Goal: Transaction & Acquisition: Purchase product/service

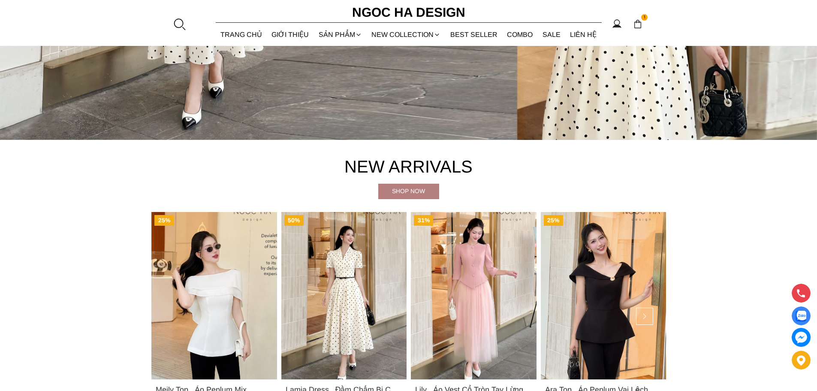
scroll to position [429, 0]
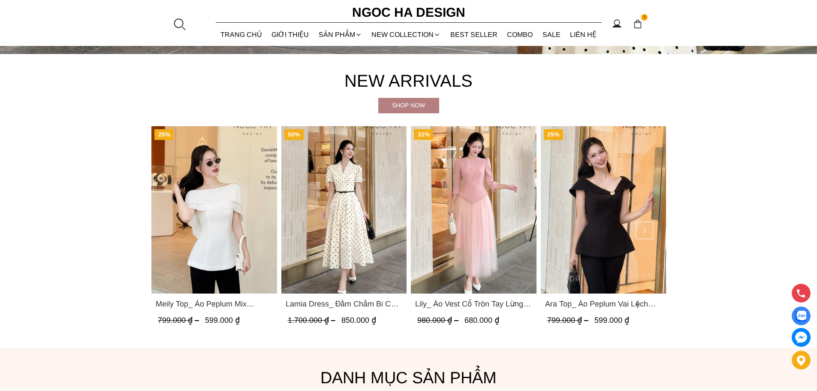
click at [362, 190] on img "Product image - Lamia Dress_ Đầm Chấm Bi Cổ Vest Màu Kem D1003" at bounding box center [344, 209] width 126 height 167
click at [344, 202] on img "Product image - Lamia Dress_ Đầm Chấm Bi Cổ Vest Màu Kem D1003" at bounding box center [344, 209] width 126 height 167
click at [646, 232] on button at bounding box center [644, 230] width 17 height 17
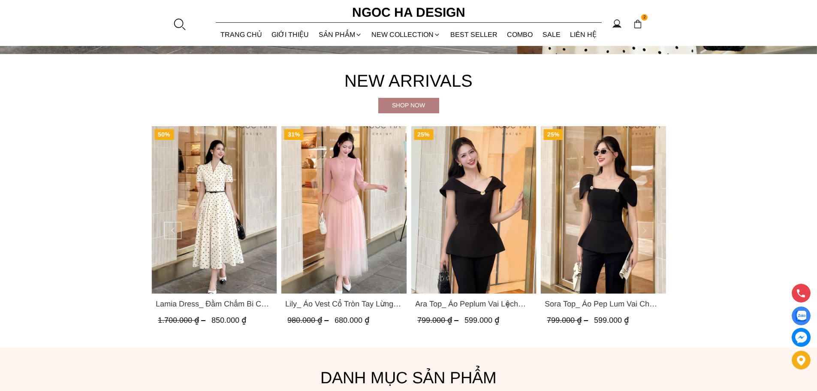
click at [645, 232] on button at bounding box center [644, 230] width 17 height 17
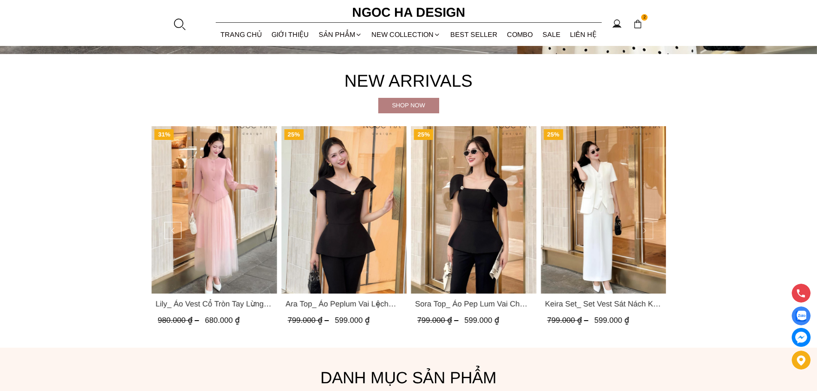
click at [645, 232] on button at bounding box center [644, 230] width 17 height 17
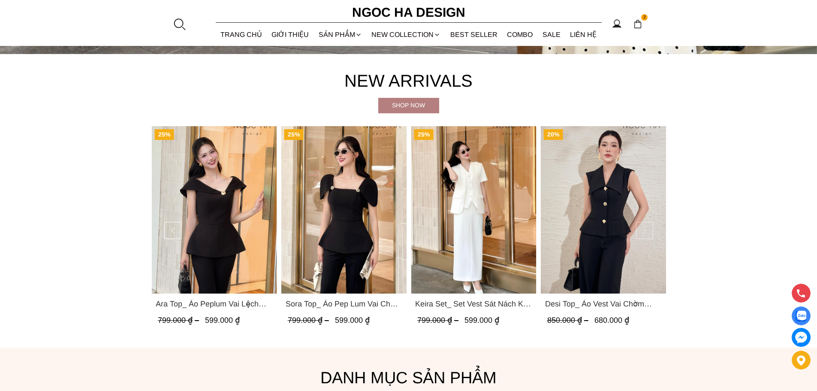
click at [647, 229] on button at bounding box center [644, 230] width 17 height 17
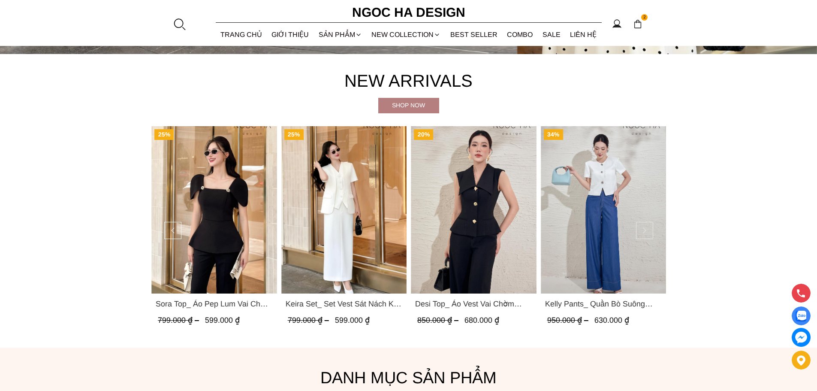
click at [647, 229] on button at bounding box center [644, 230] width 17 height 17
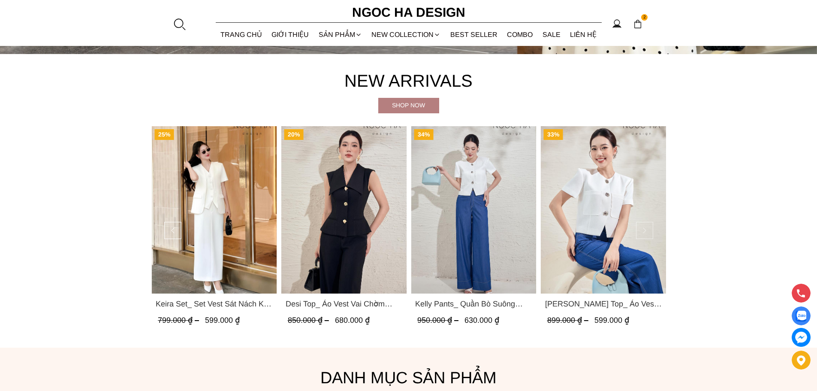
click at [647, 229] on button at bounding box center [644, 230] width 17 height 17
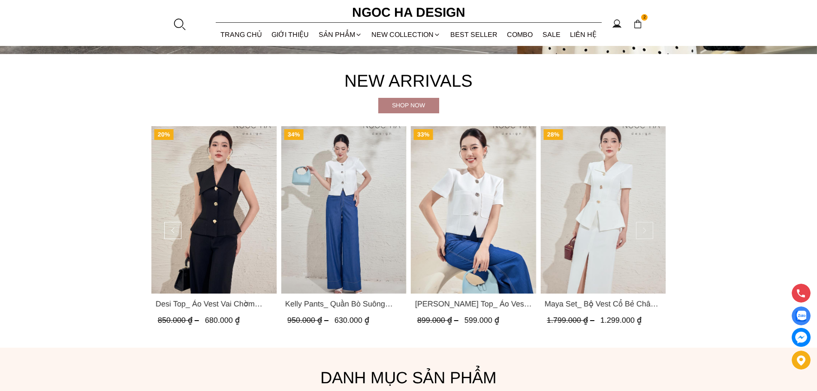
click at [644, 231] on button at bounding box center [644, 230] width 17 height 17
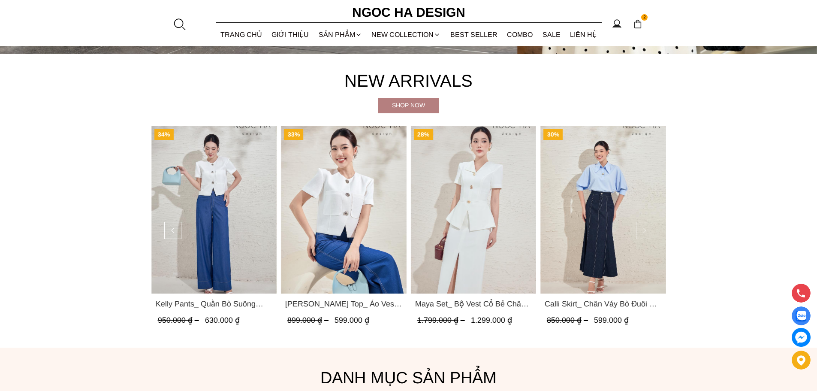
click at [644, 231] on button at bounding box center [644, 230] width 17 height 17
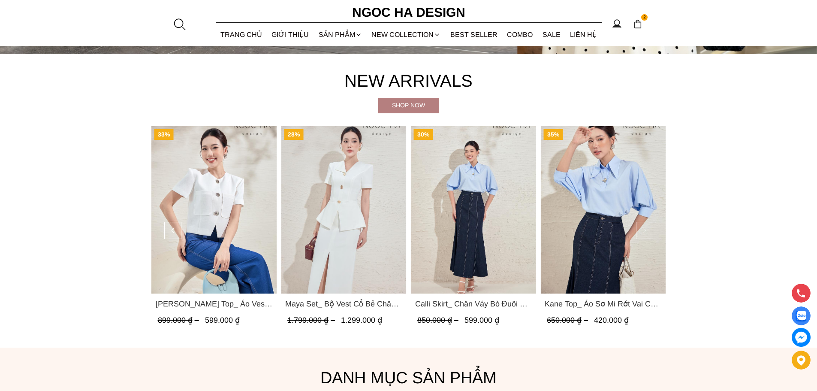
click at [645, 231] on button at bounding box center [644, 230] width 17 height 17
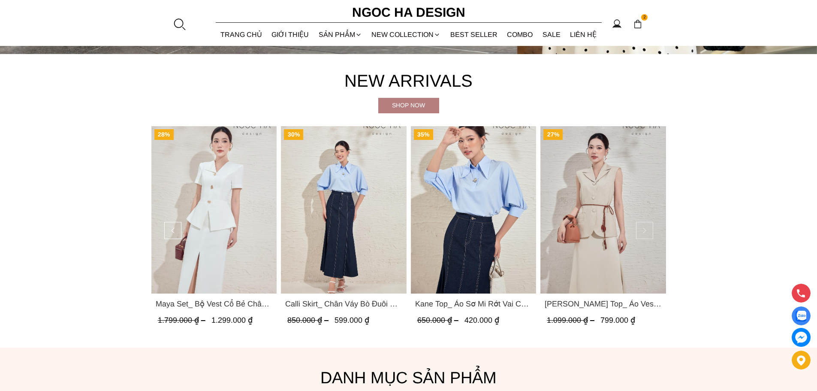
click at [645, 231] on button at bounding box center [644, 230] width 17 height 17
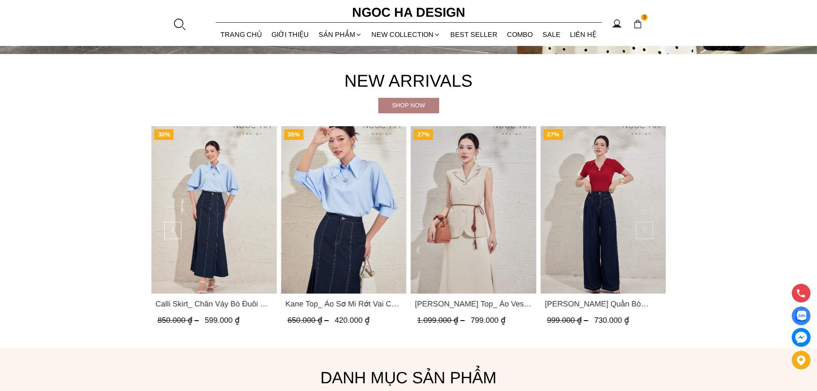
click at [645, 231] on button at bounding box center [644, 230] width 17 height 17
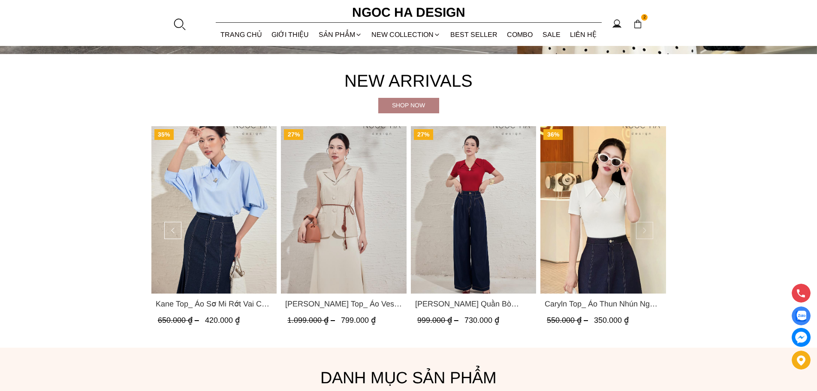
click at [643, 230] on button at bounding box center [644, 230] width 17 height 17
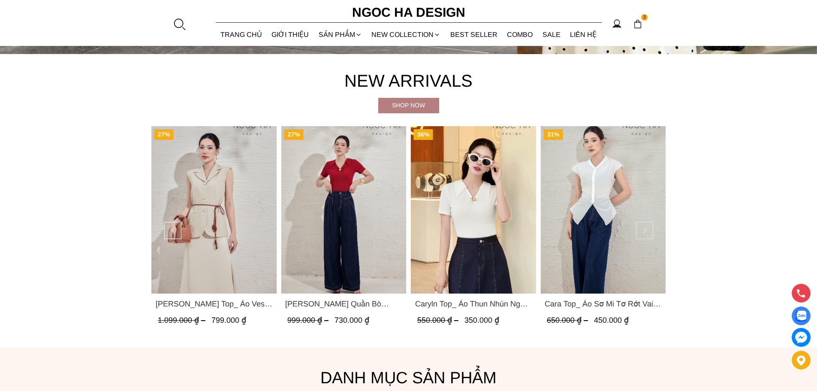
click at [646, 229] on button at bounding box center [644, 230] width 17 height 17
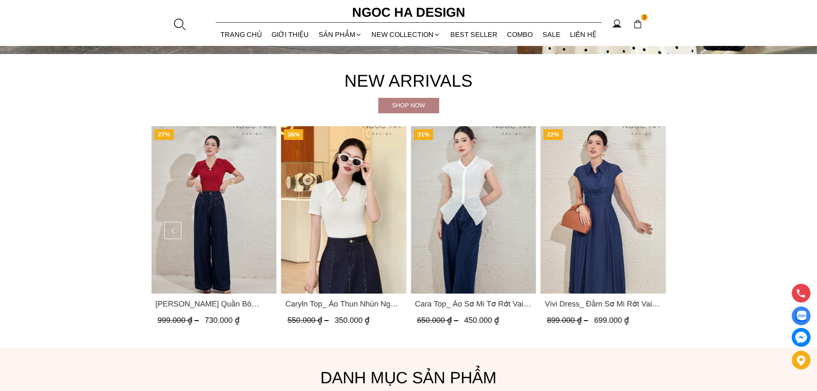
click at [646, 229] on button at bounding box center [644, 230] width 17 height 17
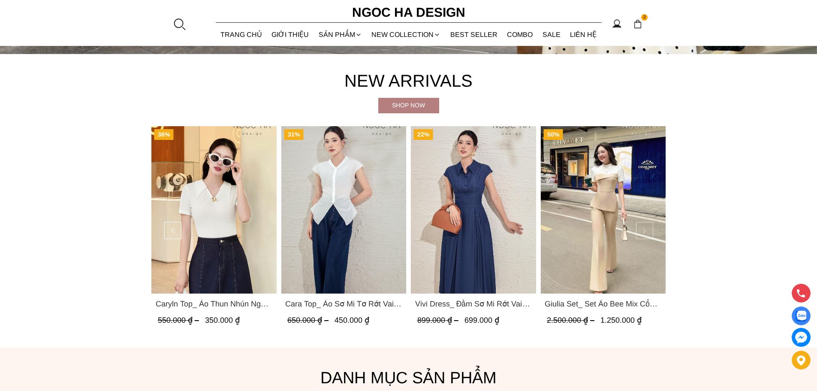
click at [646, 229] on button at bounding box center [644, 230] width 17 height 17
click at [644, 231] on button at bounding box center [644, 230] width 17 height 17
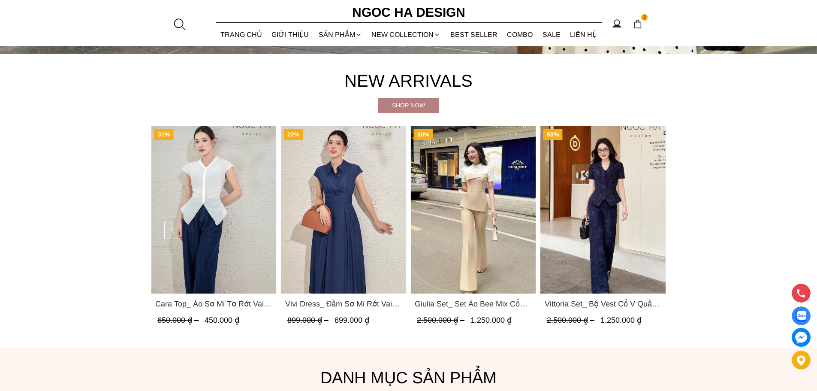
click at [644, 231] on button at bounding box center [644, 230] width 17 height 17
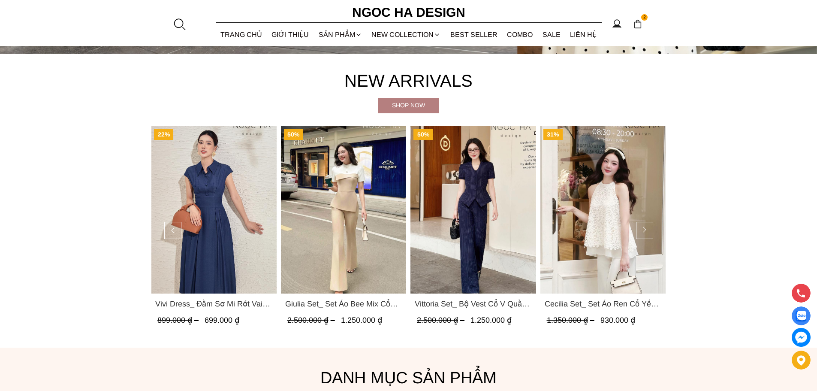
click at [480, 225] on img "Product image - Vittoria Set_ Bộ Vest Cổ V Quần Suông Kẻ Sọc BQ013" at bounding box center [473, 209] width 126 height 167
click at [646, 226] on button at bounding box center [644, 230] width 17 height 17
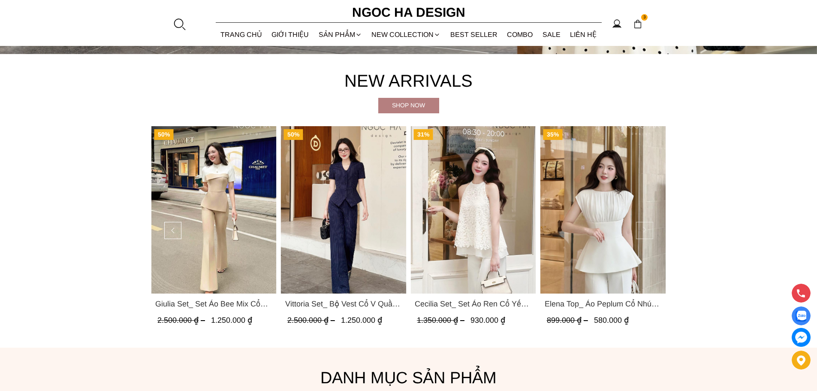
click at [650, 230] on button at bounding box center [644, 230] width 17 height 17
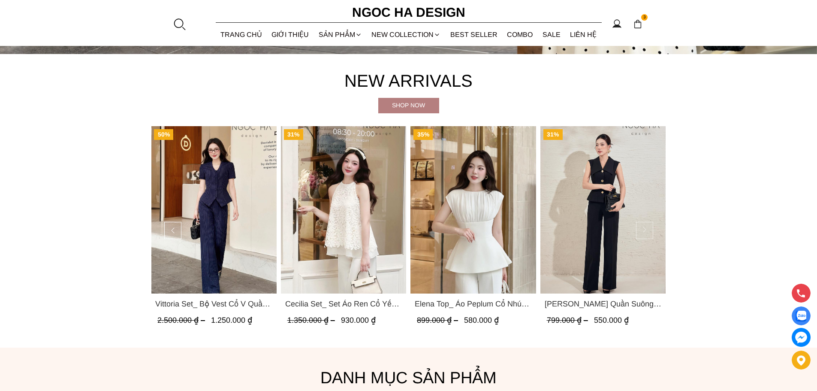
click at [651, 232] on button at bounding box center [644, 230] width 17 height 17
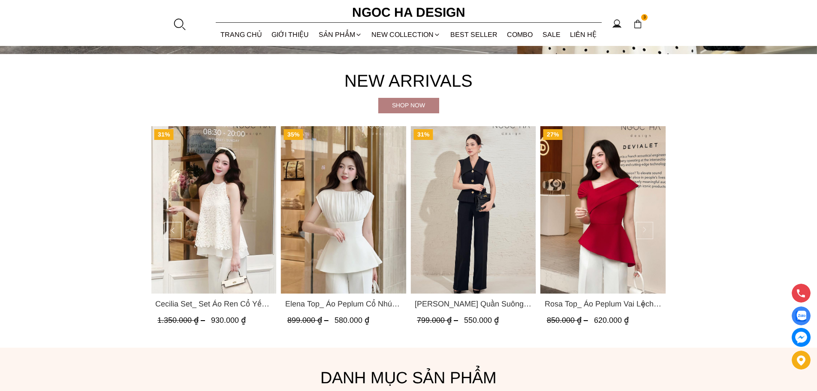
click at [651, 232] on button at bounding box center [644, 230] width 17 height 17
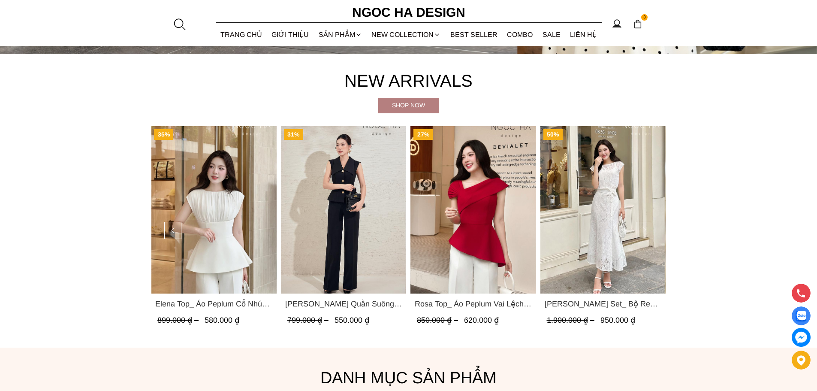
click at [651, 232] on button at bounding box center [644, 230] width 17 height 17
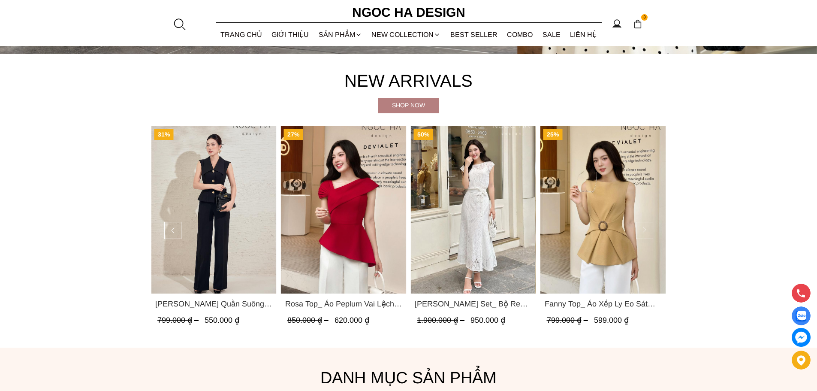
click at [651, 232] on button at bounding box center [644, 230] width 17 height 17
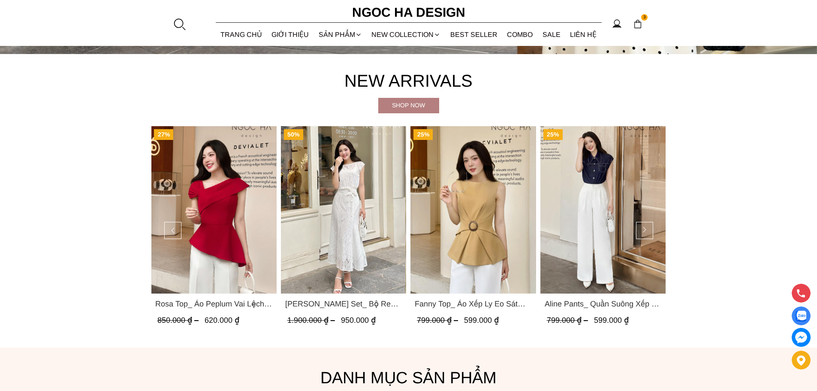
click at [338, 201] on img "Product image - Isabella Set_ Bộ Ren Áo Sơ Mi Vai Chờm Chân Váy Đuôi Cá Màu Trắ…" at bounding box center [343, 209] width 126 height 167
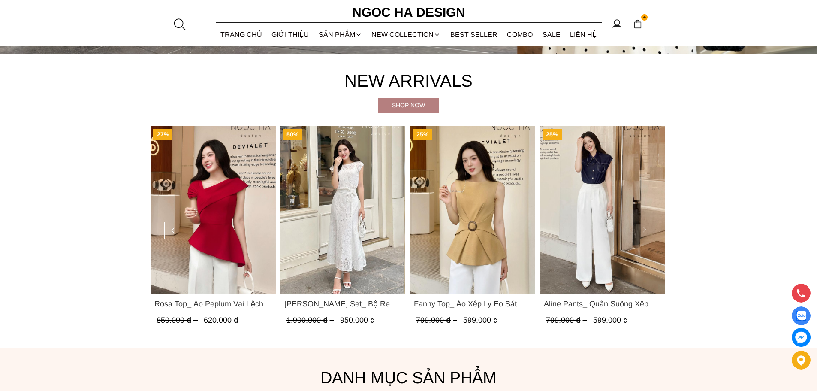
click at [641, 231] on button at bounding box center [644, 230] width 17 height 17
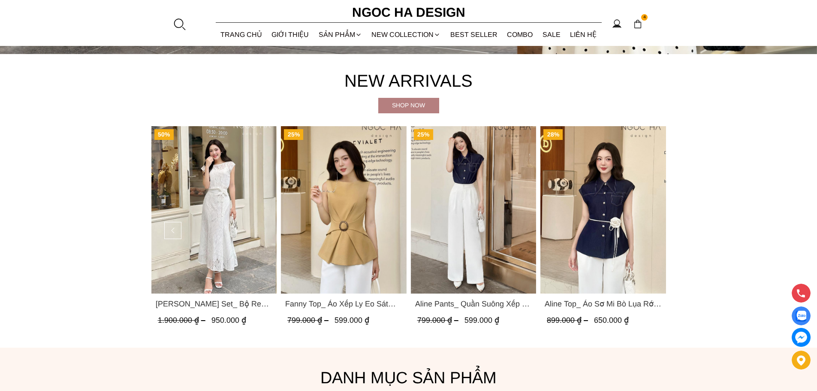
click at [657, 228] on img "Product image - Aline Top_ Áo Sơ Mi Bò Lụa Rớt Vai A1070" at bounding box center [603, 209] width 126 height 167
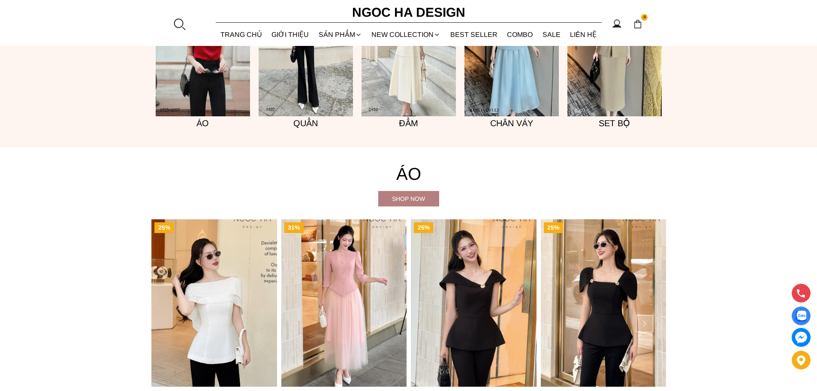
scroll to position [986, 0]
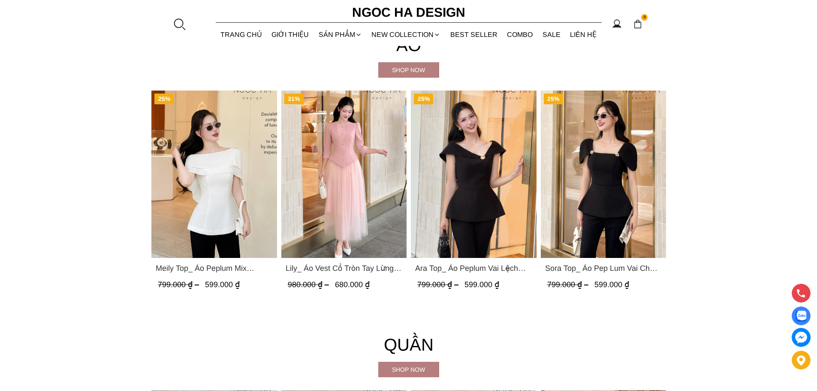
click at [646, 196] on button at bounding box center [644, 194] width 17 height 17
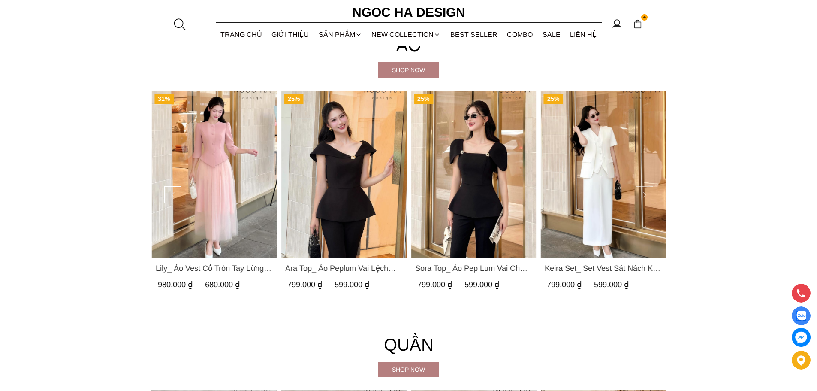
click at [646, 193] on button at bounding box center [644, 194] width 17 height 17
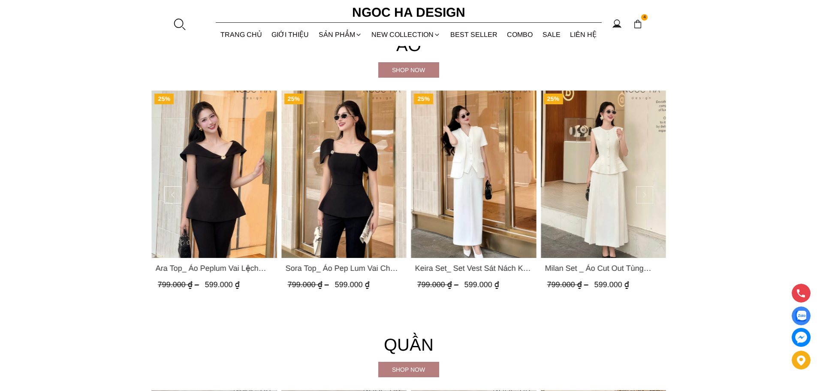
click at [646, 193] on button at bounding box center [644, 194] width 17 height 17
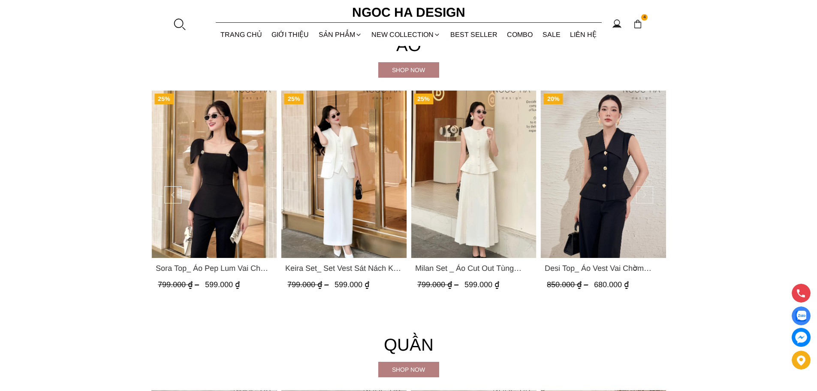
click at [646, 193] on button at bounding box center [644, 194] width 17 height 17
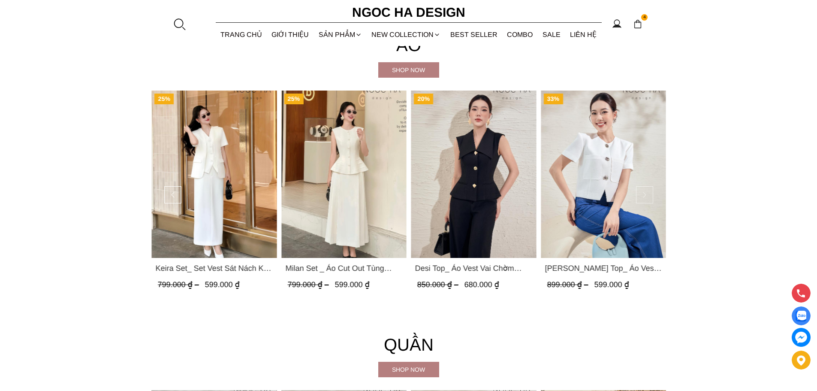
click at [646, 193] on button at bounding box center [644, 194] width 17 height 17
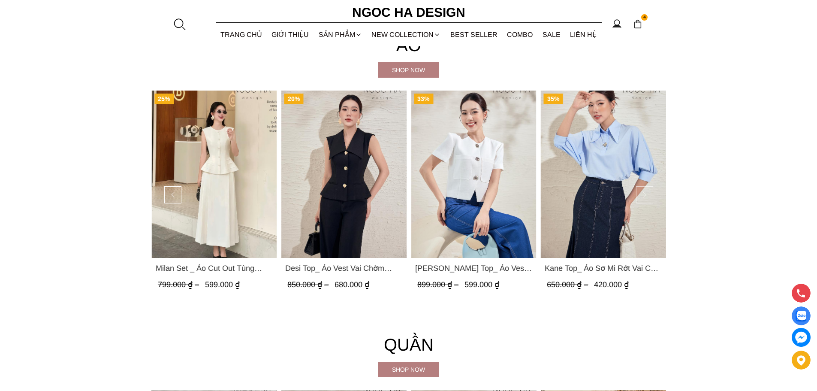
click at [646, 193] on button at bounding box center [644, 194] width 17 height 17
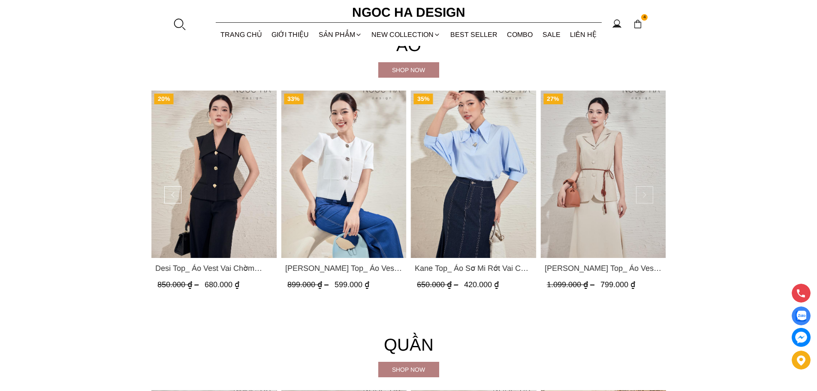
click at [646, 198] on button at bounding box center [644, 194] width 17 height 17
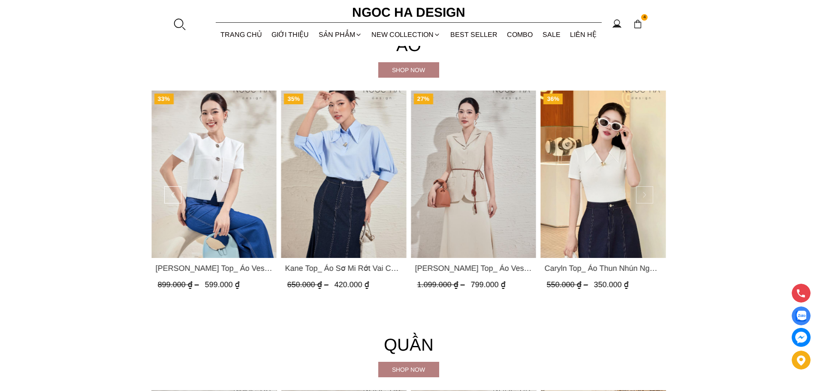
click at [646, 197] on button at bounding box center [644, 194] width 17 height 17
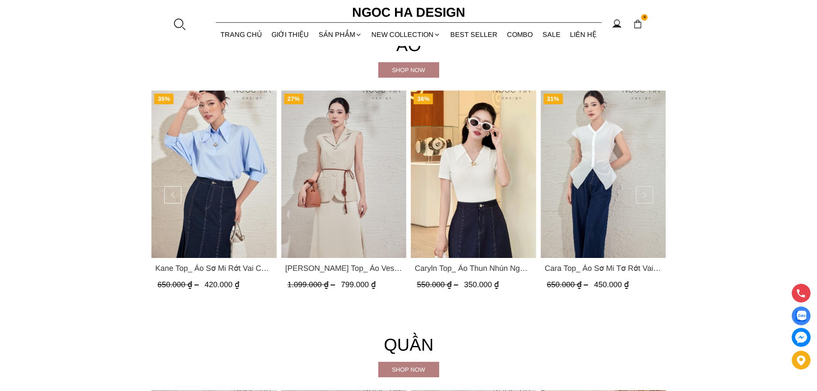
click at [646, 197] on button at bounding box center [644, 194] width 17 height 17
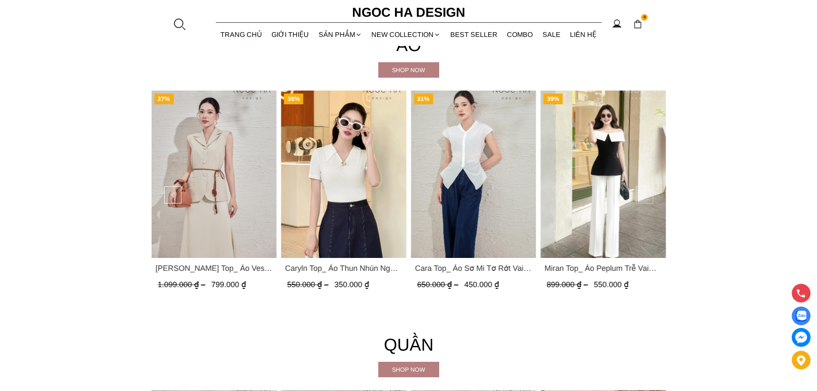
click at [646, 197] on button at bounding box center [644, 194] width 17 height 17
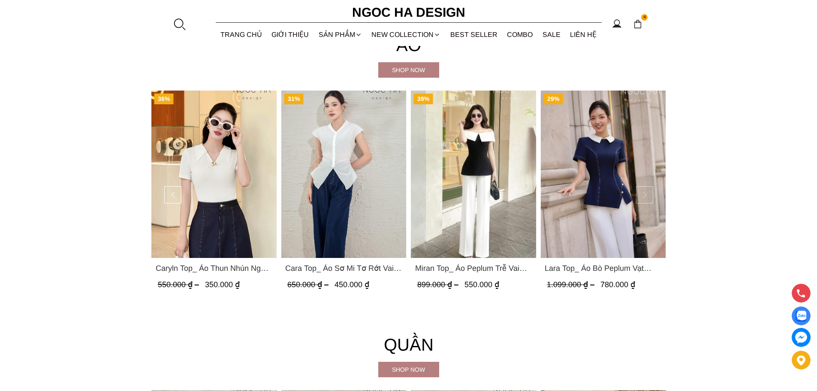
click at [646, 197] on button at bounding box center [644, 194] width 17 height 17
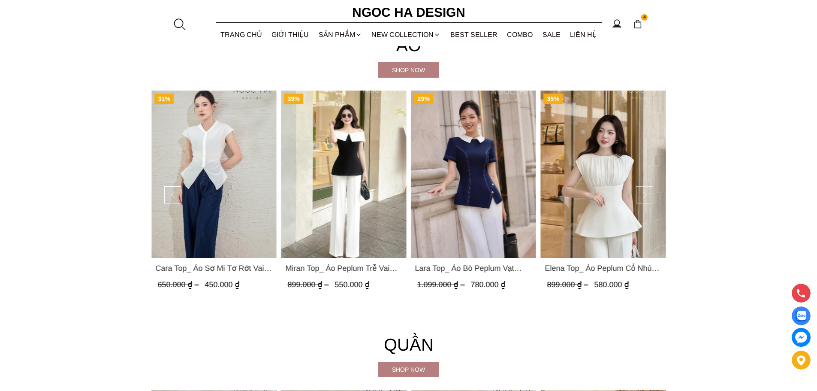
click at [646, 197] on button at bounding box center [644, 194] width 17 height 17
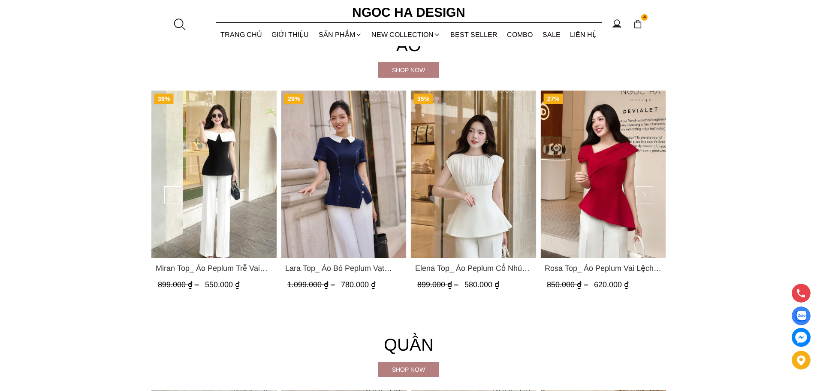
click at [643, 195] on button at bounding box center [644, 194] width 17 height 17
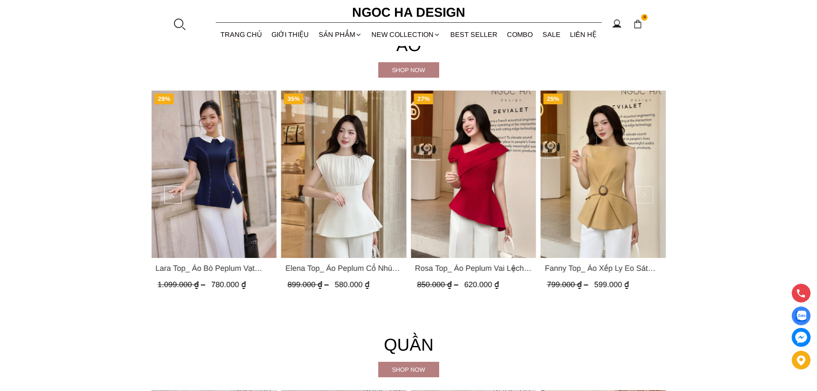
click at [645, 194] on button at bounding box center [644, 194] width 17 height 17
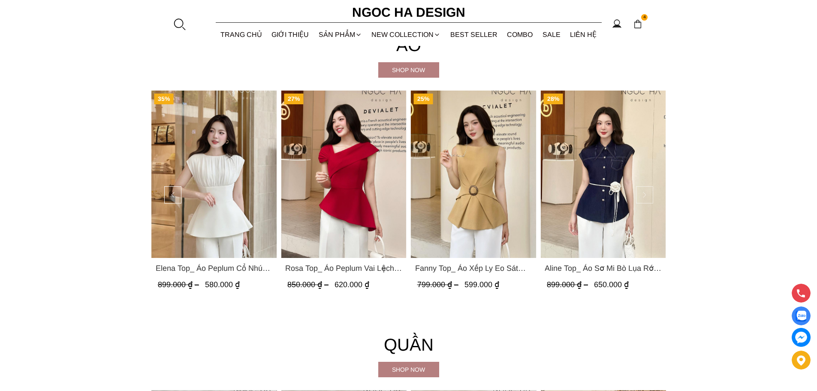
click at [645, 194] on button at bounding box center [644, 194] width 17 height 17
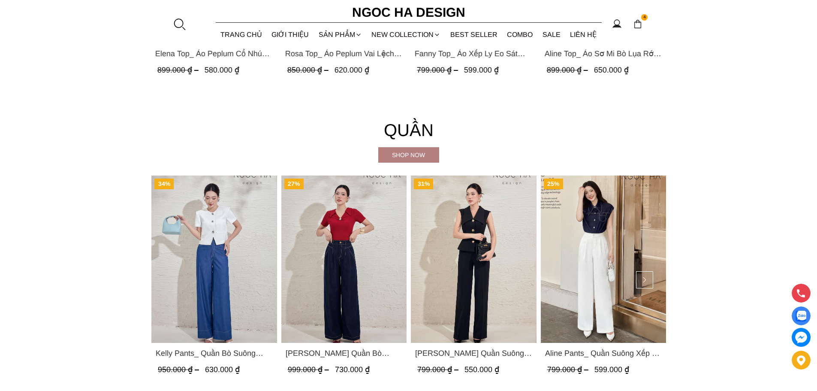
scroll to position [1286, 0]
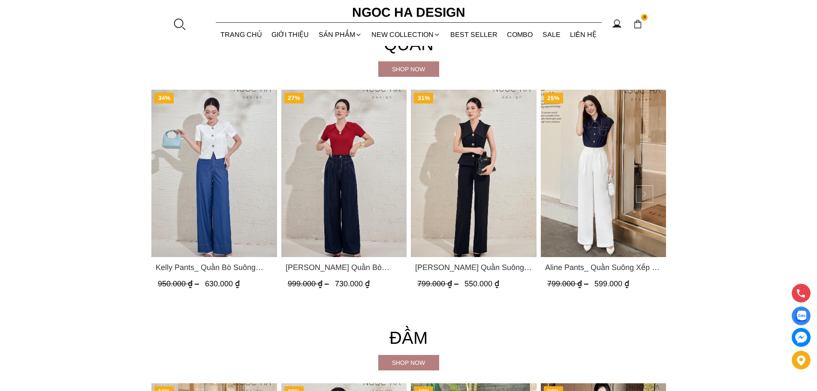
click at [644, 193] on button at bounding box center [644, 193] width 17 height 17
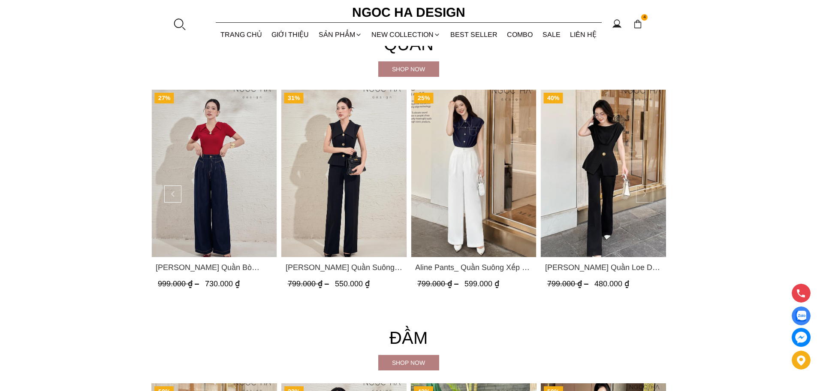
click at [647, 193] on button at bounding box center [644, 193] width 17 height 17
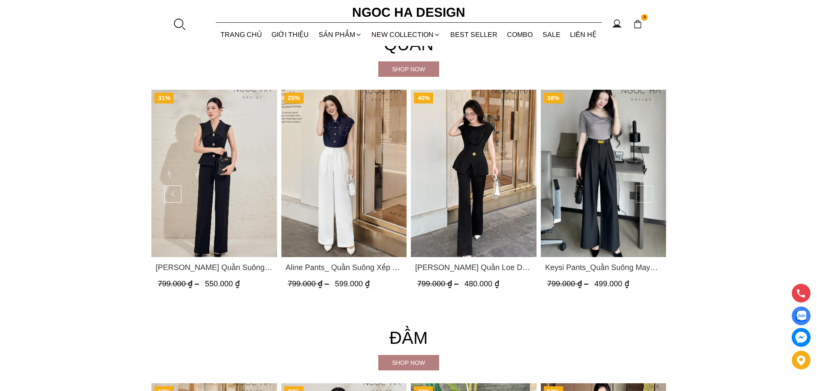
click at [647, 193] on button at bounding box center [644, 193] width 17 height 17
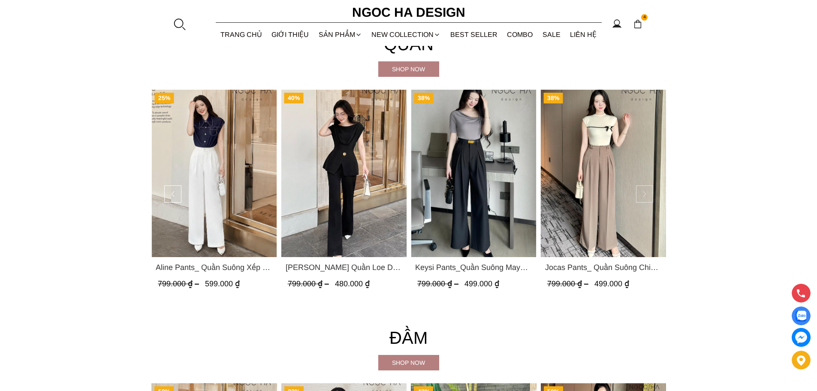
click at [648, 193] on button at bounding box center [644, 193] width 17 height 17
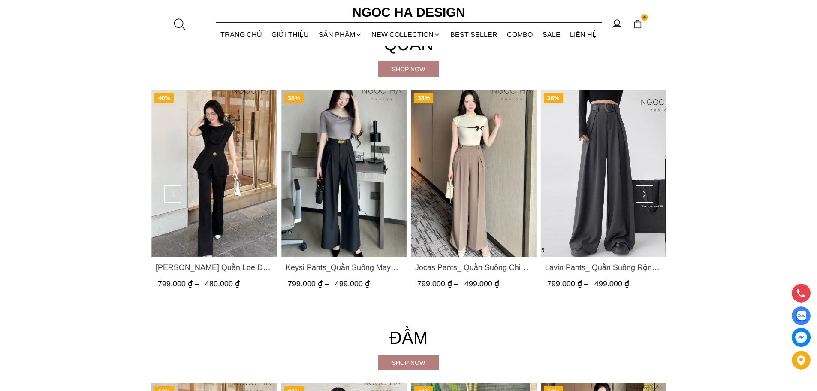
click at [356, 202] on img "Product image - Keysi Pants_Quần Suông May Nhả Ly Q057" at bounding box center [344, 173] width 126 height 167
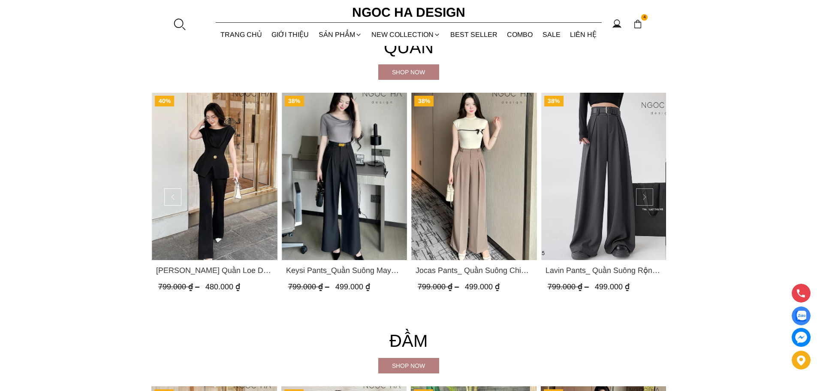
click at [646, 196] on button at bounding box center [644, 196] width 17 height 17
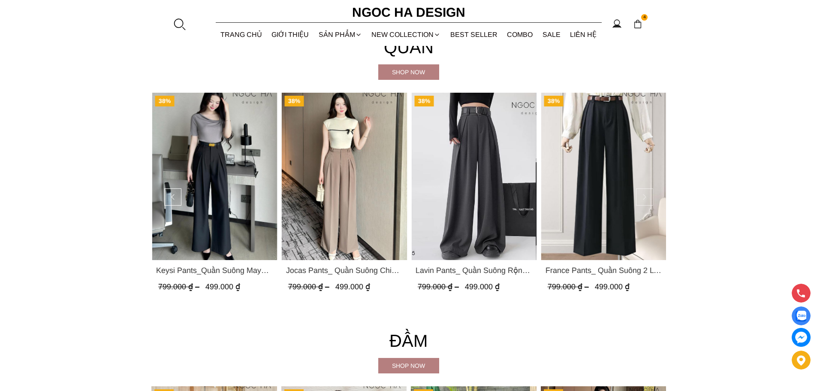
click at [641, 196] on button at bounding box center [644, 196] width 17 height 17
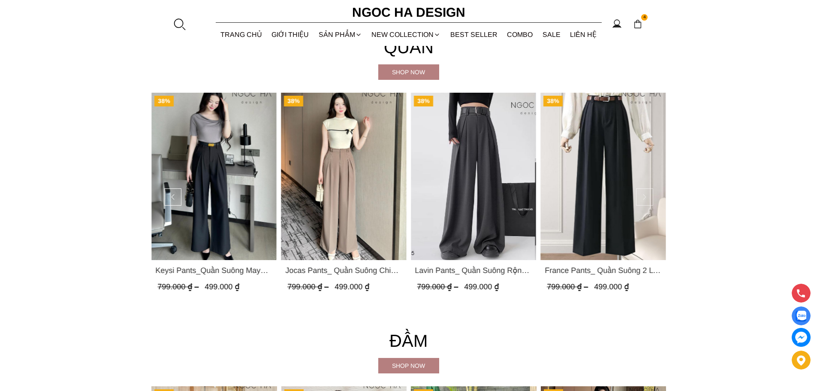
click at [644, 198] on button at bounding box center [644, 196] width 17 height 17
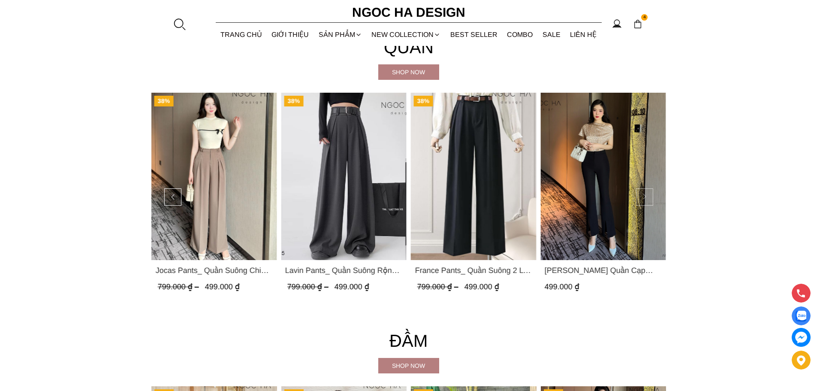
click at [647, 196] on button at bounding box center [644, 196] width 17 height 17
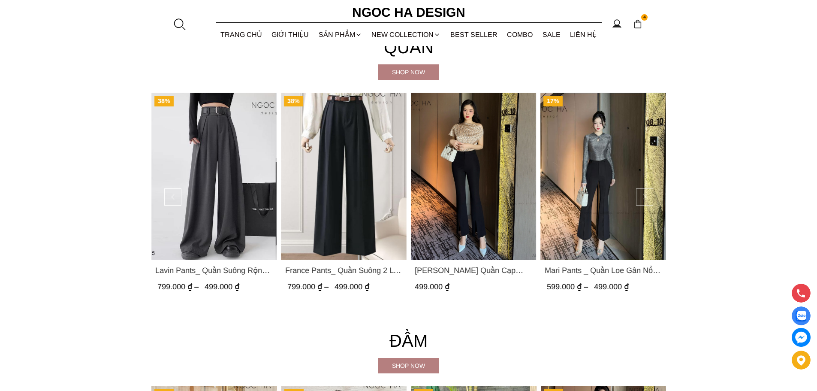
click at [647, 196] on button at bounding box center [644, 196] width 17 height 17
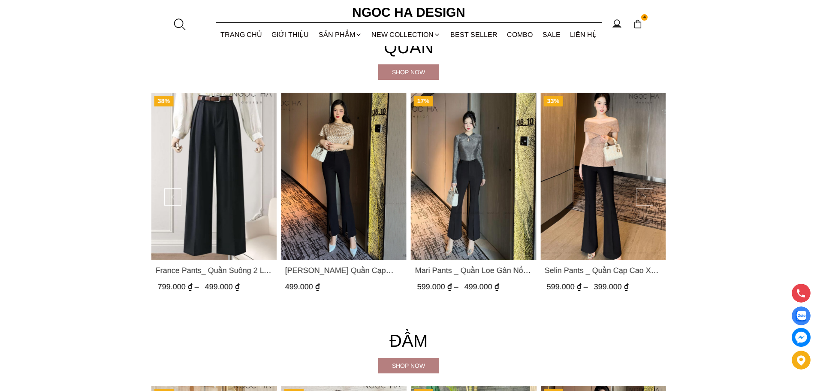
click at [647, 196] on button at bounding box center [644, 196] width 17 height 17
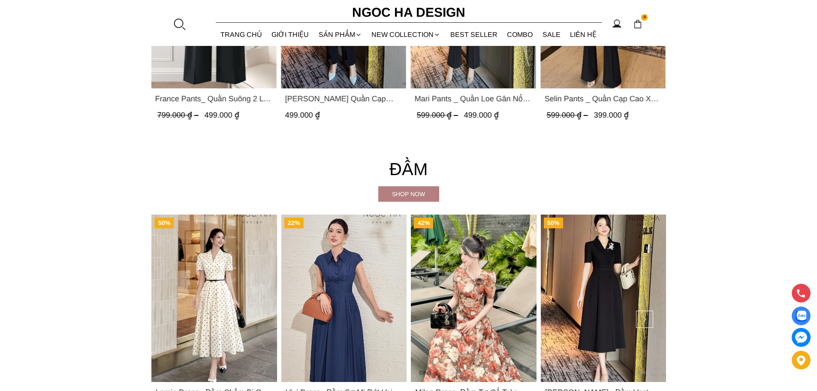
scroll to position [1583, 0]
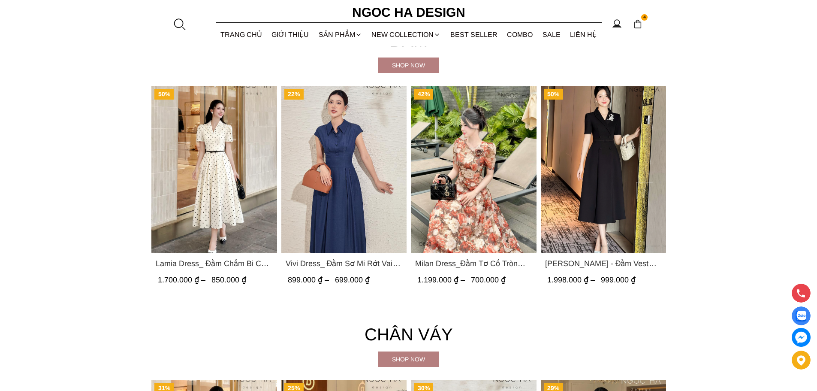
click at [646, 194] on button at bounding box center [644, 190] width 17 height 17
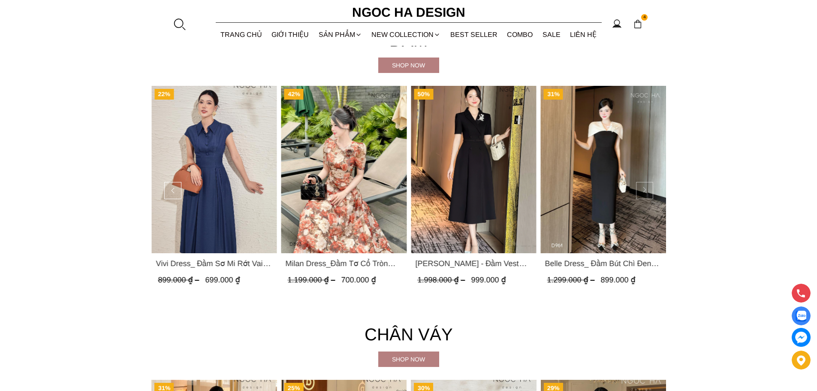
click at [646, 194] on button at bounding box center [644, 190] width 17 height 17
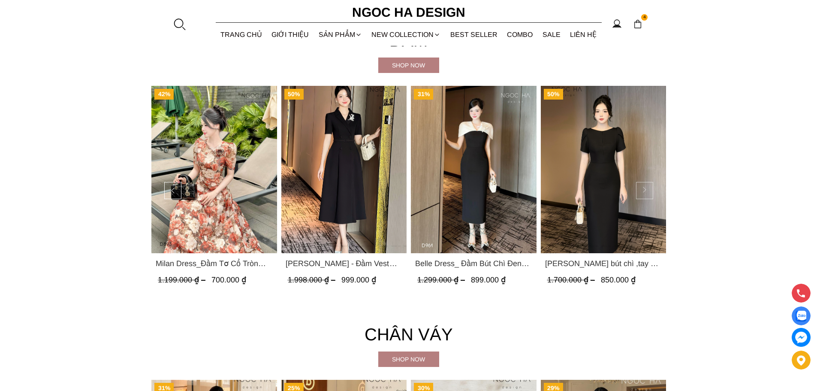
click at [646, 194] on button at bounding box center [644, 190] width 17 height 17
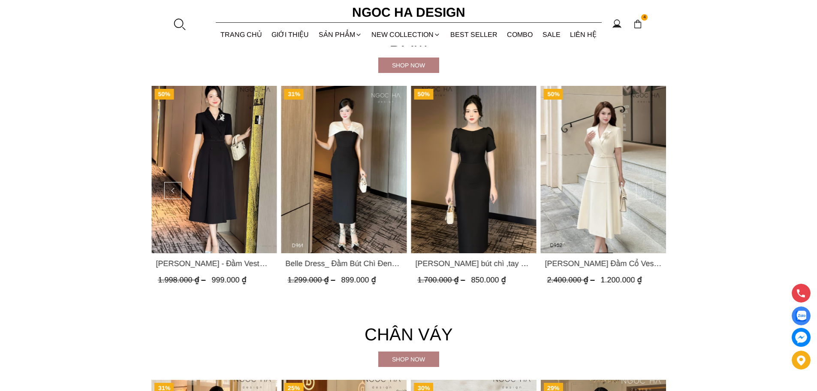
click at [646, 194] on button at bounding box center [644, 190] width 17 height 17
click at [659, 188] on img "Product image - Louisa Dress_ Đầm Cổ Vest Cài Hoa Tùng May Gân Nổi Kèm Đai Màu …" at bounding box center [603, 169] width 126 height 167
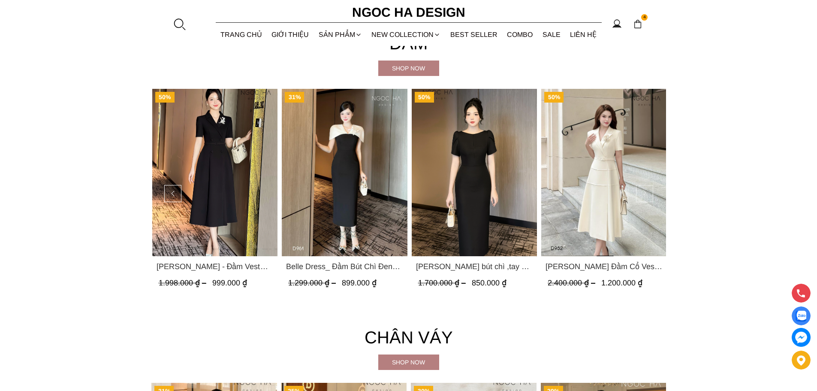
click at [647, 193] on button at bounding box center [644, 193] width 17 height 17
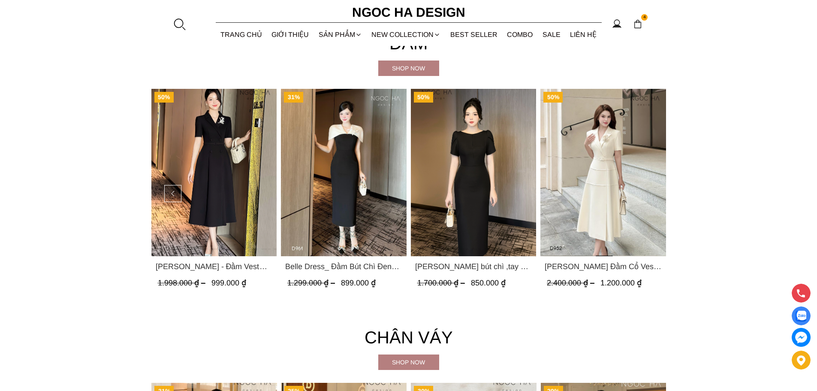
click at [645, 193] on img "Product image - Louisa Dress_ Đầm Cổ Vest Cài Hoa Tùng May Gân Nổi Kèm Đai Màu …" at bounding box center [603, 172] width 126 height 167
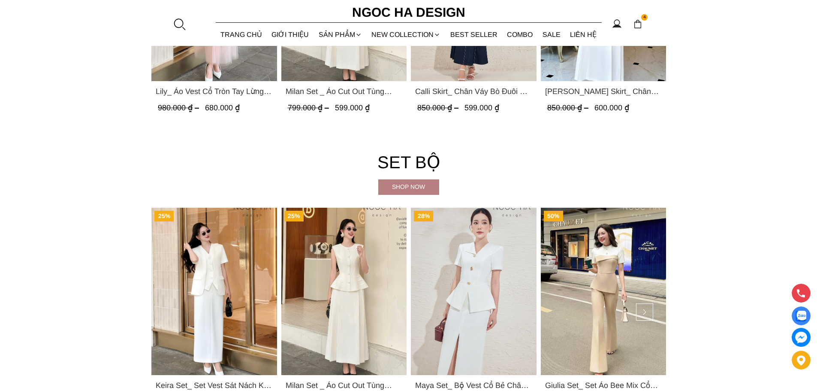
scroll to position [2135, 0]
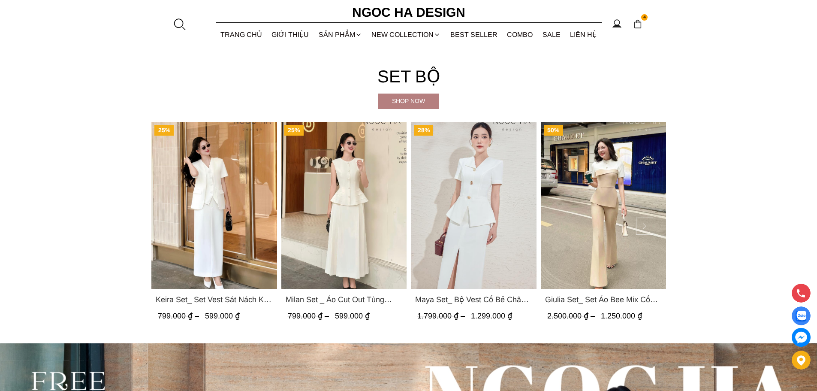
click at [645, 228] on button at bounding box center [644, 225] width 17 height 17
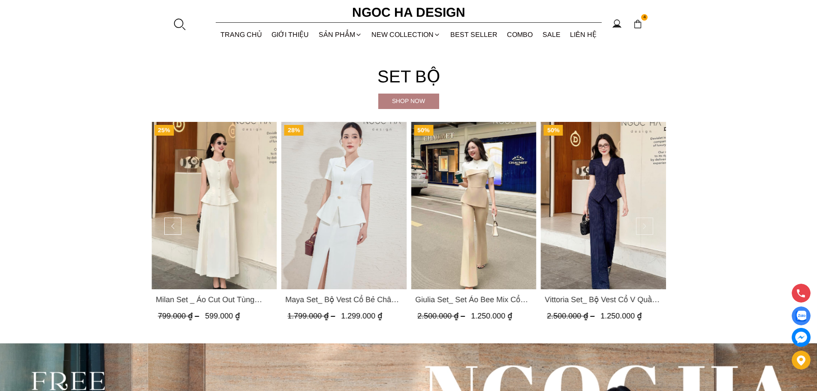
click at [645, 228] on button at bounding box center [644, 225] width 17 height 17
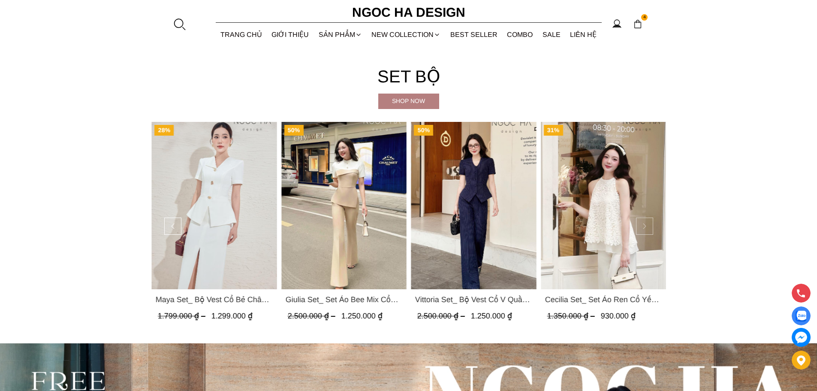
click at [646, 226] on button at bounding box center [644, 225] width 17 height 17
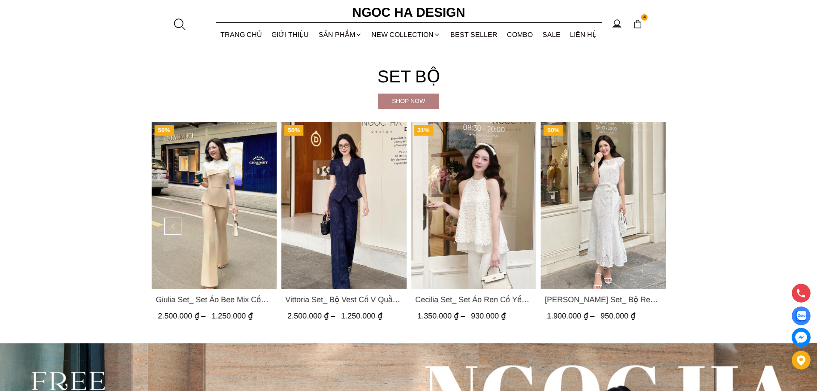
click at [646, 226] on button at bounding box center [644, 225] width 17 height 17
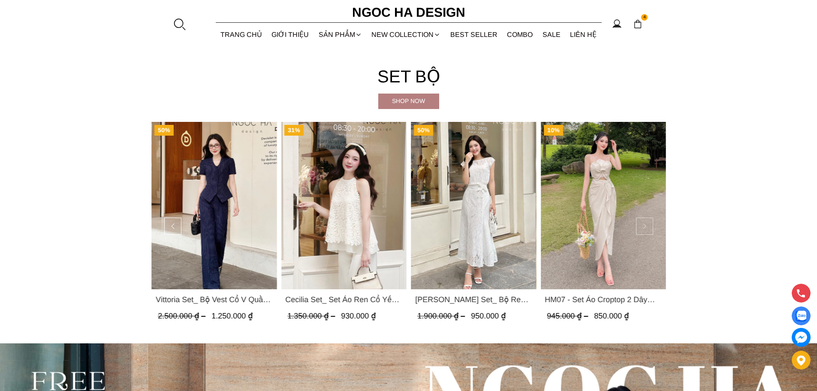
click at [646, 226] on button at bounding box center [644, 225] width 17 height 17
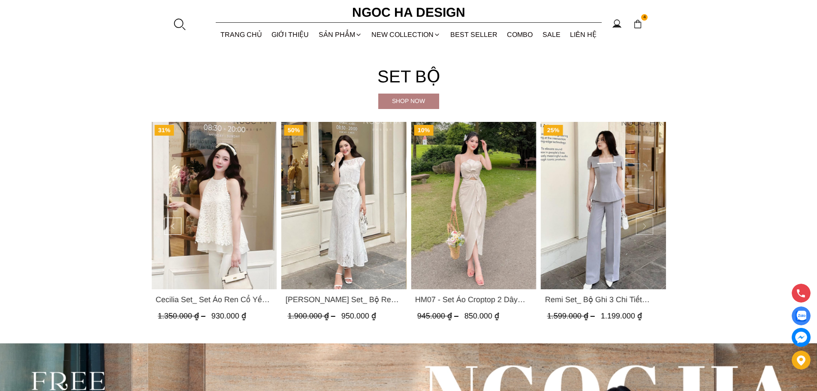
click at [646, 226] on button at bounding box center [644, 225] width 17 height 17
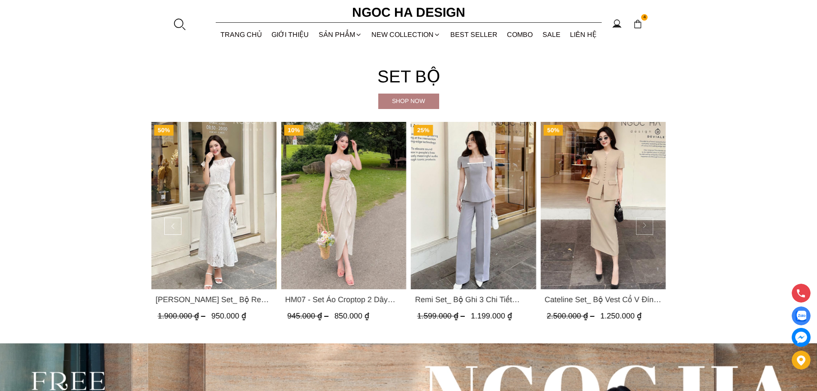
click at [647, 225] on button at bounding box center [644, 225] width 17 height 17
click at [697, 229] on section "Set bộ Shop now 25% Keira Set_ Set Vest Sát Nách Kết Hợp Chân Váy Bút Chì Mix Á…" at bounding box center [408, 197] width 817 height 294
click at [664, 226] on img "Product image - Cateline Set_ Bộ Vest Cổ V Đính Cúc Nhí Chân Váy Bút Chì BJ127" at bounding box center [603, 205] width 126 height 167
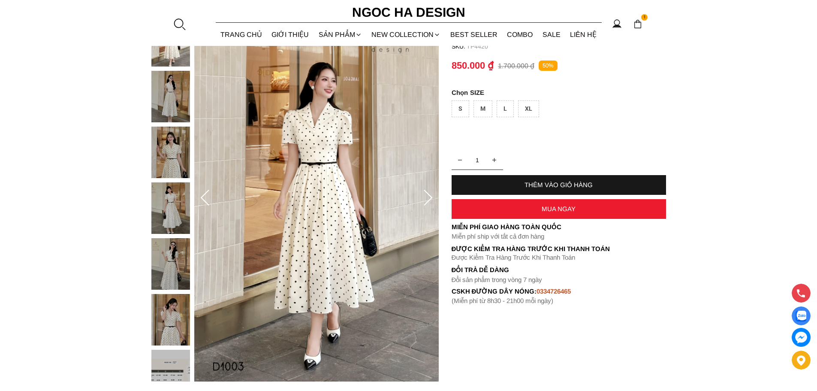
scroll to position [129, 0]
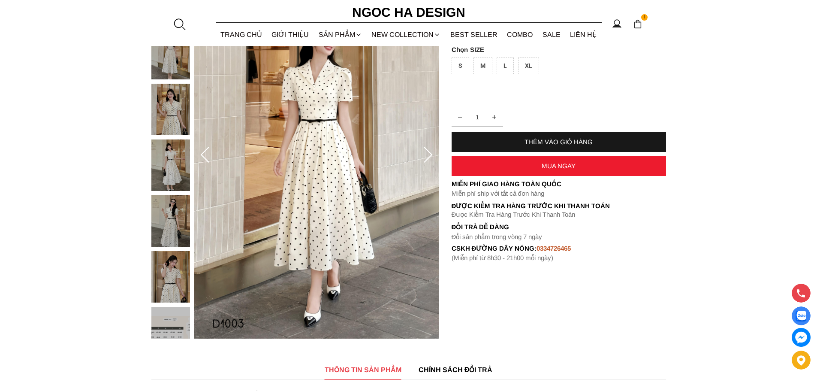
click at [427, 150] on icon at bounding box center [428, 155] width 9 height 16
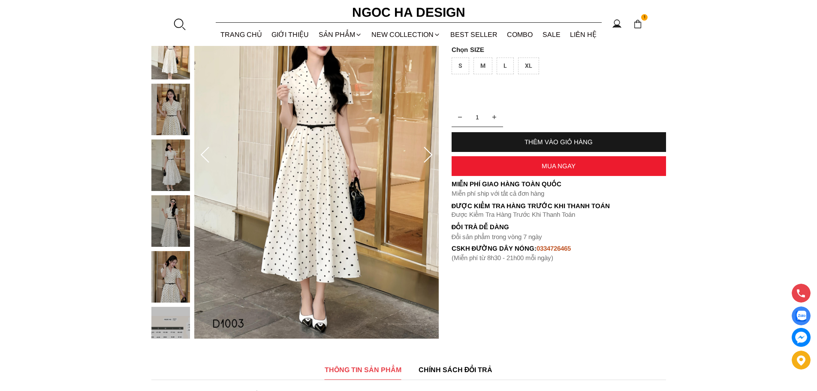
click at [427, 150] on icon at bounding box center [428, 155] width 9 height 16
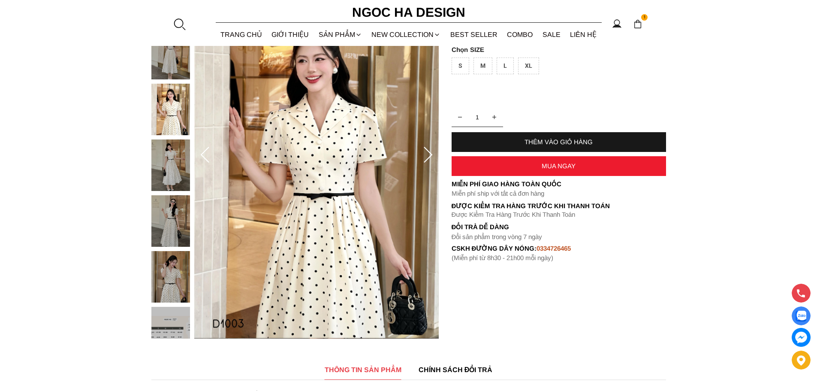
click at [426, 155] on icon at bounding box center [427, 155] width 17 height 17
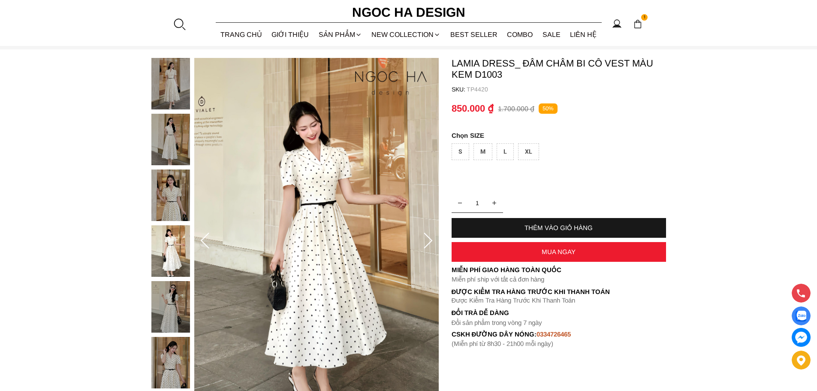
scroll to position [86, 0]
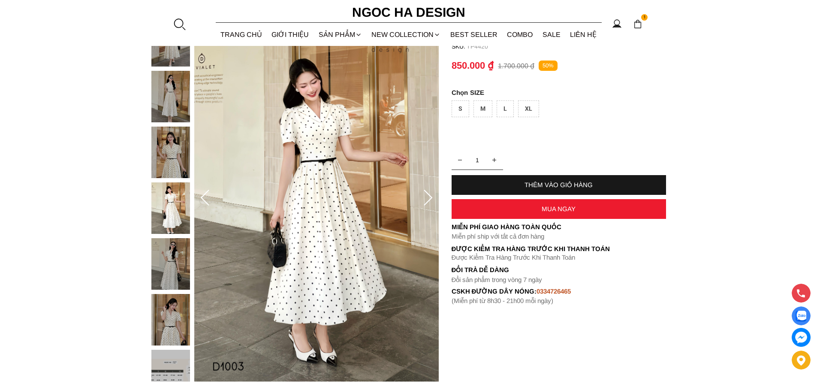
click at [429, 194] on icon at bounding box center [428, 198] width 9 height 16
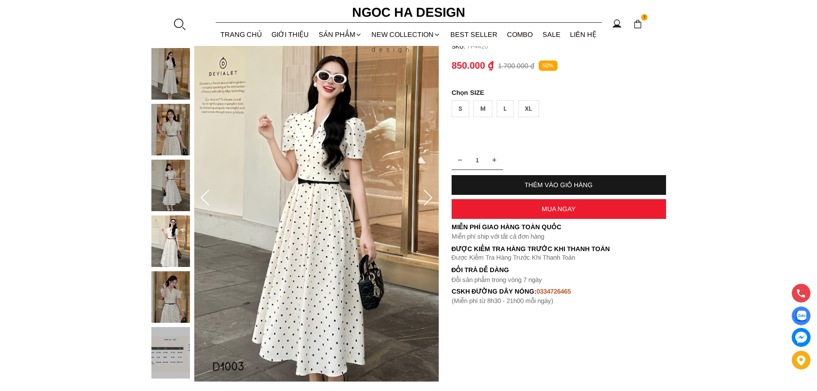
click at [429, 193] on icon at bounding box center [427, 198] width 17 height 17
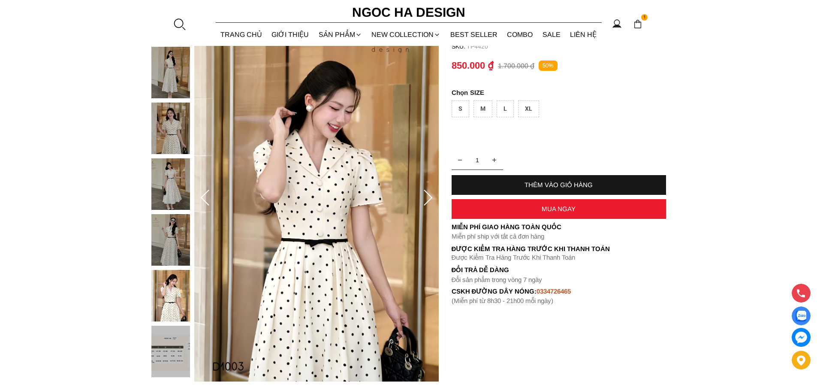
click at [429, 193] on icon at bounding box center [427, 198] width 17 height 17
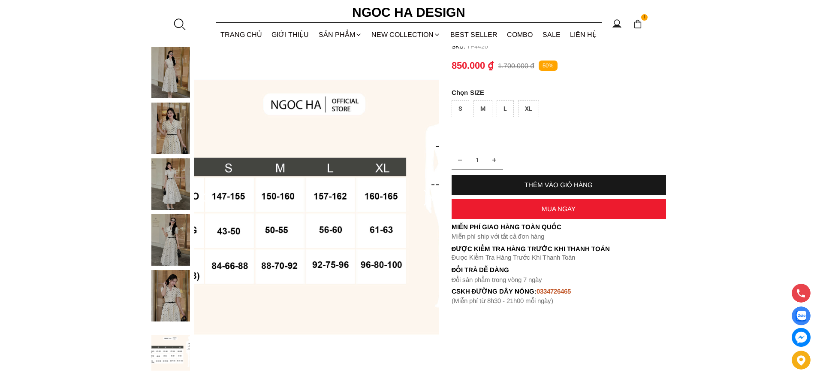
click at [515, 349] on section "Lamia Dress_ Đầm Chấm Bi Cổ Vest Màu Kem D1003 SKU: TP4420 1 THÊM VÀO GIỎ HÀNG …" at bounding box center [408, 197] width 817 height 383
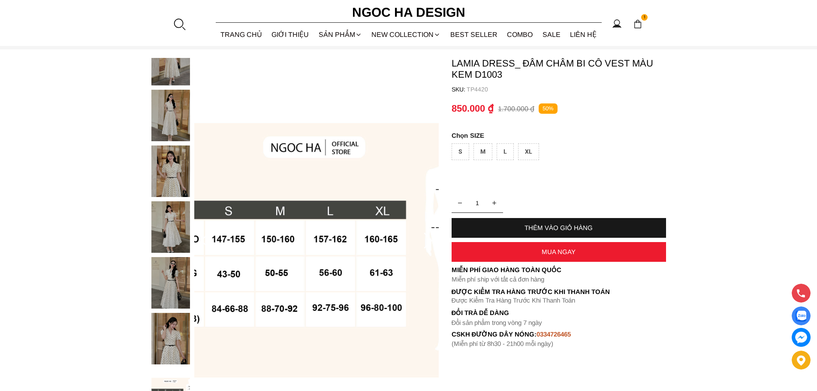
scroll to position [0, 0]
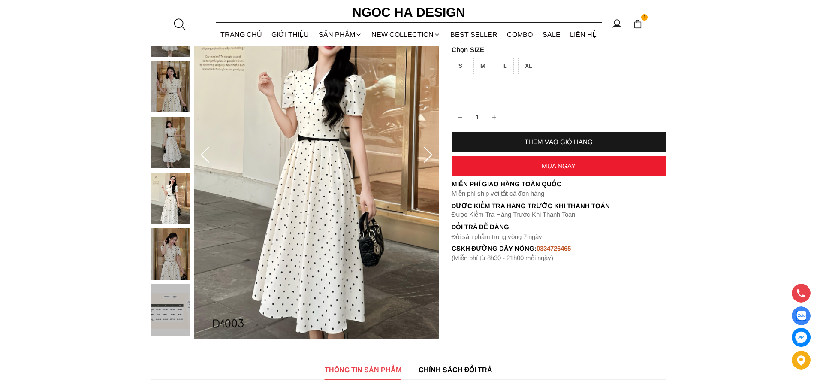
scroll to position [86, 0]
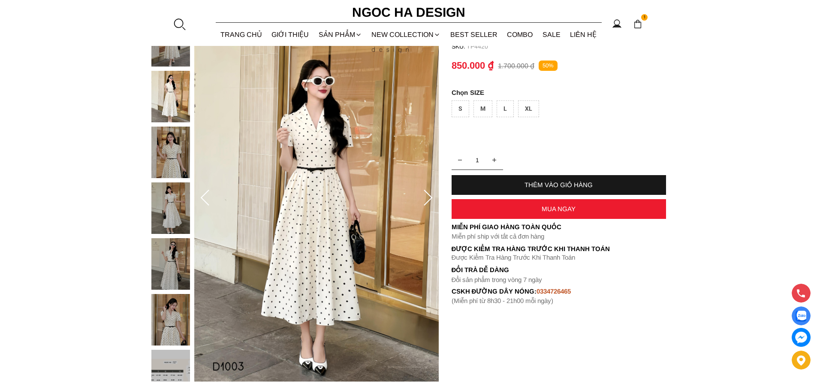
click at [460, 108] on div "S" at bounding box center [460, 108] width 18 height 17
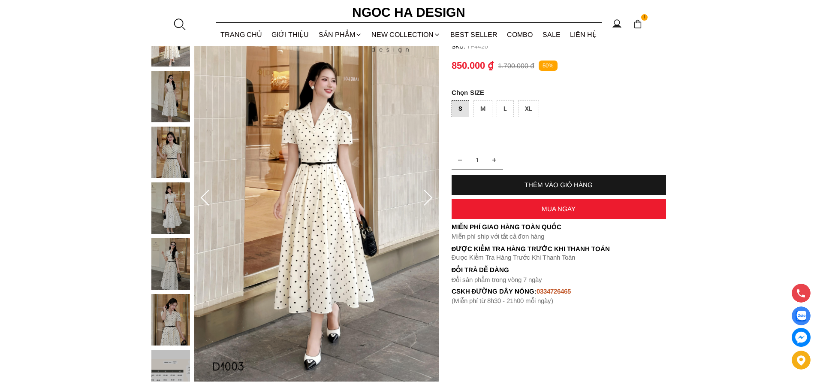
click at [519, 179] on div "THÊM VÀO GIỎ HÀNG" at bounding box center [558, 185] width 214 height 20
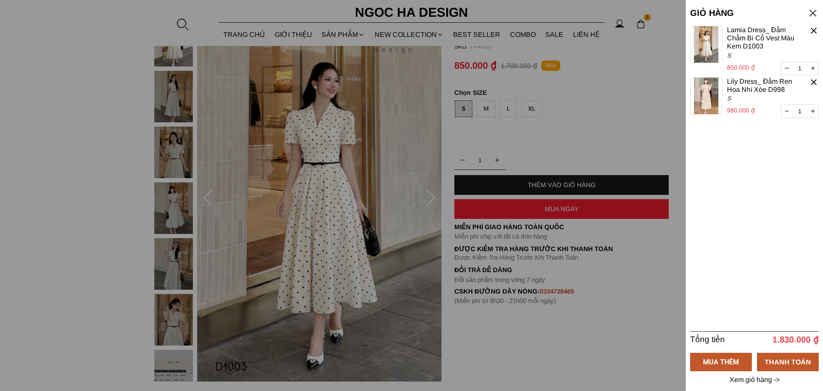
click at [117, 193] on div at bounding box center [411, 195] width 823 height 391
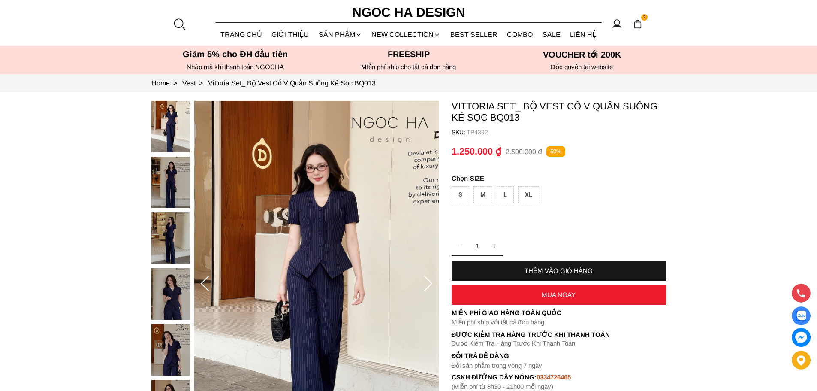
scroll to position [43, 0]
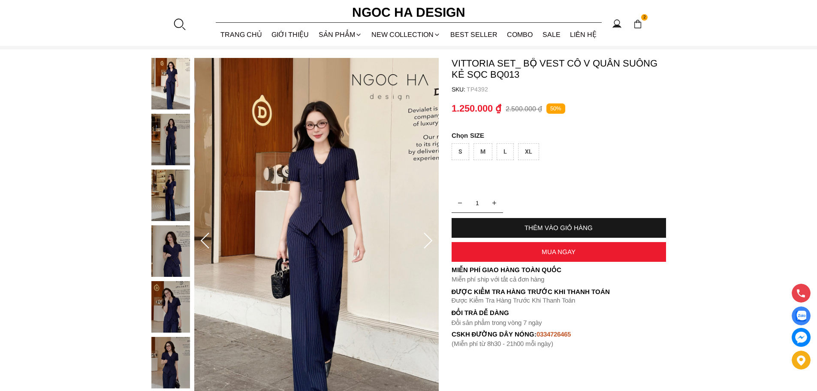
click at [428, 240] on icon at bounding box center [427, 240] width 17 height 17
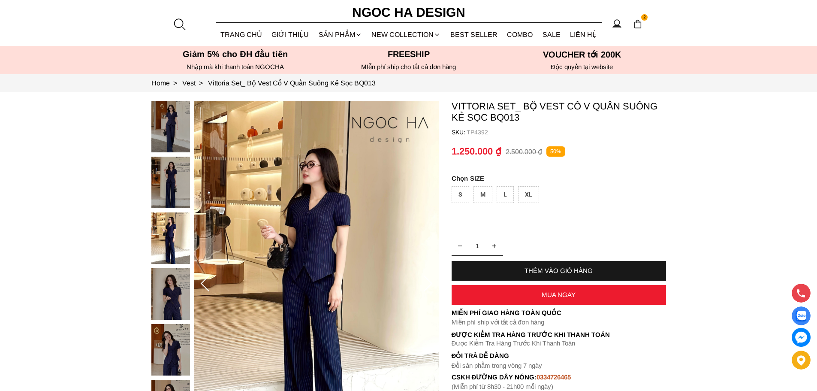
scroll to position [86, 0]
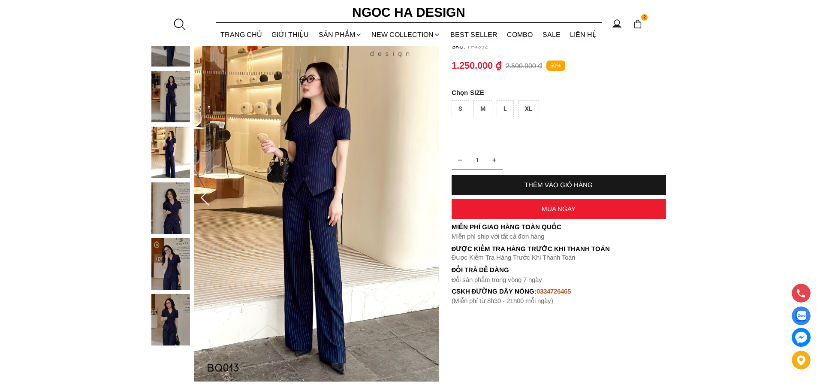
click at [207, 201] on icon at bounding box center [204, 198] width 17 height 17
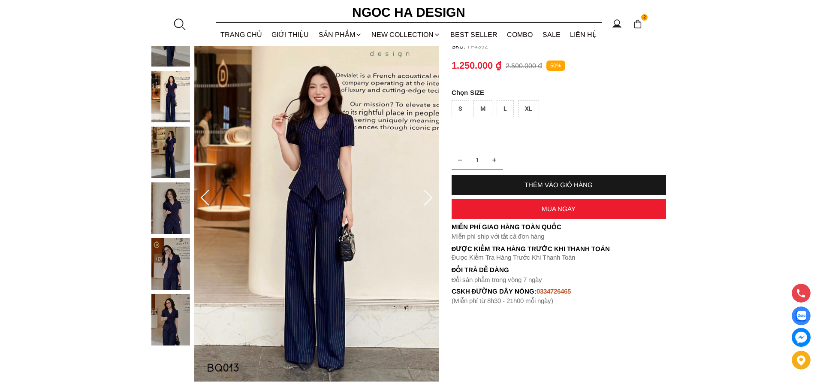
click at [206, 201] on icon at bounding box center [204, 198] width 17 height 17
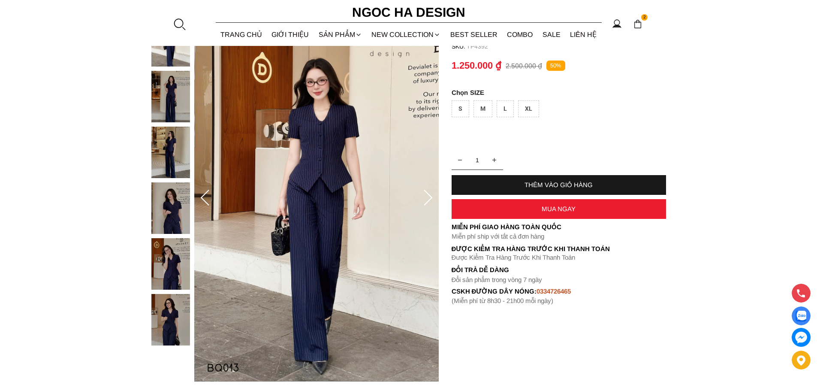
click at [206, 201] on icon at bounding box center [204, 198] width 17 height 17
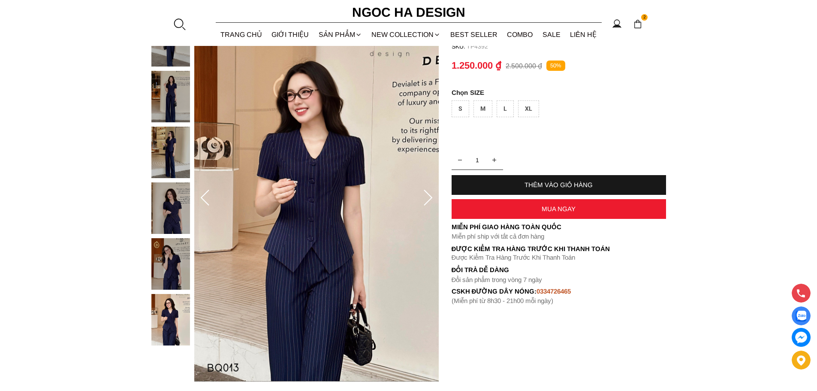
click at [206, 201] on icon at bounding box center [204, 198] width 17 height 17
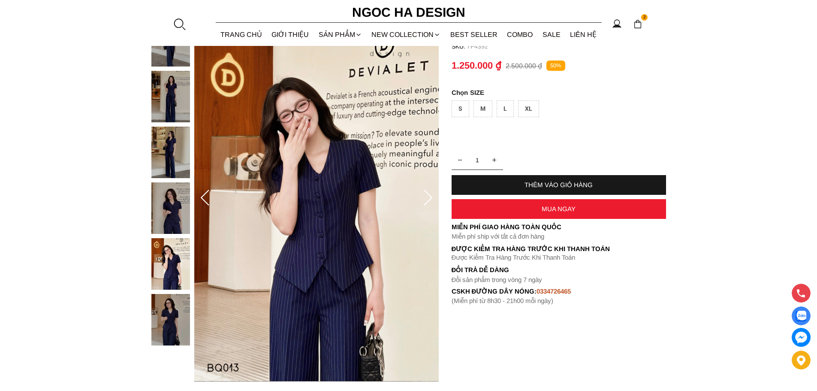
click at [206, 201] on icon at bounding box center [204, 198] width 17 height 17
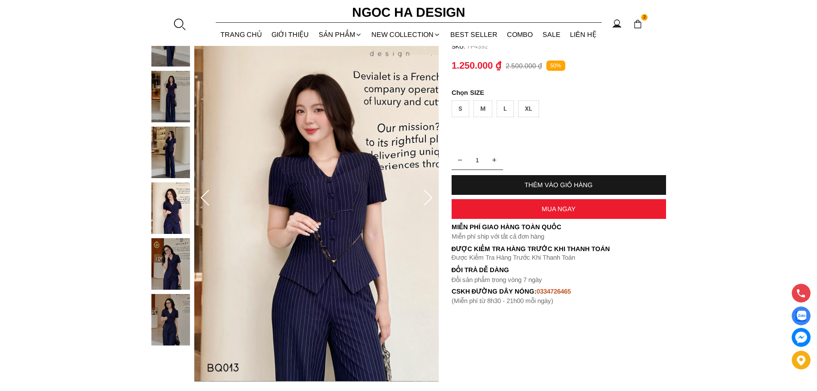
click at [206, 201] on icon at bounding box center [204, 198] width 17 height 17
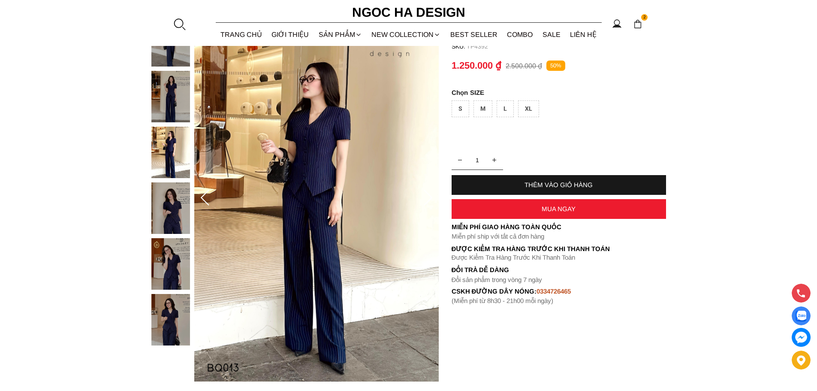
click at [206, 199] on icon at bounding box center [204, 198] width 17 height 17
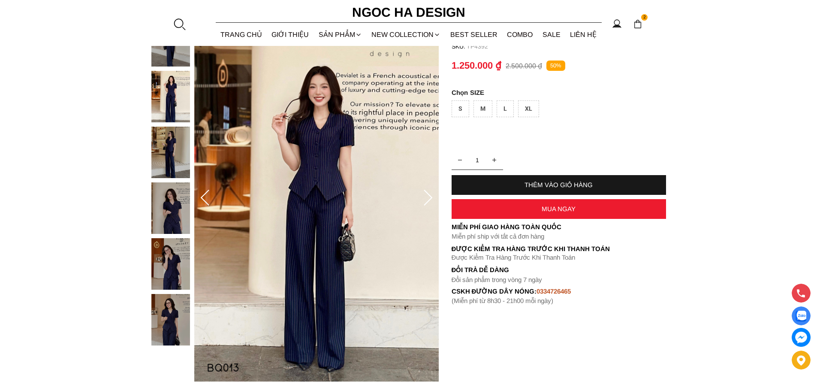
click at [206, 199] on icon at bounding box center [204, 198] width 17 height 17
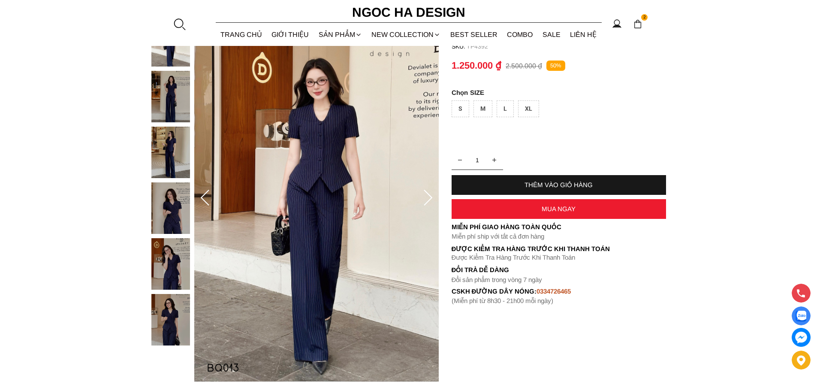
click at [206, 199] on icon at bounding box center [204, 198] width 17 height 17
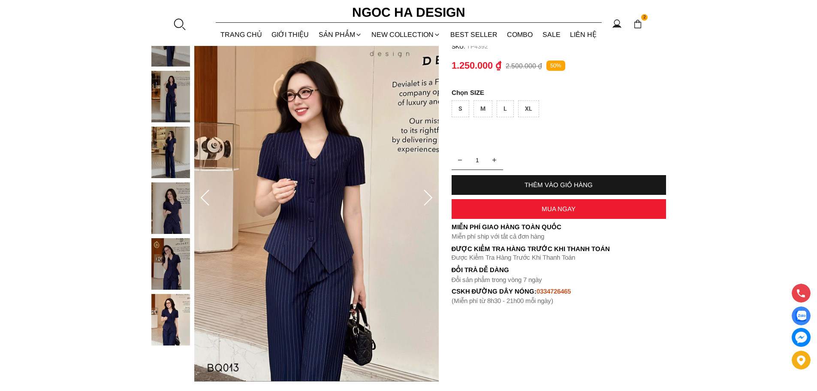
click at [209, 198] on icon at bounding box center [204, 198] width 17 height 17
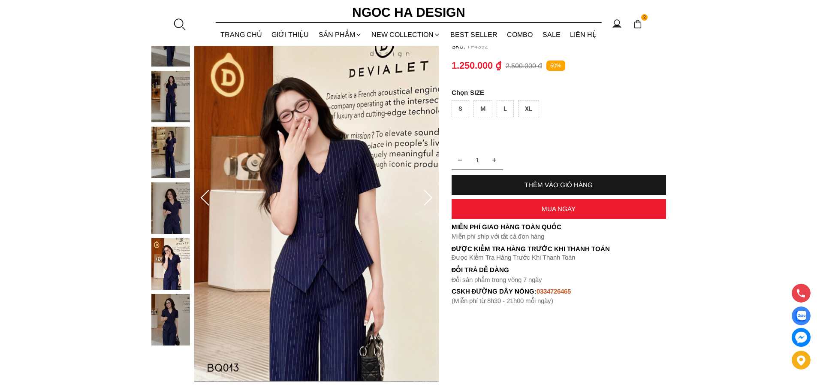
click at [209, 198] on icon at bounding box center [204, 198] width 17 height 17
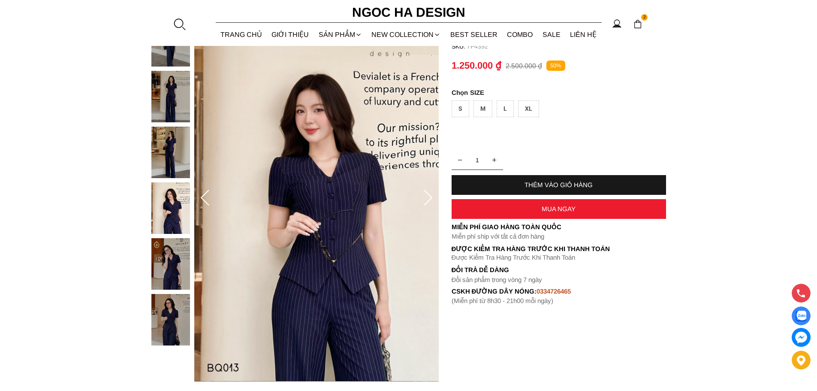
click at [209, 198] on icon at bounding box center [204, 198] width 17 height 17
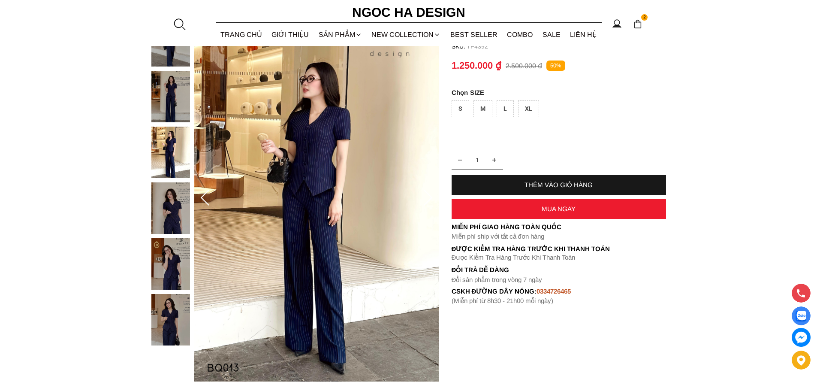
click at [211, 198] on icon at bounding box center [204, 198] width 17 height 17
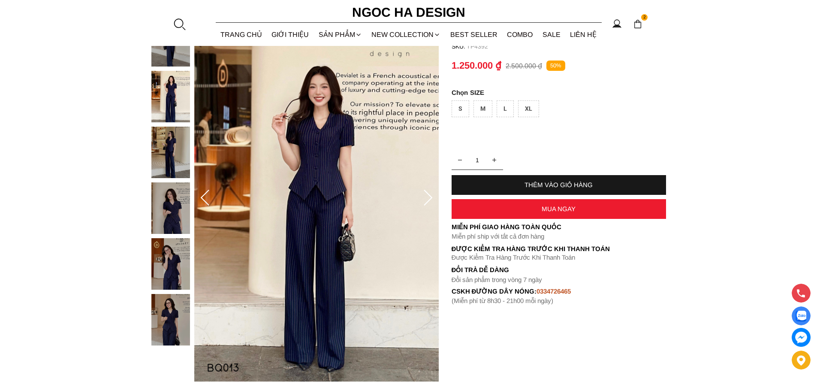
click at [211, 196] on icon at bounding box center [204, 198] width 17 height 17
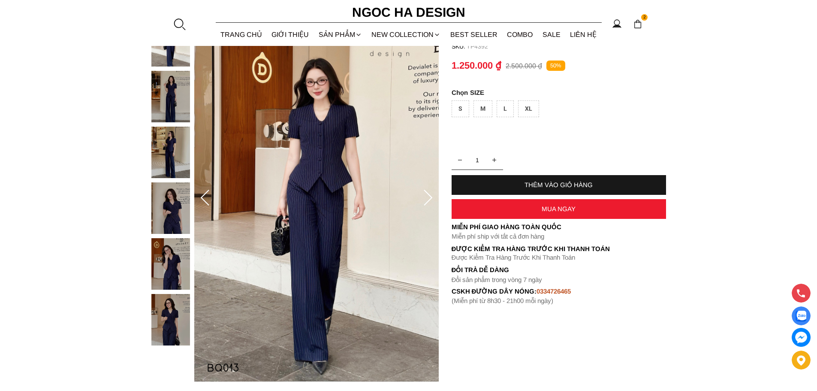
click at [201, 196] on icon at bounding box center [204, 198] width 17 height 17
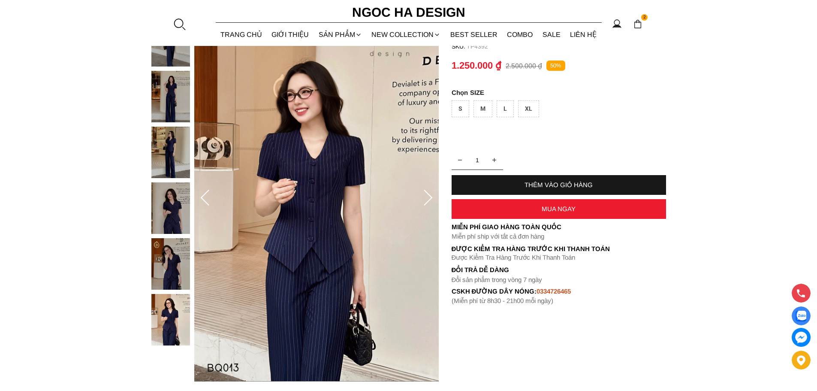
click at [206, 195] on icon at bounding box center [204, 198] width 17 height 17
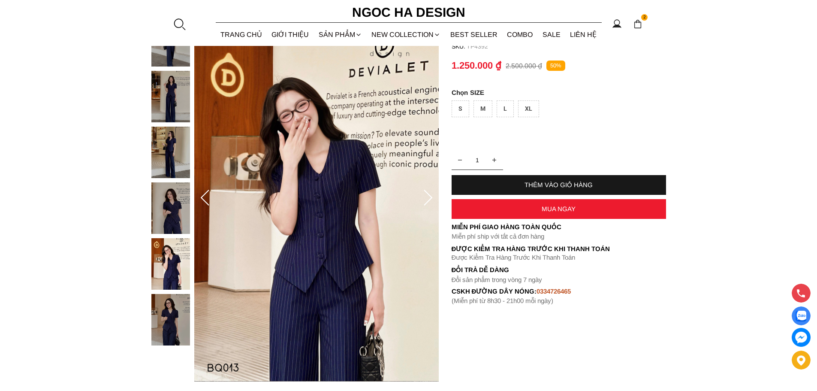
click at [207, 198] on icon at bounding box center [204, 198] width 17 height 17
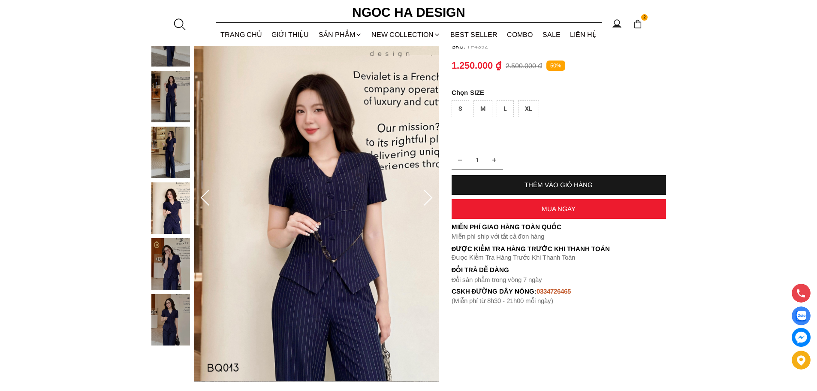
click at [207, 198] on icon at bounding box center [204, 198] width 17 height 17
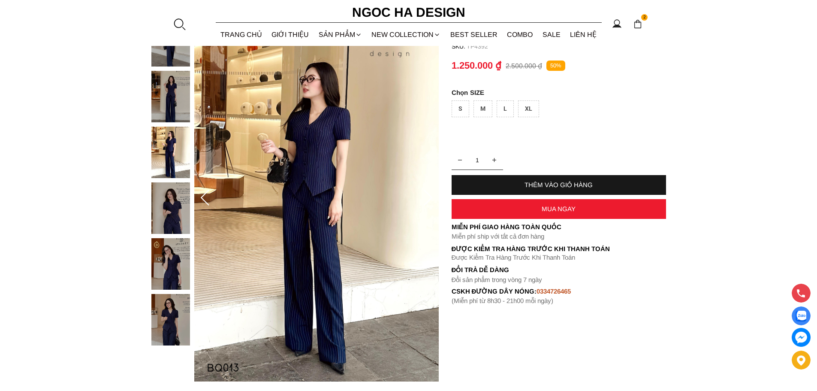
click at [207, 198] on icon at bounding box center [204, 198] width 17 height 17
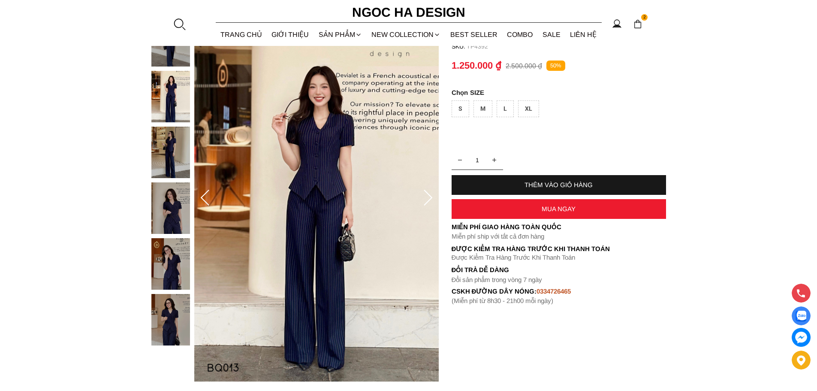
click at [210, 196] on icon at bounding box center [204, 198] width 17 height 17
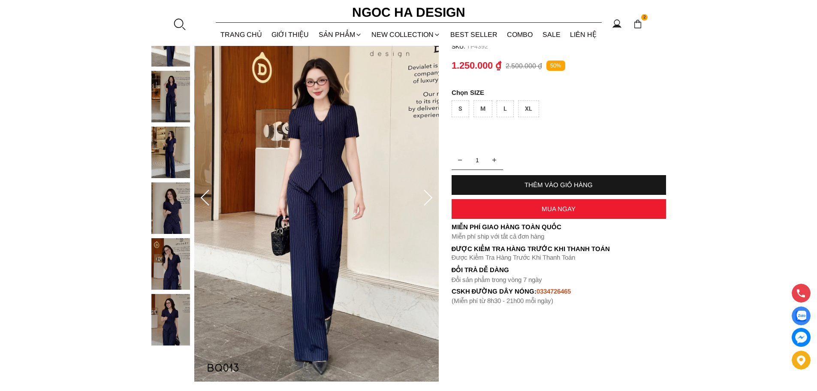
click at [463, 94] on p "SIZE" at bounding box center [558, 92] width 214 height 7
click at [428, 196] on icon at bounding box center [427, 198] width 17 height 17
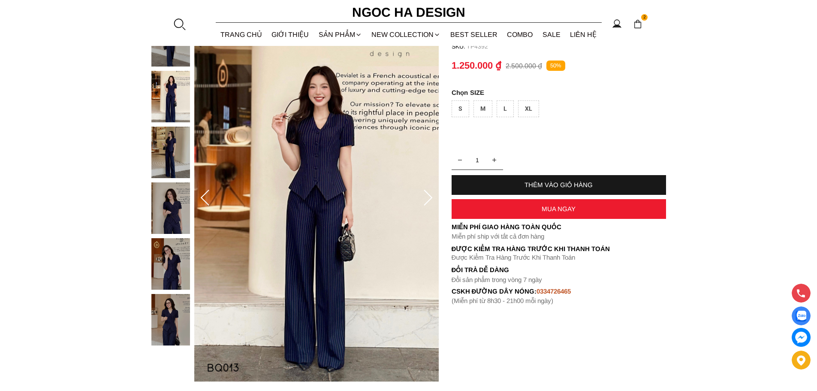
click at [458, 109] on div "S" at bounding box center [460, 108] width 18 height 17
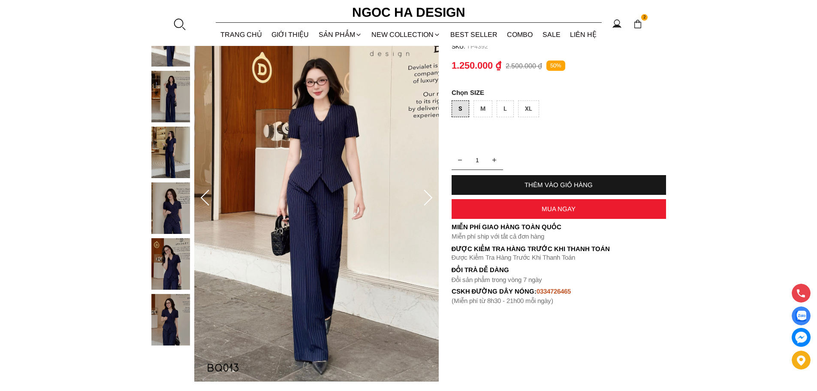
click at [515, 180] on div "THÊM VÀO GIỎ HÀNG" at bounding box center [558, 185] width 214 height 20
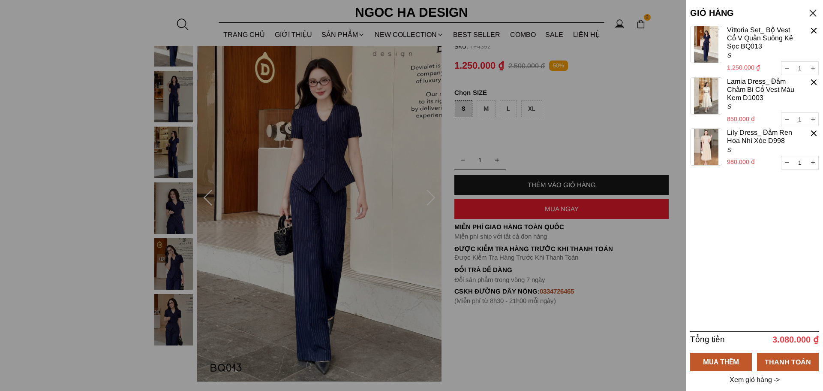
click at [51, 58] on div at bounding box center [411, 195] width 823 height 391
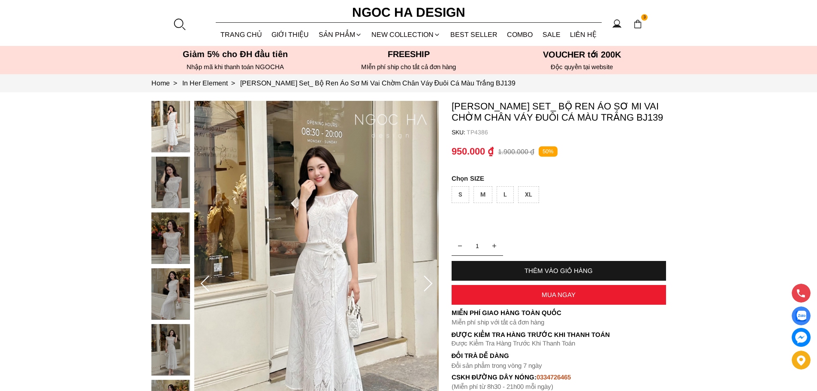
scroll to position [86, 0]
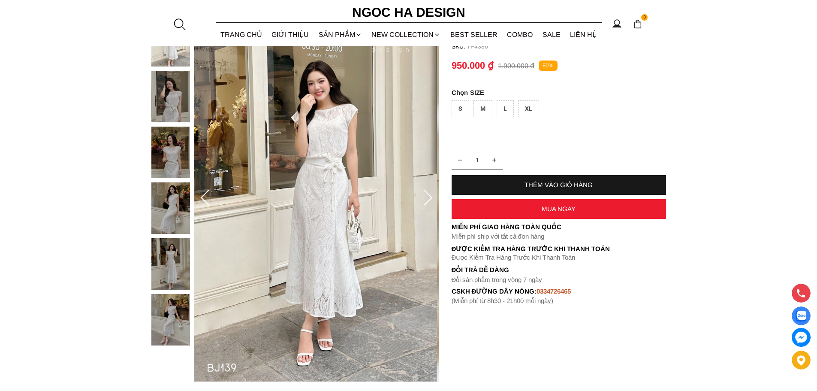
click at [430, 200] on icon at bounding box center [428, 198] width 9 height 16
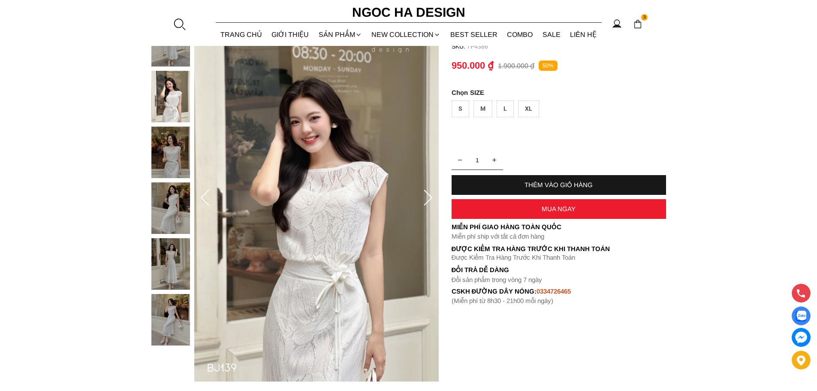
click at [431, 198] on icon at bounding box center [428, 198] width 9 height 16
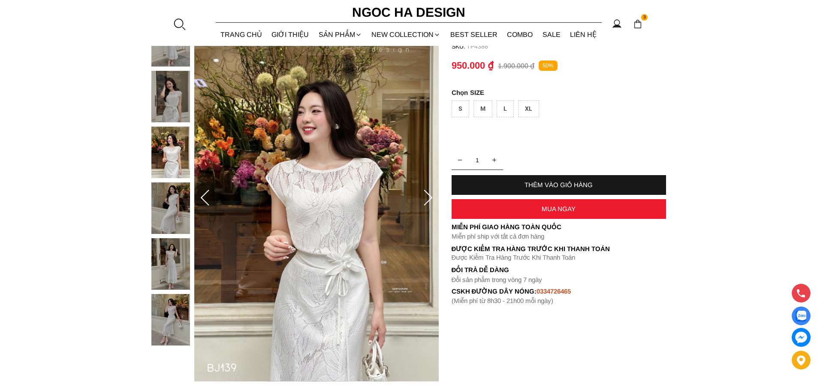
click at [431, 198] on icon at bounding box center [428, 198] width 9 height 16
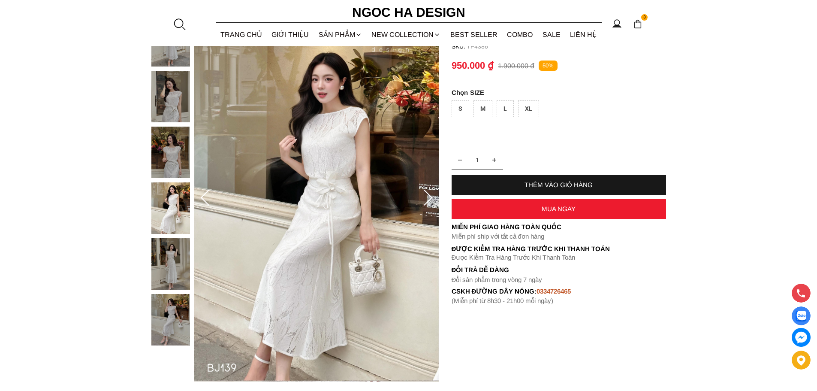
click at [431, 198] on icon at bounding box center [428, 198] width 9 height 16
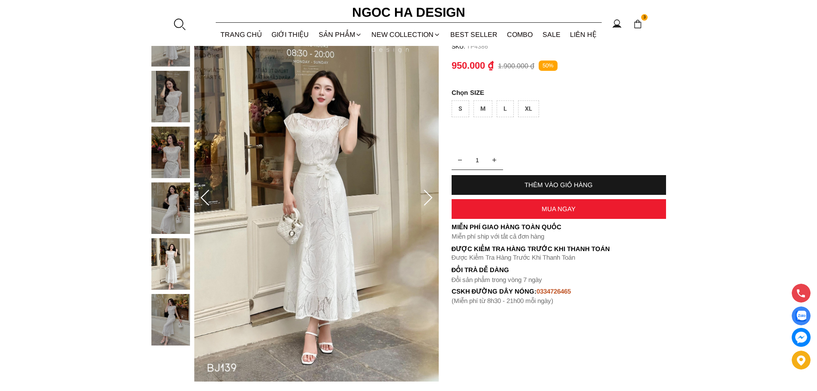
click at [431, 198] on icon at bounding box center [428, 198] width 9 height 16
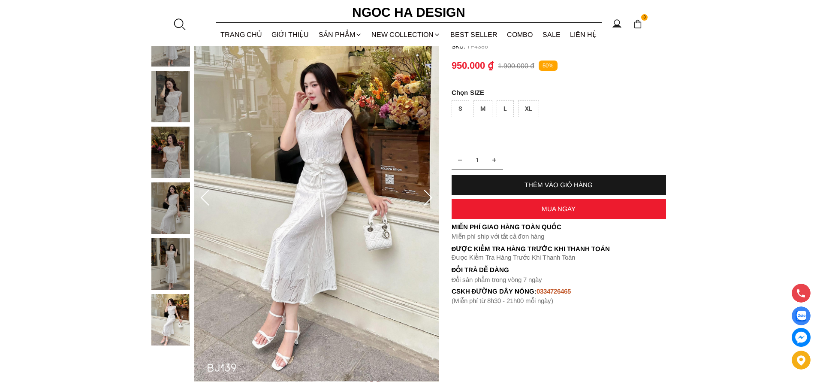
click at [431, 198] on icon at bounding box center [428, 198] width 9 height 16
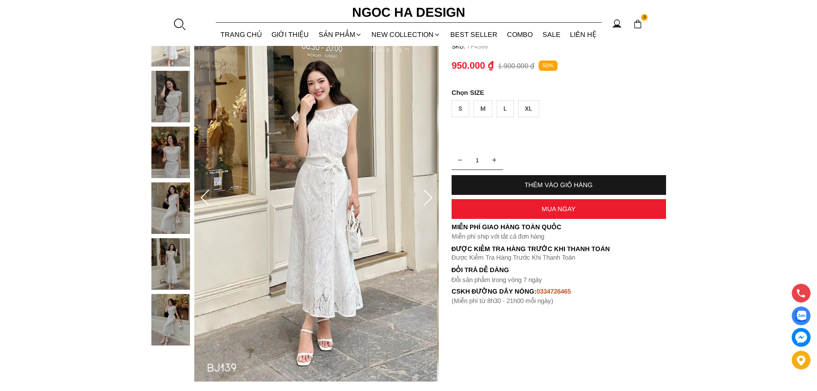
click at [428, 200] on icon at bounding box center [428, 198] width 9 height 16
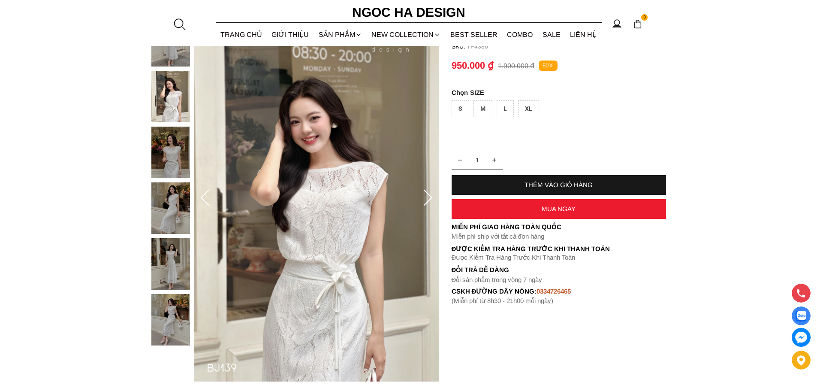
click at [430, 196] on icon at bounding box center [427, 198] width 17 height 17
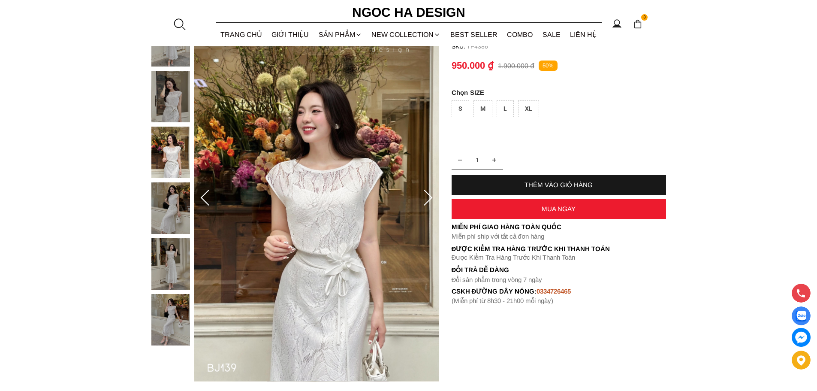
click at [430, 196] on icon at bounding box center [427, 198] width 17 height 17
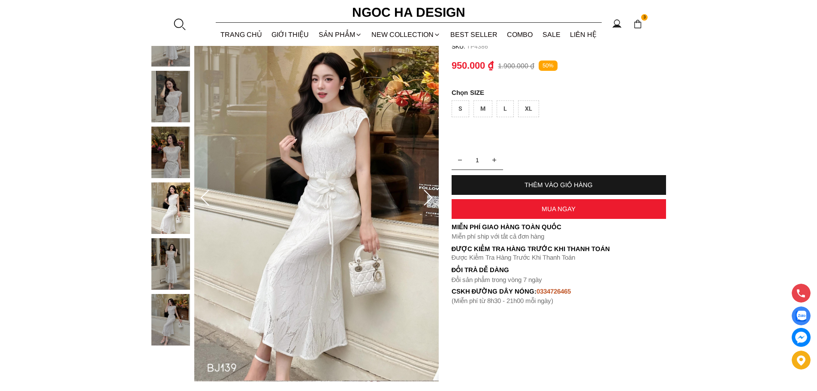
click at [430, 196] on icon at bounding box center [427, 198] width 17 height 17
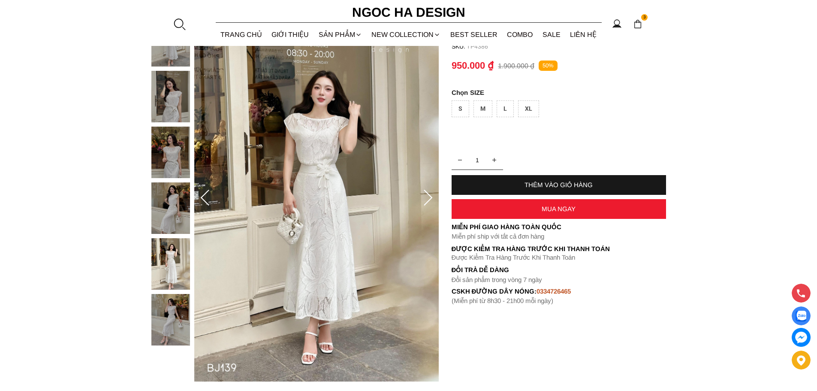
click at [427, 198] on icon at bounding box center [427, 198] width 17 height 17
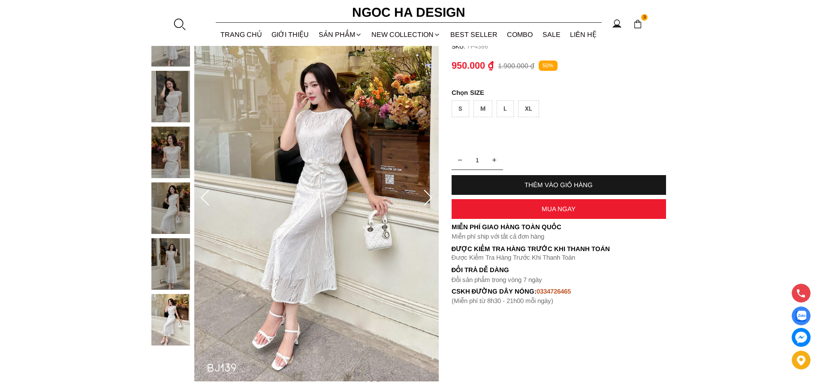
click at [428, 198] on icon at bounding box center [427, 198] width 17 height 17
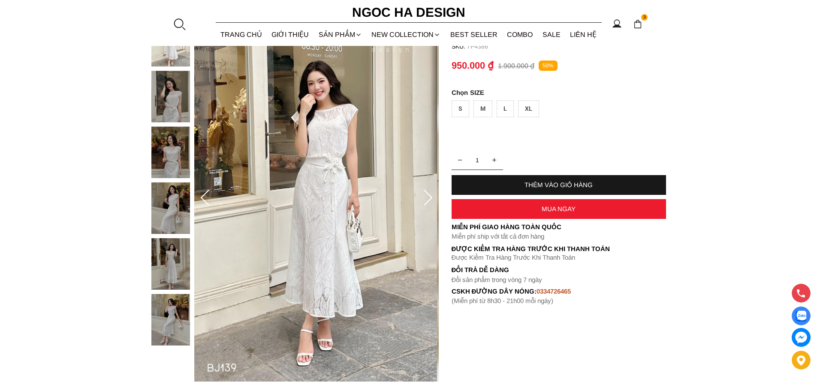
click at [428, 198] on icon at bounding box center [427, 198] width 17 height 17
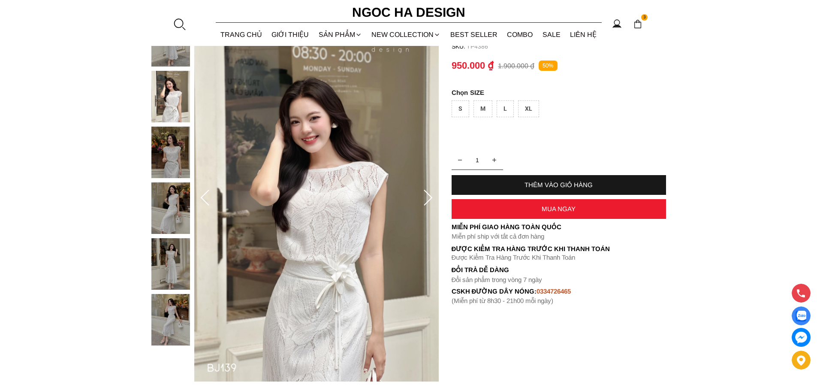
click at [428, 198] on icon at bounding box center [427, 198] width 17 height 17
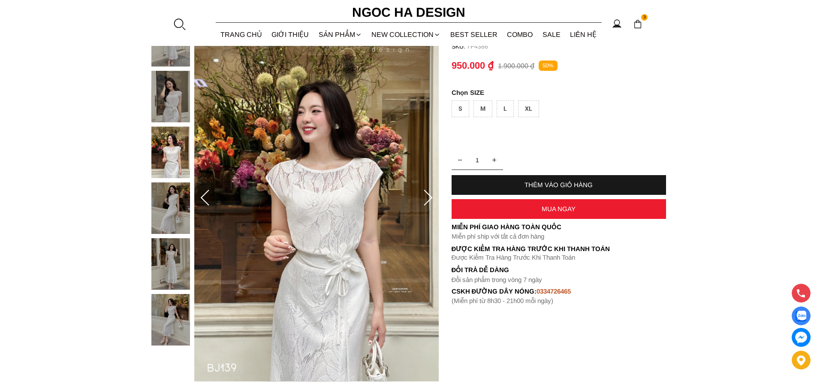
click at [428, 199] on icon at bounding box center [427, 198] width 17 height 17
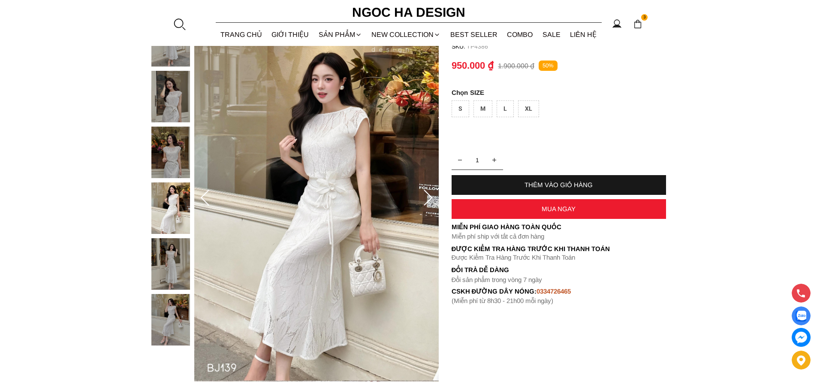
click at [428, 199] on icon at bounding box center [427, 198] width 17 height 17
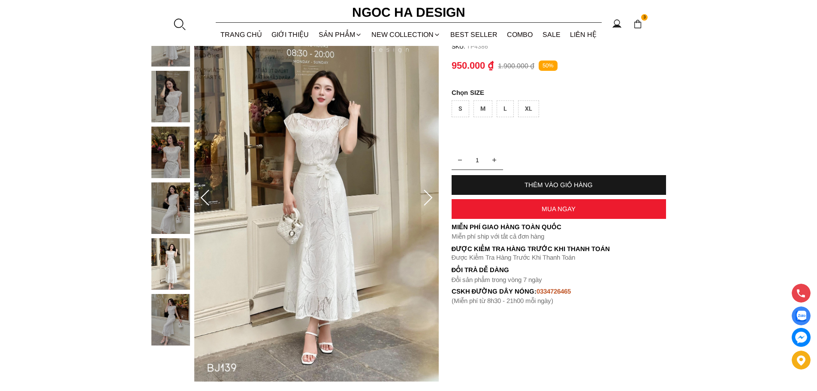
click at [528, 184] on div "THÊM VÀO GIỎ HÀNG" at bounding box center [558, 184] width 214 height 7
click at [457, 108] on div "S" at bounding box center [460, 108] width 18 height 17
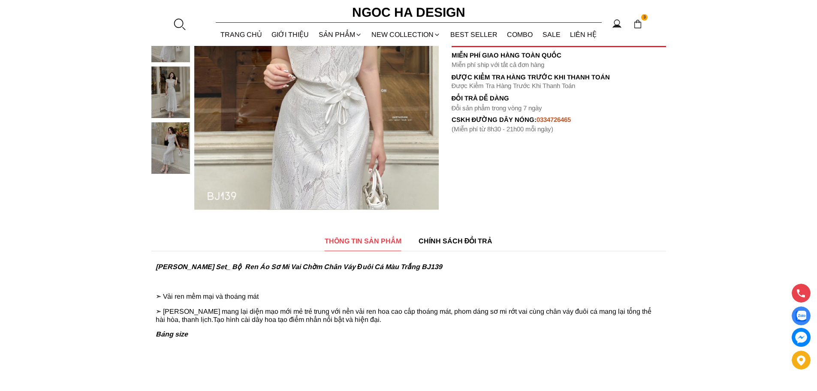
scroll to position [129, 0]
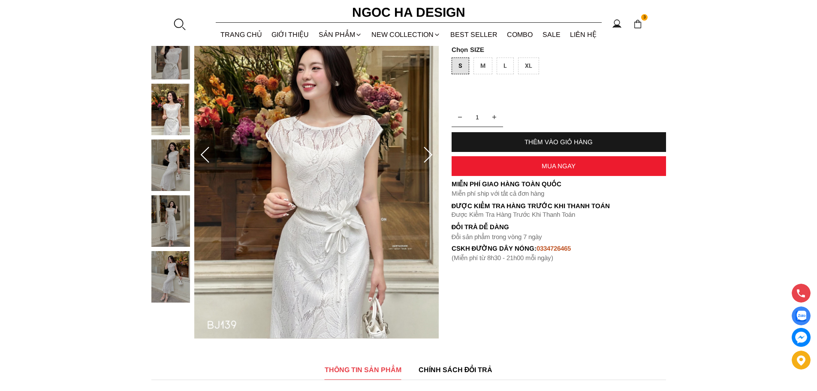
click at [501, 141] on div "THÊM VÀO GIỎ HÀNG" at bounding box center [558, 141] width 214 height 7
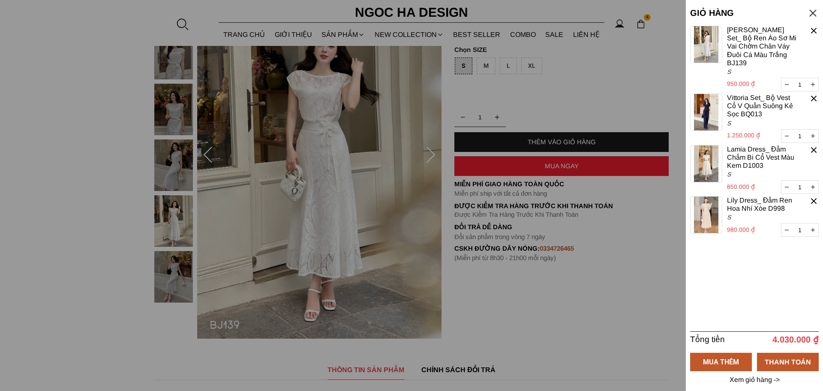
click at [56, 147] on div at bounding box center [411, 195] width 823 height 391
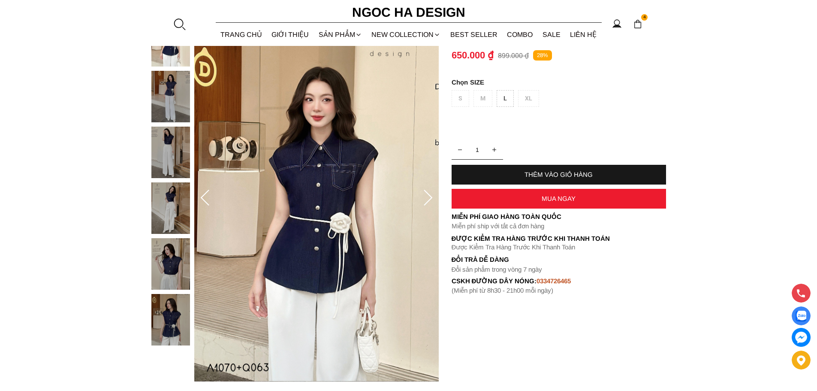
scroll to position [129, 0]
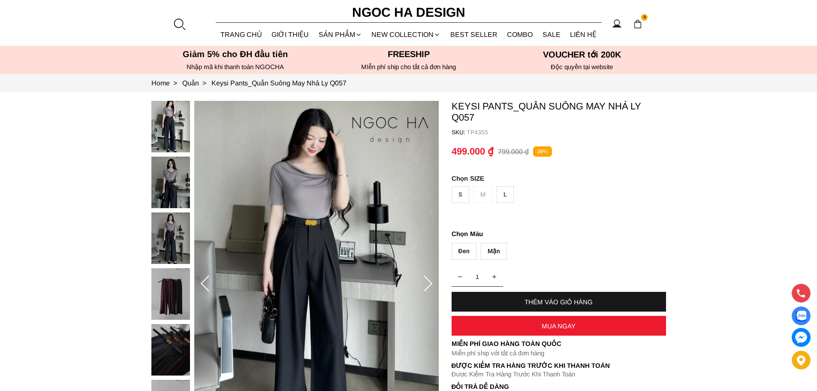
scroll to position [86, 0]
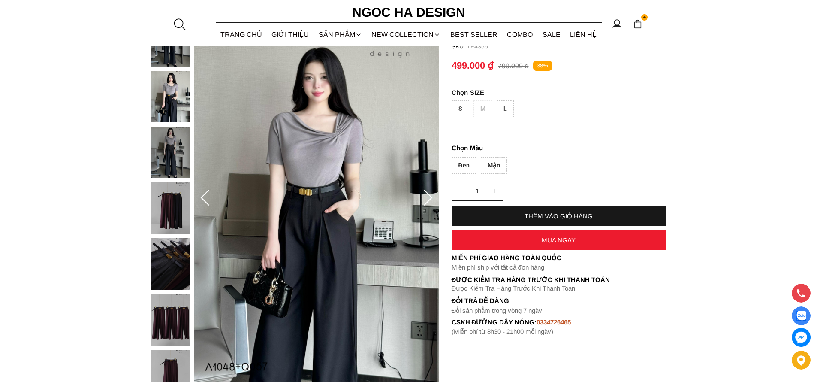
click at [427, 192] on icon at bounding box center [427, 198] width 17 height 17
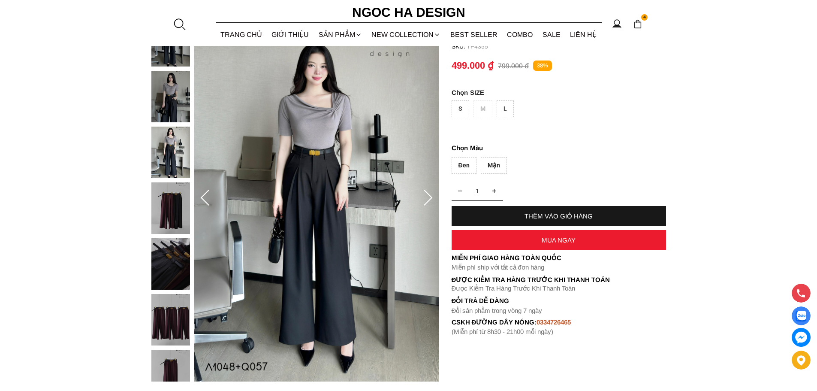
click at [428, 193] on icon at bounding box center [427, 198] width 17 height 17
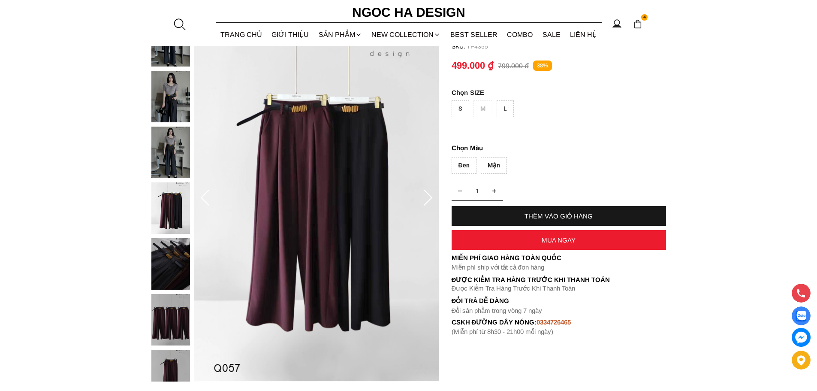
click at [427, 193] on icon at bounding box center [428, 198] width 9 height 16
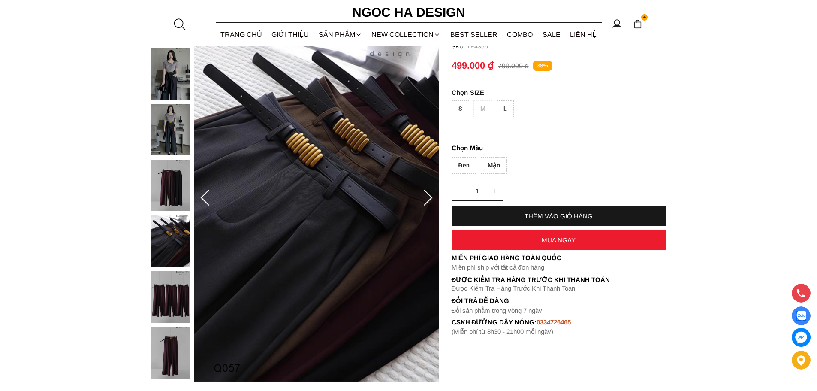
click at [427, 193] on icon at bounding box center [428, 198] width 9 height 16
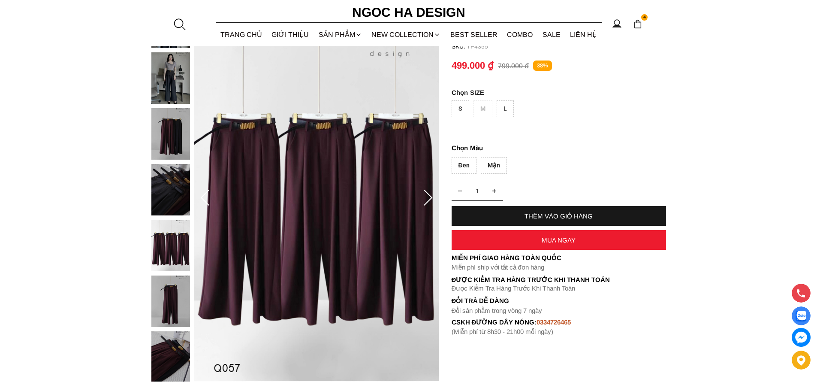
click at [427, 193] on icon at bounding box center [428, 198] width 9 height 16
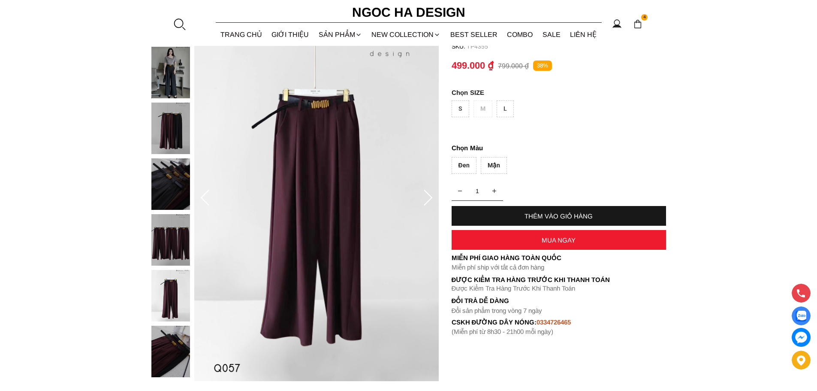
click at [427, 193] on icon at bounding box center [428, 198] width 9 height 16
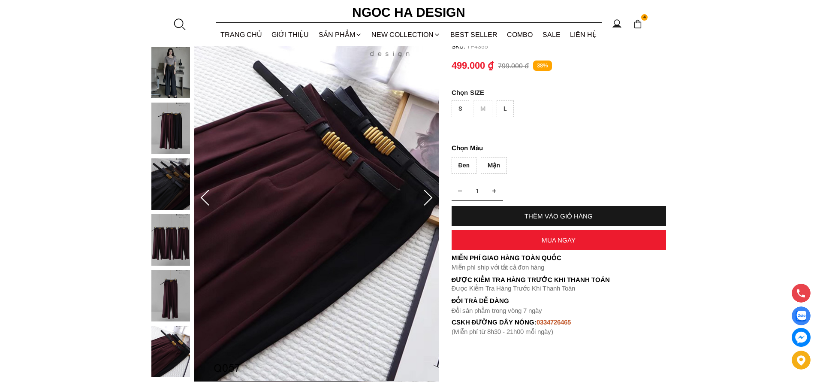
click at [427, 193] on icon at bounding box center [428, 198] width 9 height 16
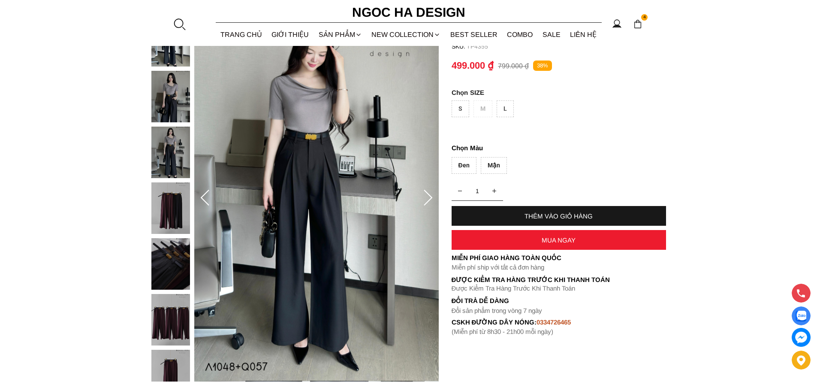
click at [427, 193] on icon at bounding box center [428, 198] width 9 height 16
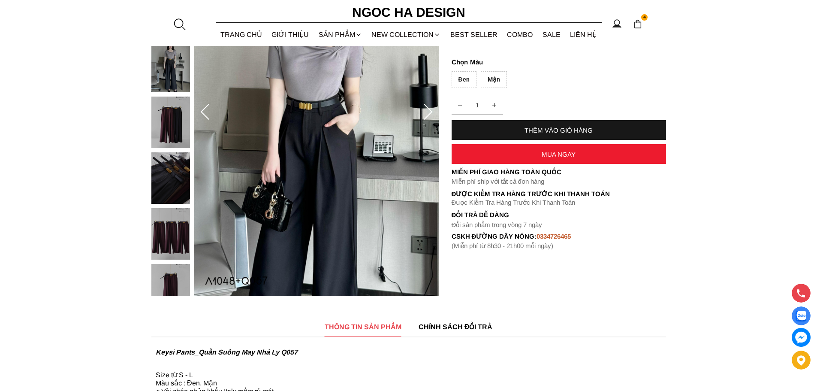
scroll to position [257, 0]
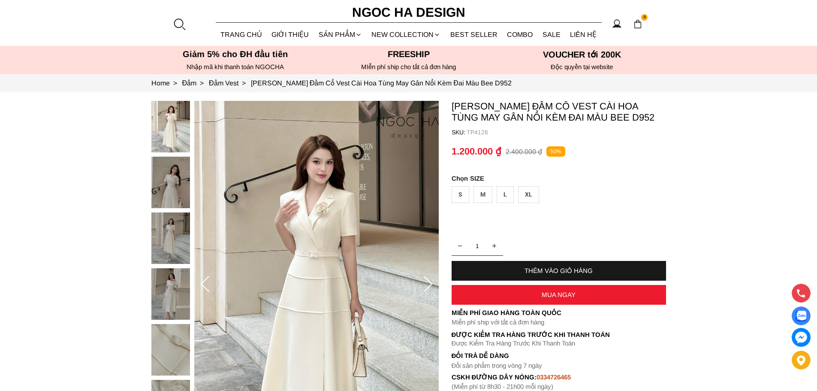
scroll to position [86, 0]
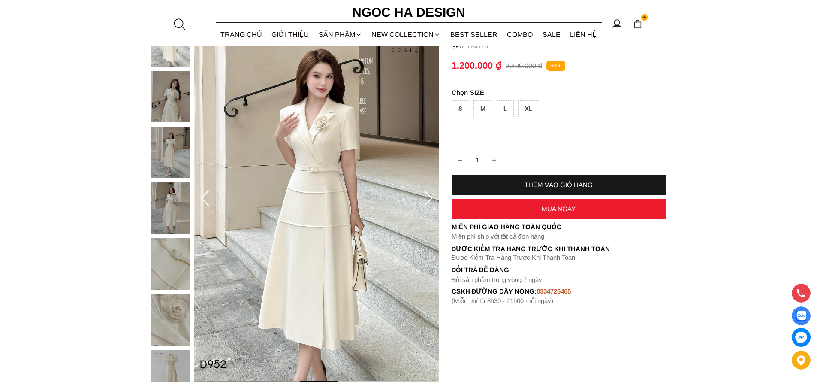
click at [424, 200] on icon at bounding box center [427, 198] width 17 height 17
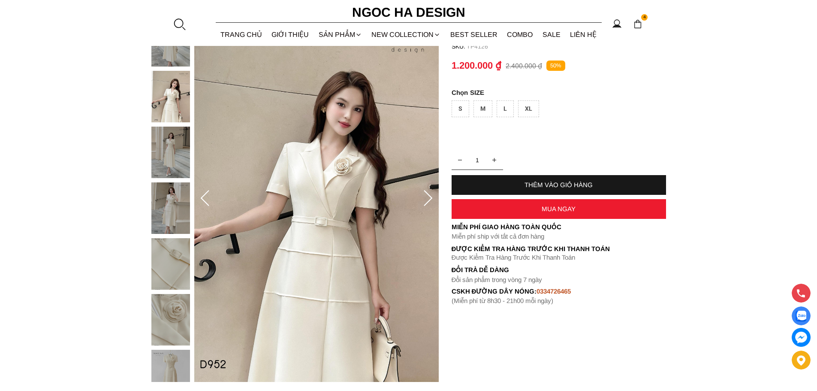
click at [426, 199] on icon at bounding box center [427, 198] width 17 height 17
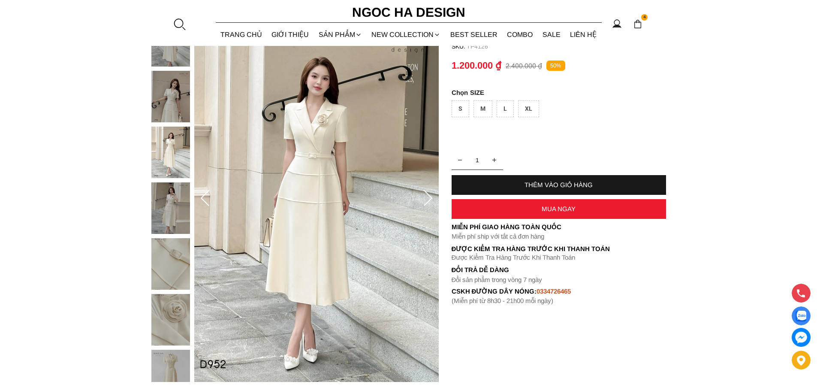
click at [427, 199] on icon at bounding box center [427, 198] width 17 height 17
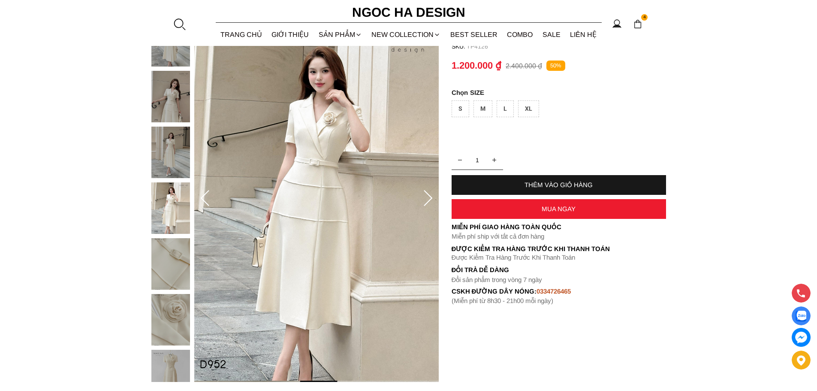
click at [427, 199] on icon at bounding box center [427, 198] width 17 height 17
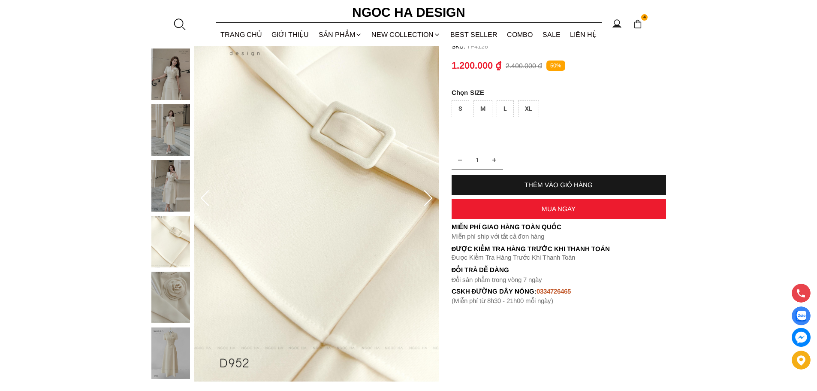
click at [427, 199] on icon at bounding box center [427, 198] width 17 height 17
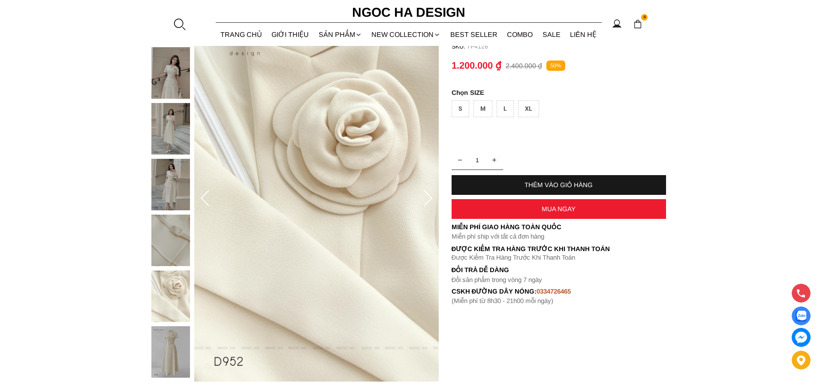
click at [427, 199] on icon at bounding box center [427, 198] width 17 height 17
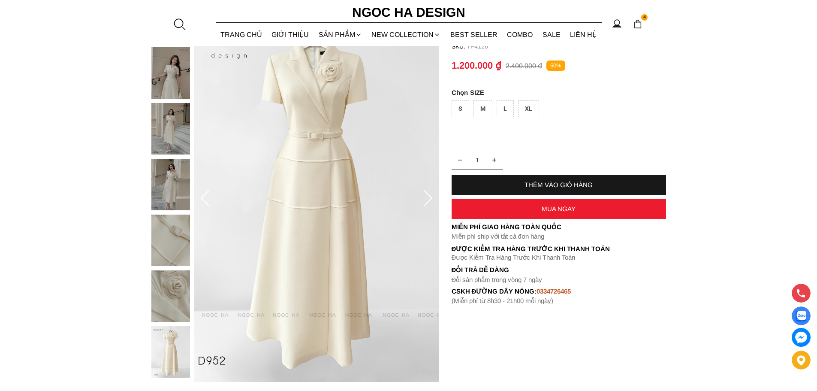
click at [426, 199] on icon at bounding box center [427, 198] width 17 height 17
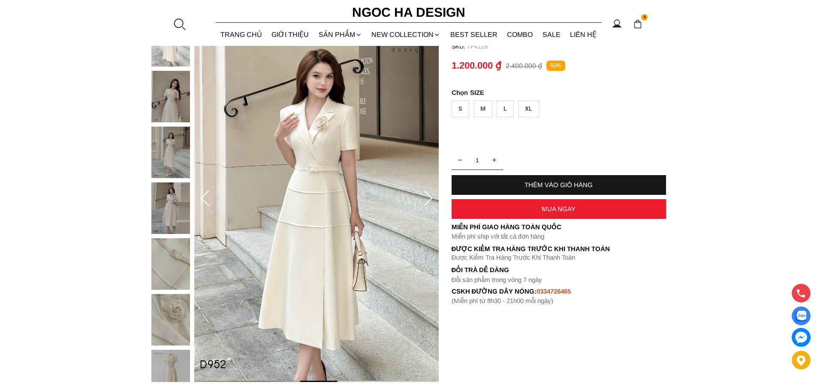
click at [423, 195] on icon at bounding box center [427, 198] width 17 height 17
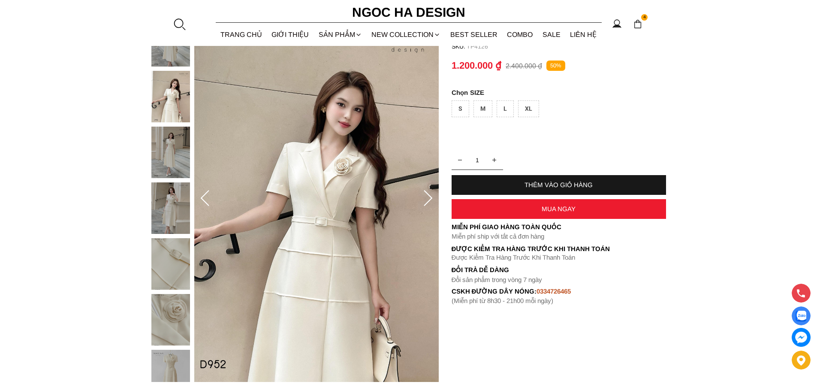
click at [423, 195] on icon at bounding box center [427, 198] width 17 height 17
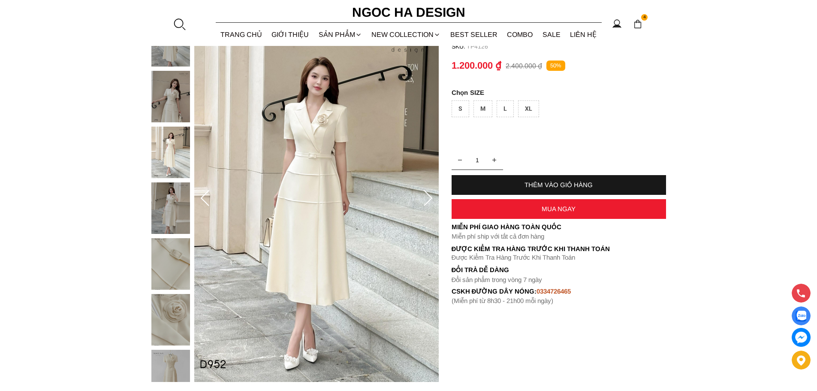
click at [423, 195] on icon at bounding box center [427, 198] width 17 height 17
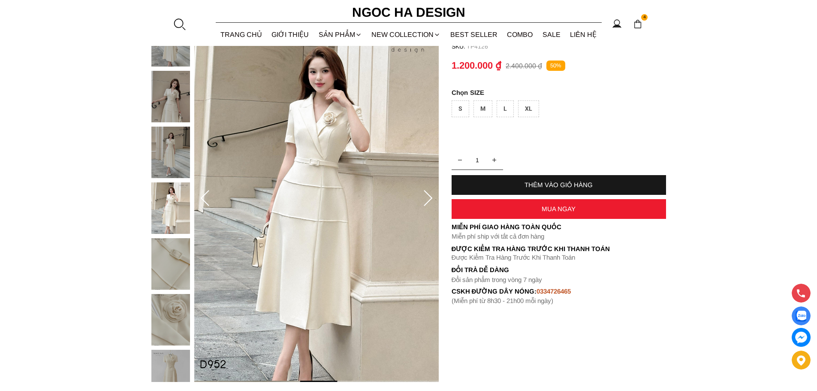
click at [423, 195] on icon at bounding box center [427, 198] width 17 height 17
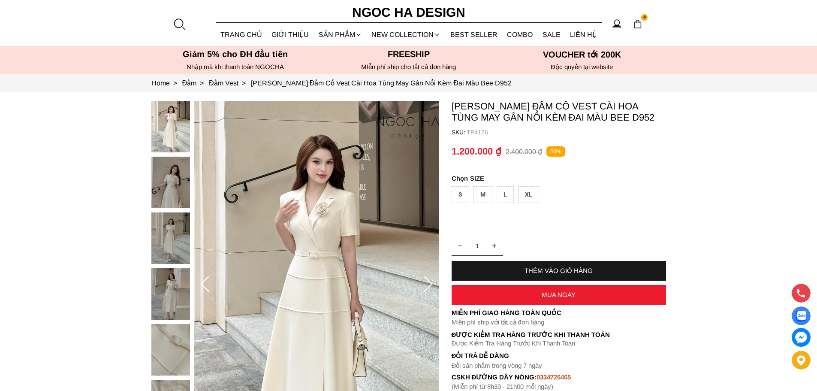
scroll to position [86, 0]
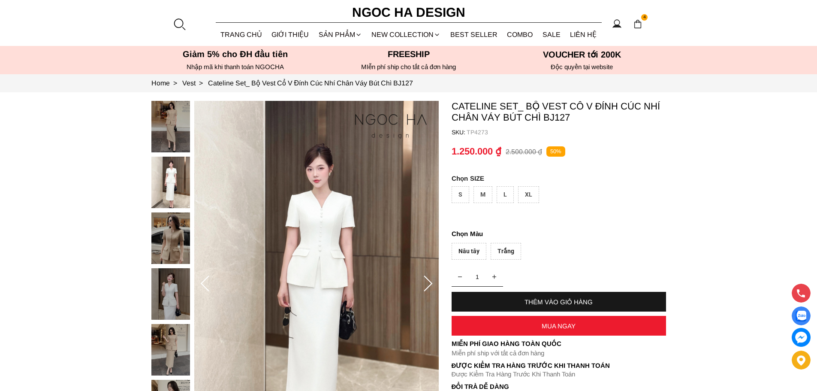
click at [423, 281] on icon at bounding box center [427, 283] width 17 height 17
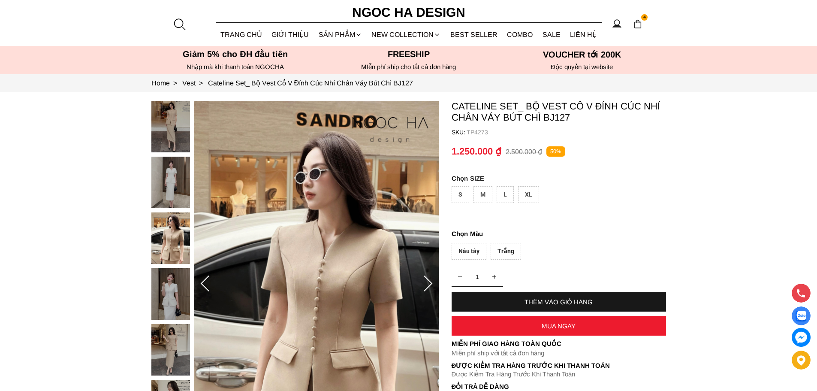
click at [423, 281] on icon at bounding box center [427, 283] width 17 height 17
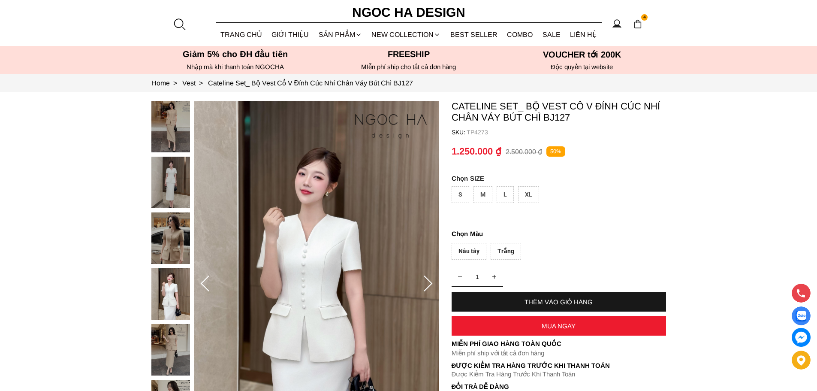
click at [423, 281] on icon at bounding box center [427, 283] width 17 height 17
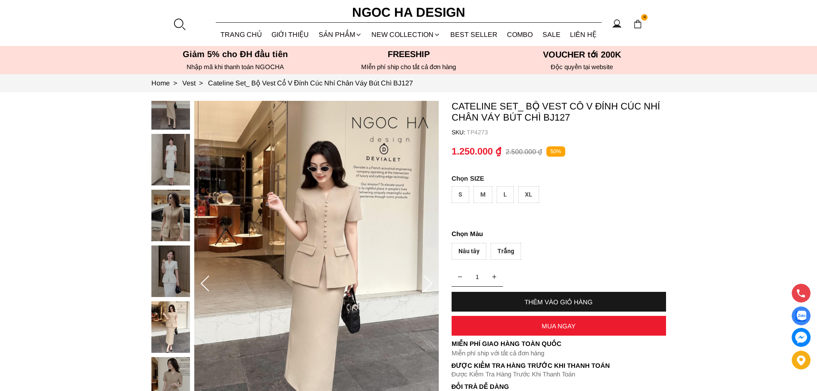
scroll to position [43, 0]
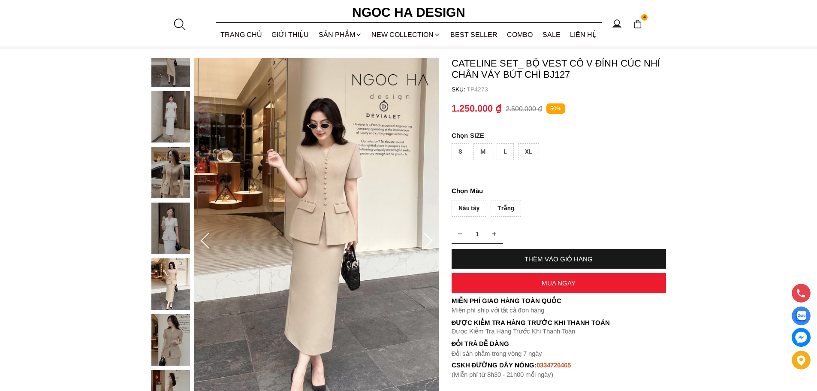
click at [426, 241] on icon at bounding box center [427, 240] width 17 height 17
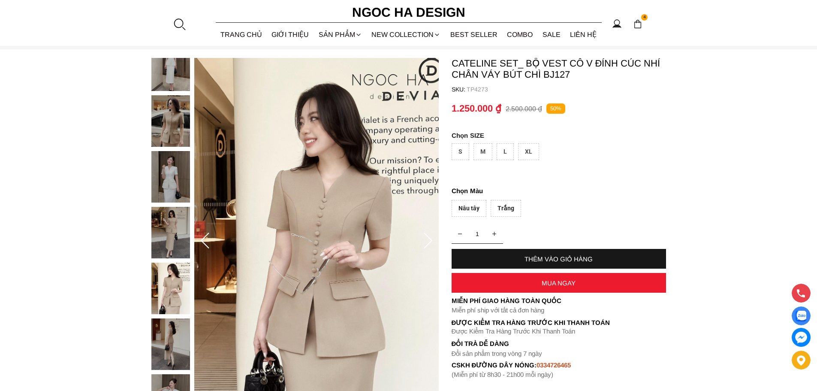
click at [426, 241] on icon at bounding box center [427, 240] width 17 height 17
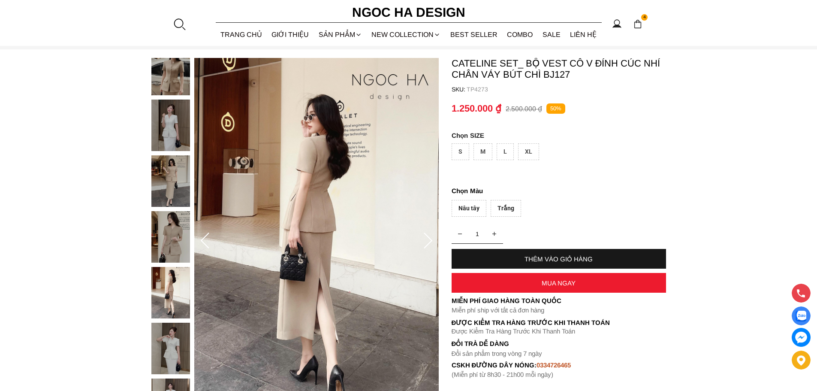
scroll to position [86, 0]
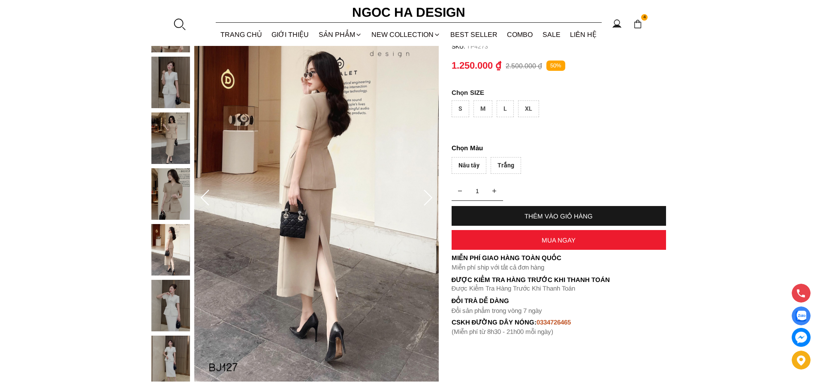
click at [430, 198] on icon at bounding box center [427, 198] width 17 height 17
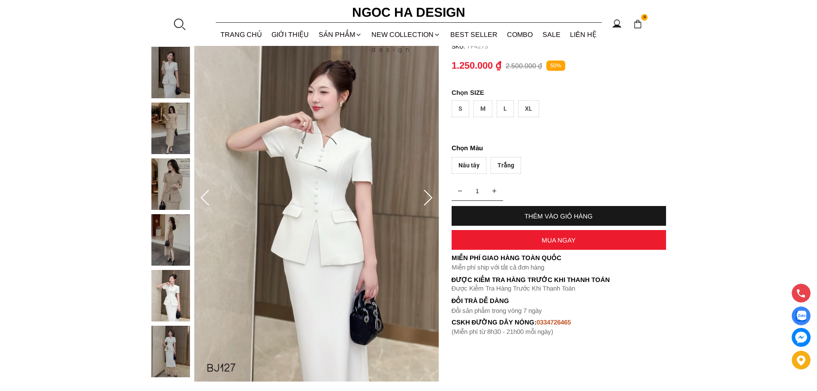
click at [429, 194] on icon at bounding box center [428, 198] width 9 height 16
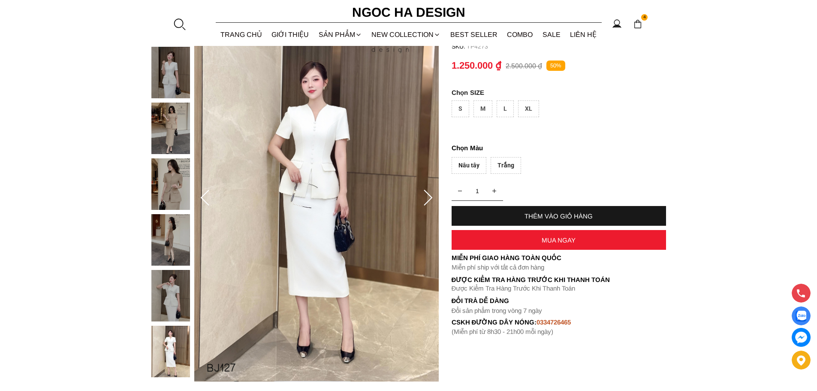
click at [429, 194] on icon at bounding box center [428, 198] width 9 height 16
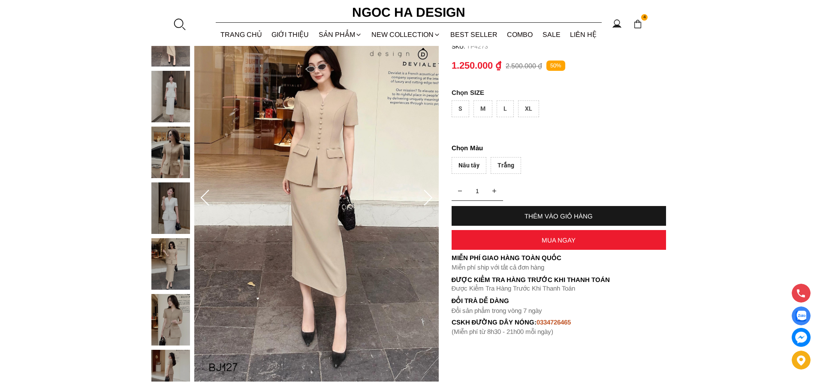
click at [429, 199] on icon at bounding box center [427, 198] width 17 height 17
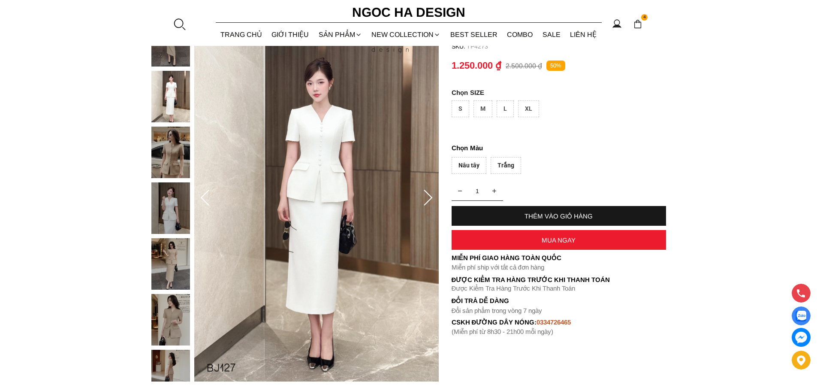
click at [429, 199] on icon at bounding box center [427, 198] width 17 height 17
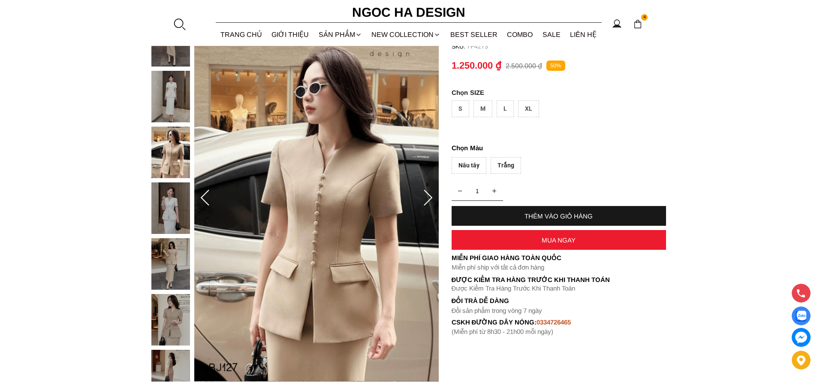
click at [429, 199] on icon at bounding box center [427, 198] width 17 height 17
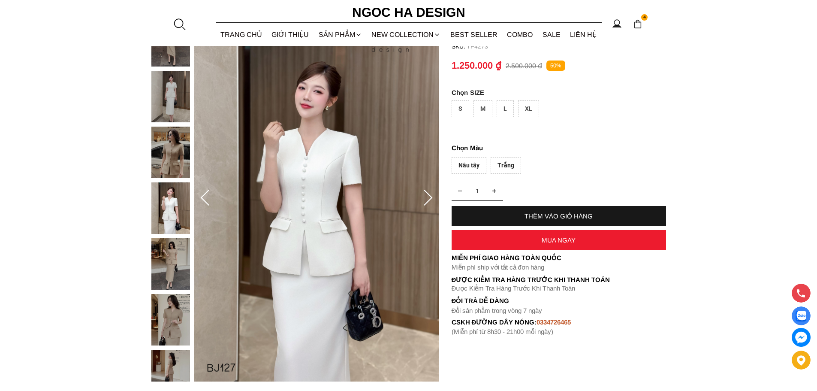
click at [429, 199] on icon at bounding box center [427, 198] width 17 height 17
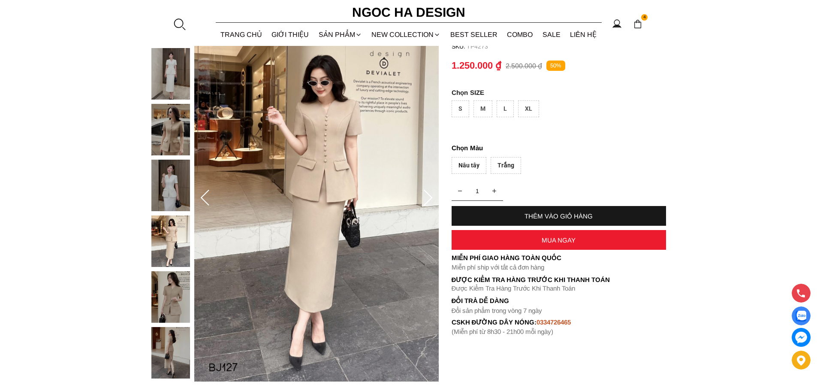
click at [429, 199] on icon at bounding box center [427, 198] width 17 height 17
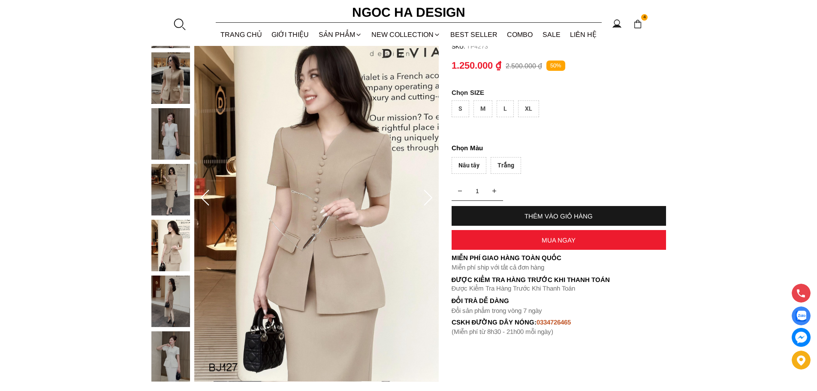
click at [429, 199] on icon at bounding box center [427, 198] width 17 height 17
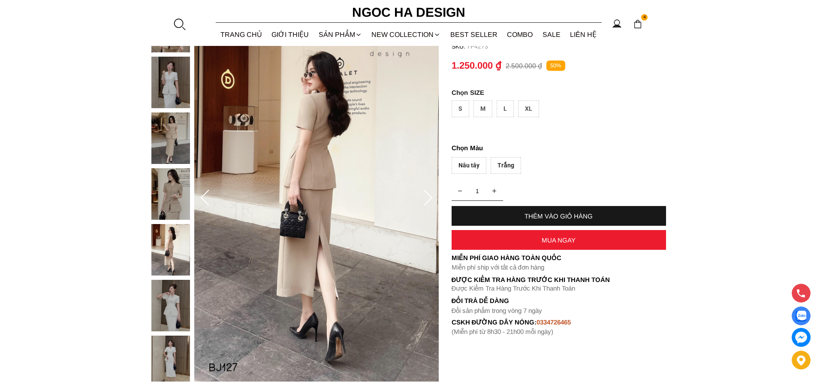
click at [429, 200] on icon at bounding box center [428, 198] width 9 height 16
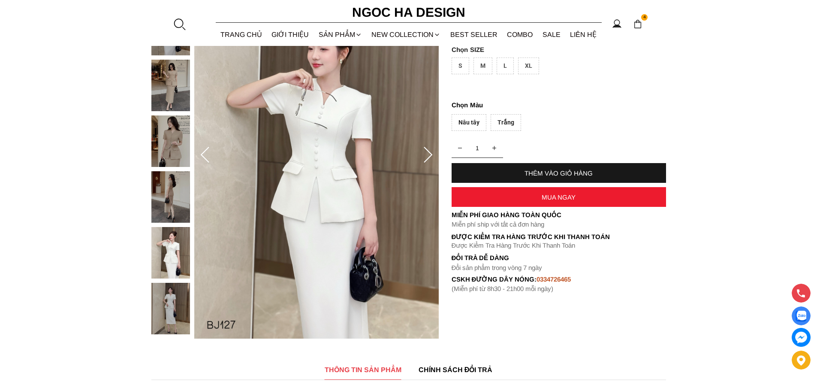
scroll to position [43, 0]
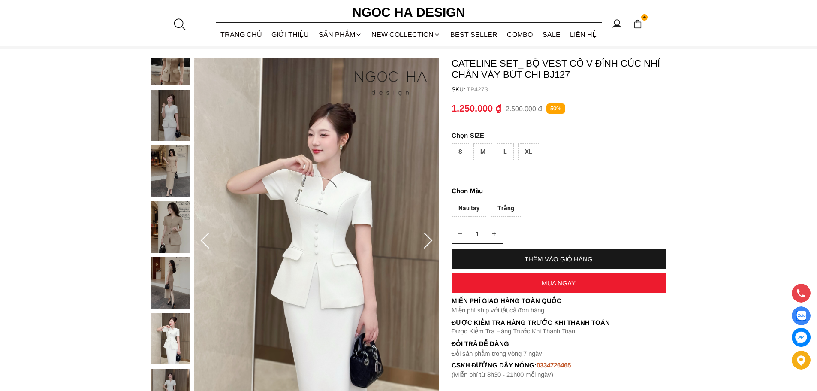
click at [461, 149] on div "S" at bounding box center [460, 151] width 18 height 17
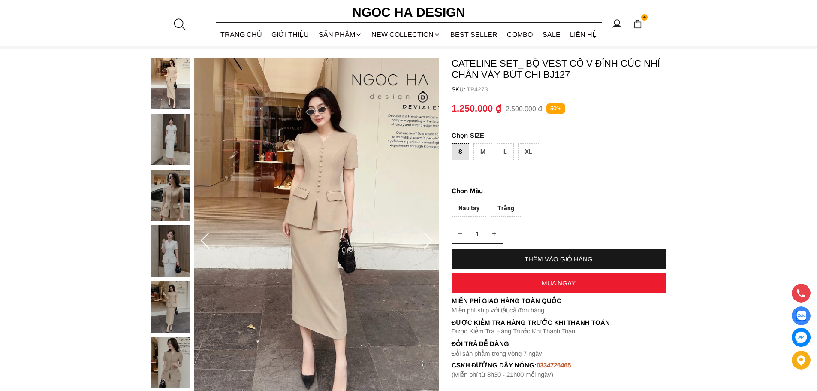
click at [502, 254] on div "THÊM VÀO GIỎ HÀNG" at bounding box center [558, 259] width 214 height 20
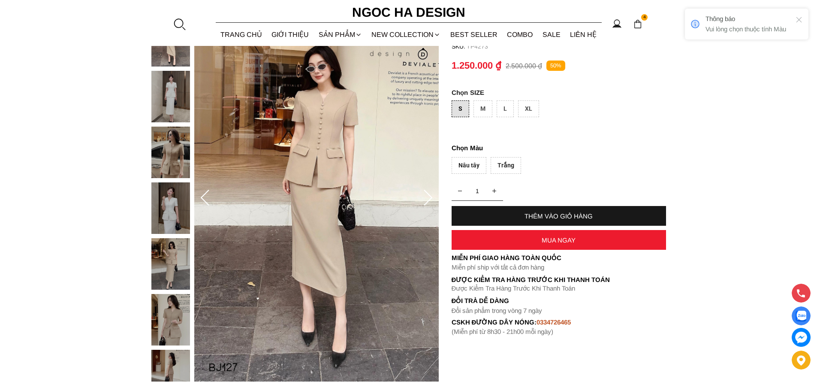
scroll to position [0, 0]
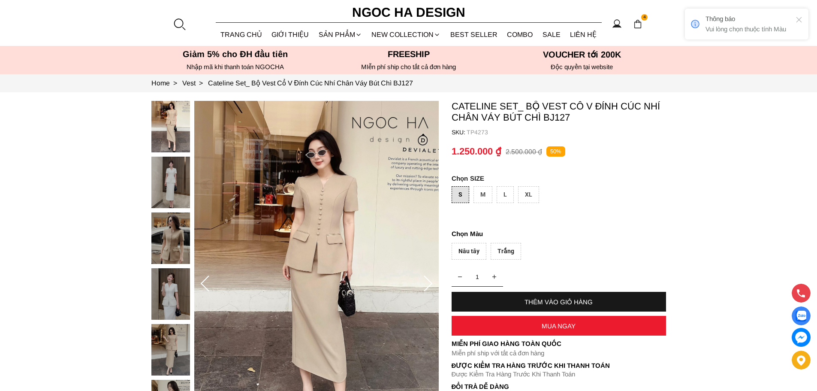
click at [471, 250] on div "Nâu tây" at bounding box center [468, 251] width 35 height 17
click at [495, 299] on div "THÊM VÀO GIỎ HÀNG" at bounding box center [558, 301] width 214 height 7
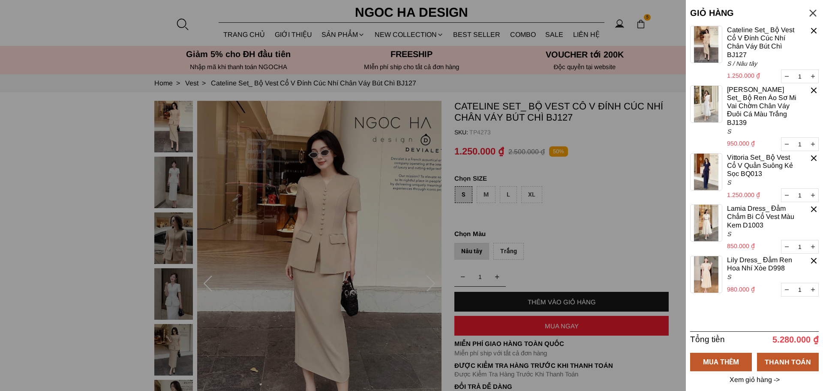
click at [39, 192] on div at bounding box center [411, 195] width 823 height 391
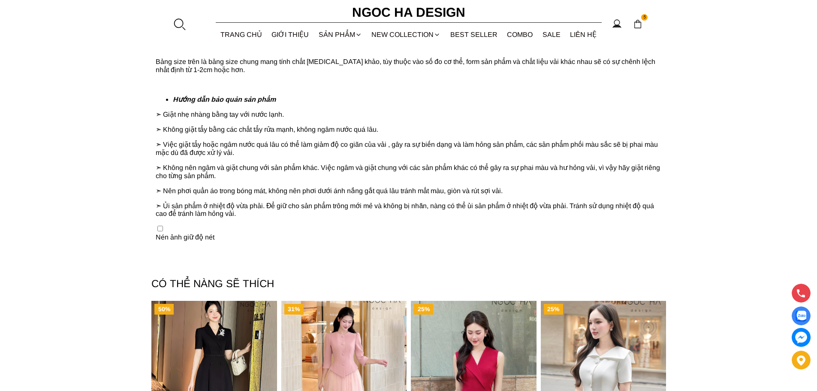
scroll to position [1201, 0]
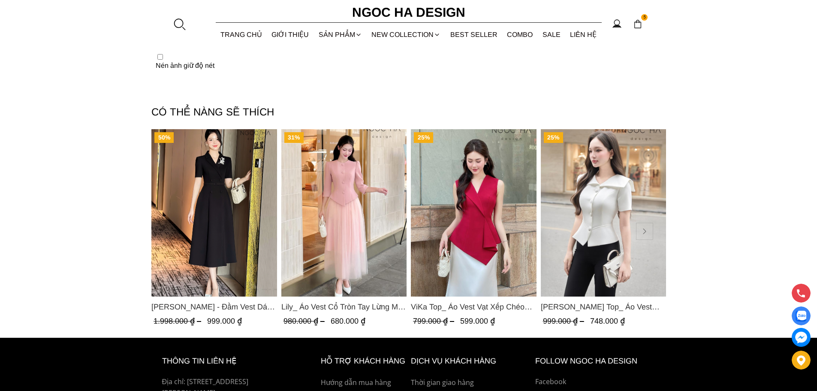
click at [646, 235] on button at bounding box center [644, 231] width 17 height 17
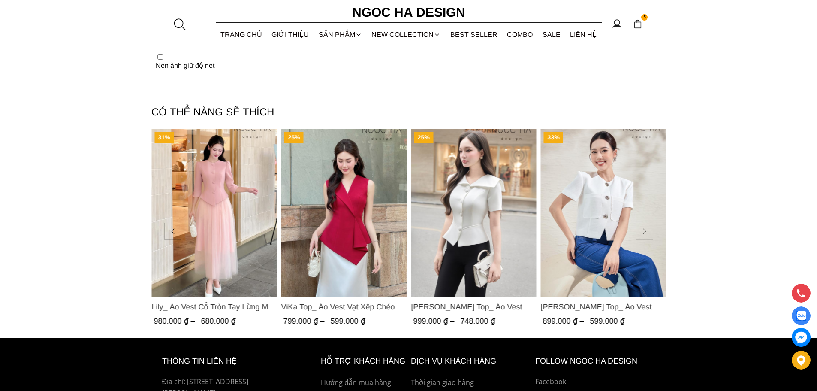
click at [647, 235] on button at bounding box center [644, 231] width 17 height 17
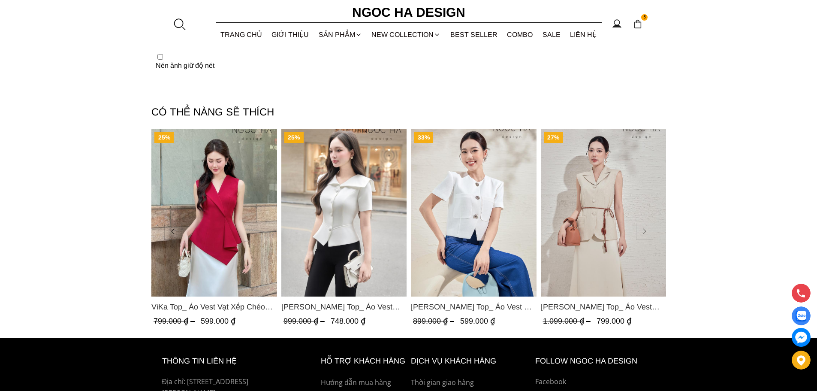
click at [647, 235] on button at bounding box center [644, 231] width 17 height 17
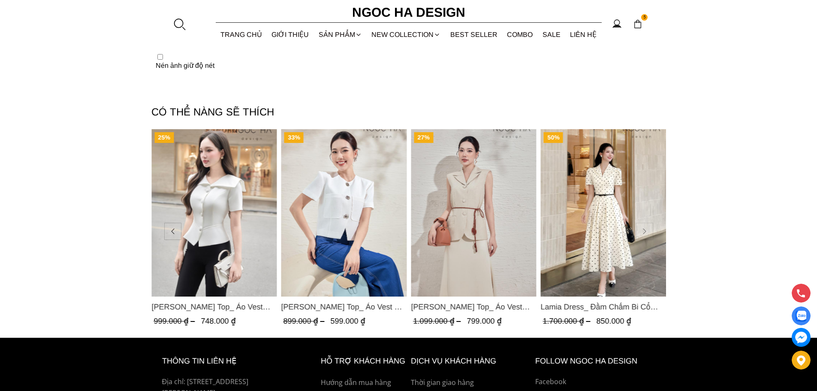
click at [647, 235] on button at bounding box center [644, 231] width 17 height 17
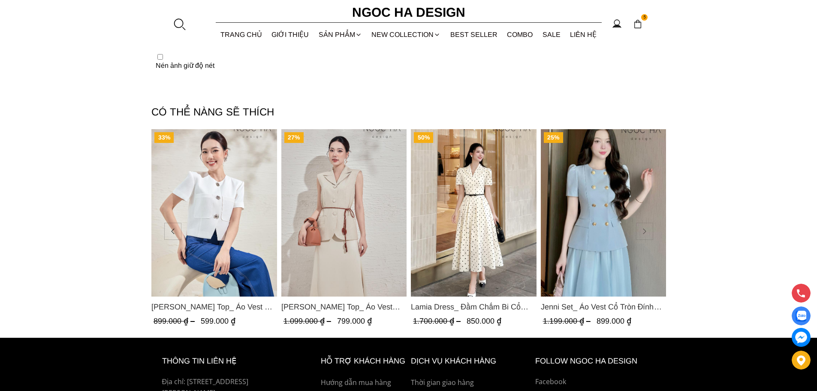
click at [646, 233] on button at bounding box center [644, 231] width 17 height 17
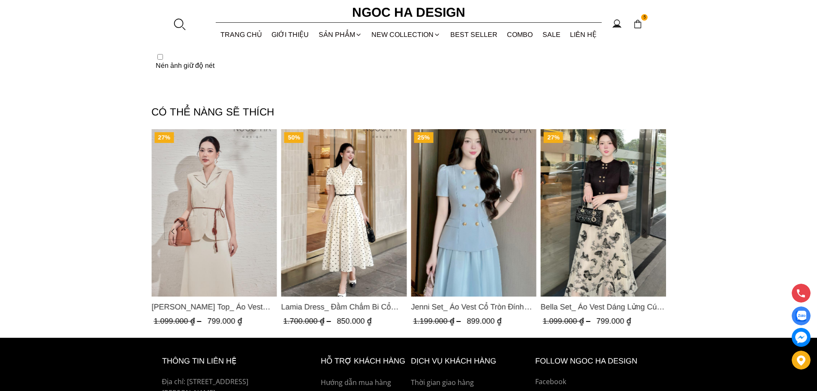
click at [646, 233] on button at bounding box center [644, 231] width 17 height 17
click at [644, 232] on button at bounding box center [644, 231] width 17 height 17
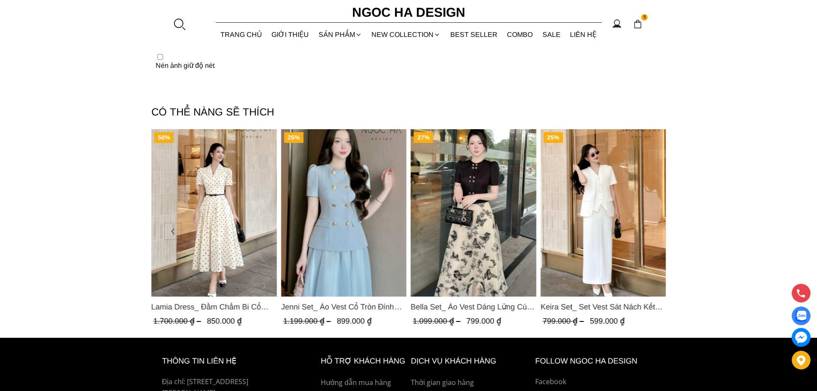
click at [644, 232] on button at bounding box center [644, 231] width 17 height 17
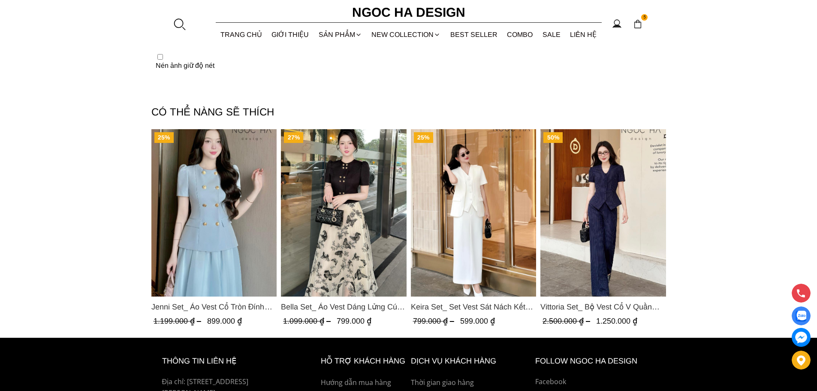
click at [652, 232] on img "Product image - Vittoria Set_ Bộ Vest Cổ V Quần Suông Kẻ Sọc BQ013" at bounding box center [603, 212] width 126 height 167
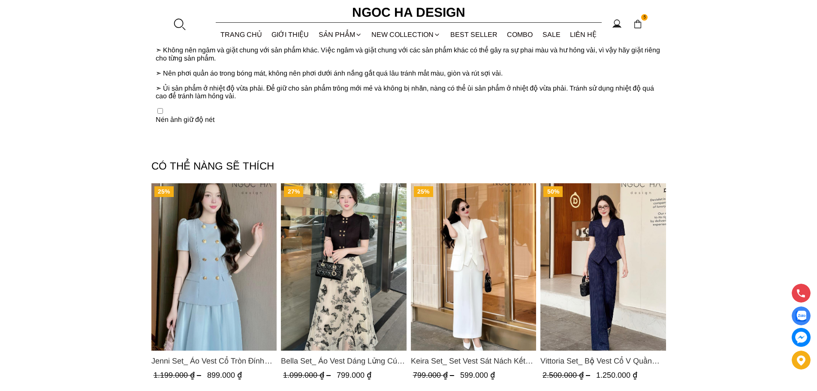
scroll to position [975, 0]
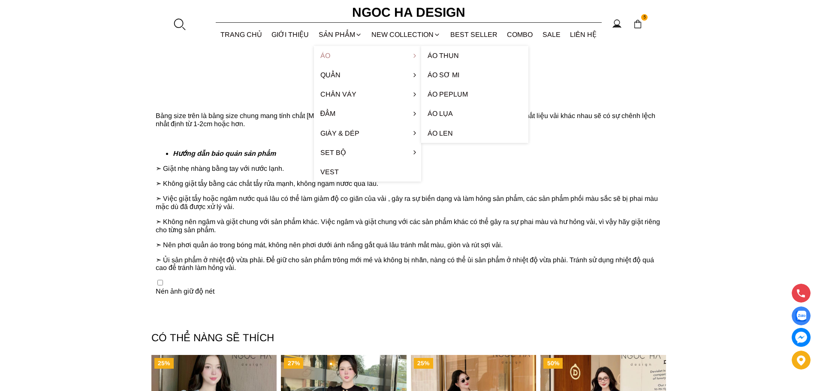
click at [326, 60] on link "Áo" at bounding box center [367, 55] width 107 height 19
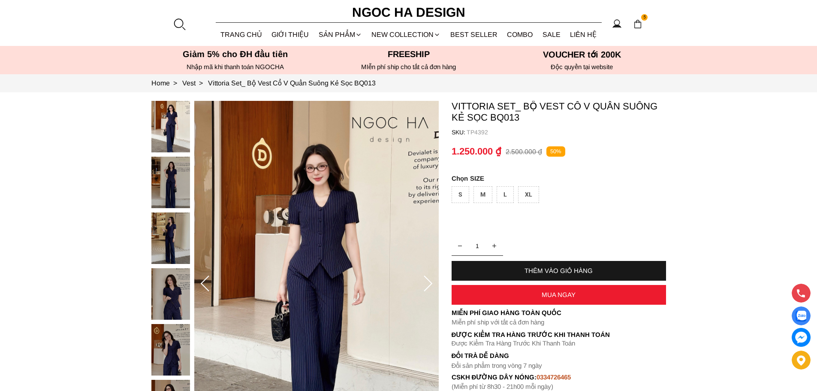
scroll to position [86, 0]
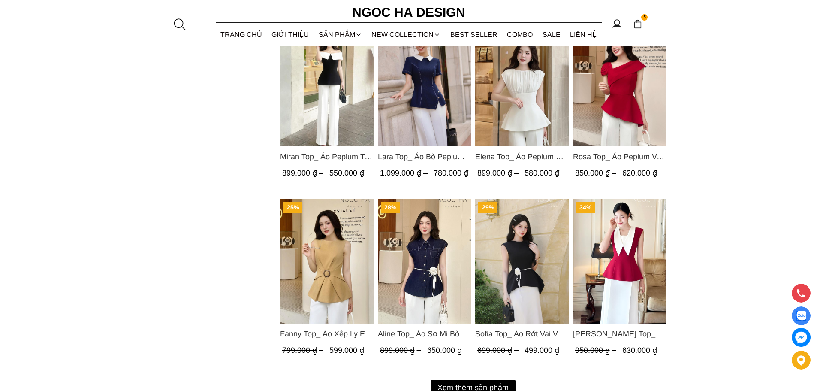
scroll to position [1029, 0]
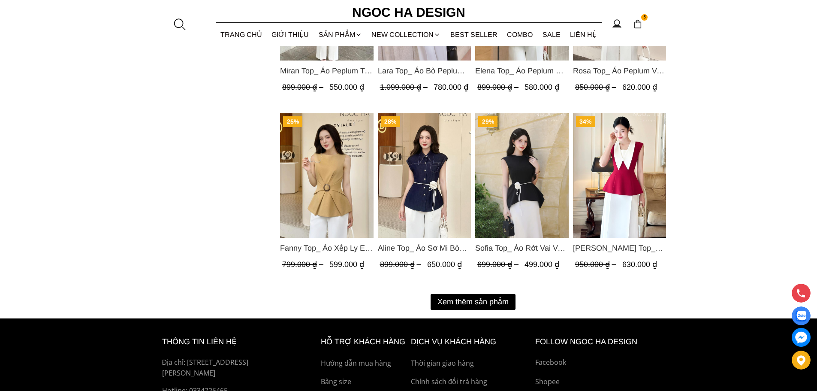
click at [497, 302] on button "Xem thêm sản phẩm" at bounding box center [472, 302] width 85 height 16
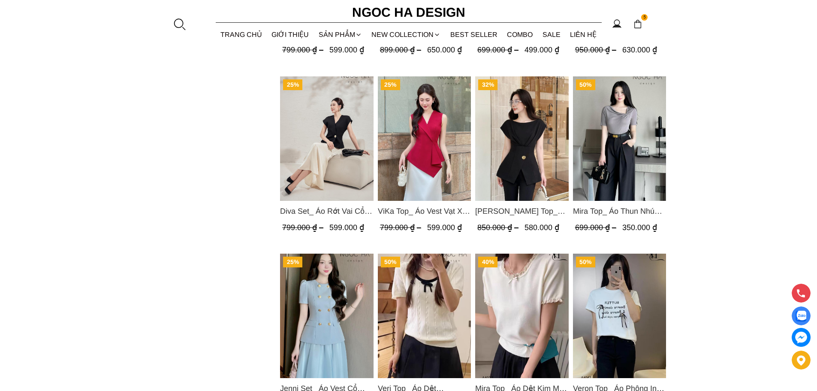
scroll to position [1329, 0]
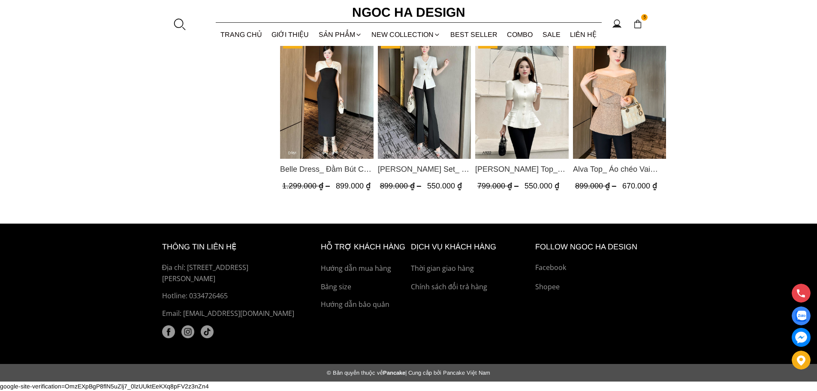
scroll to position [1731, 0]
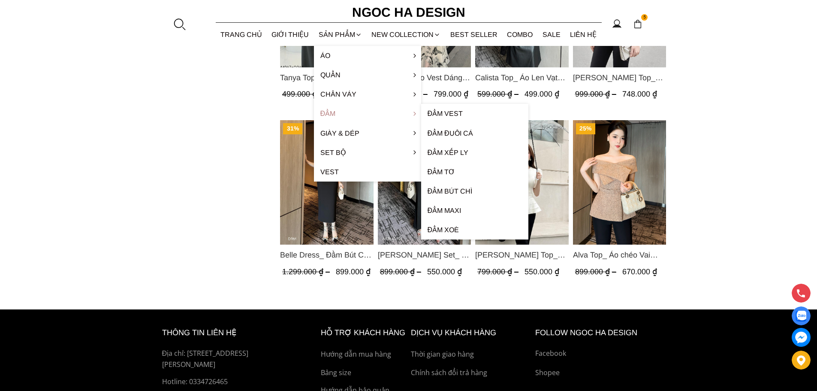
click at [326, 112] on link "Đầm" at bounding box center [367, 113] width 107 height 19
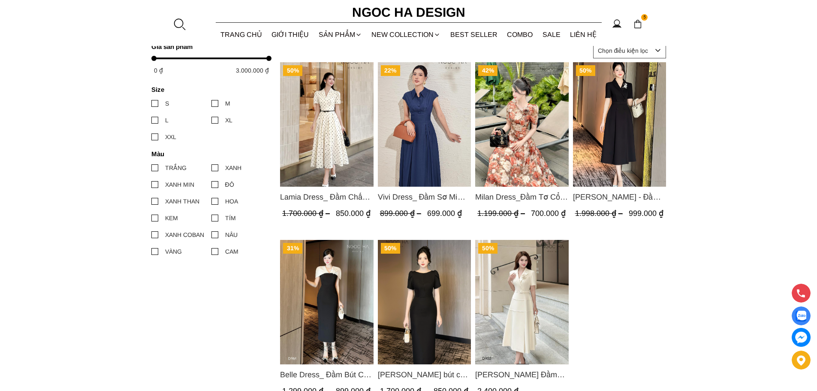
scroll to position [299, 0]
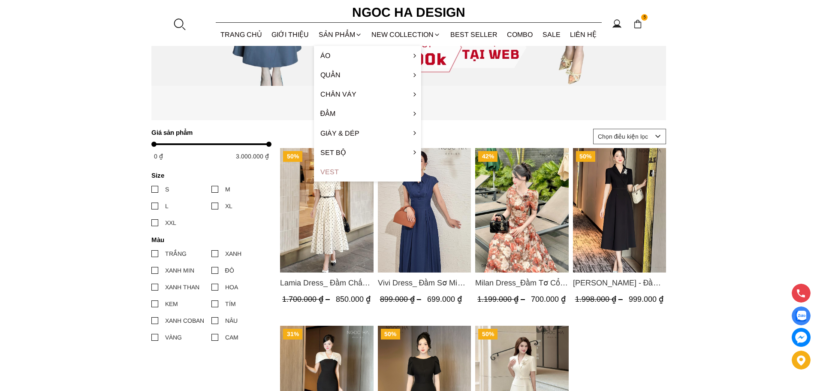
click at [330, 173] on link "Vest" at bounding box center [367, 171] width 107 height 19
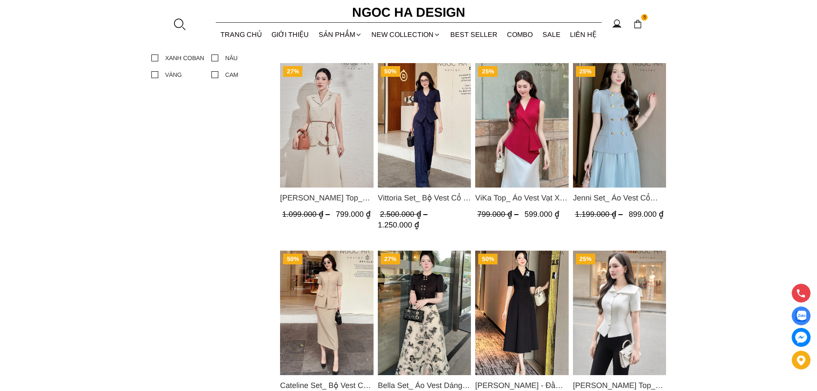
scroll to position [429, 0]
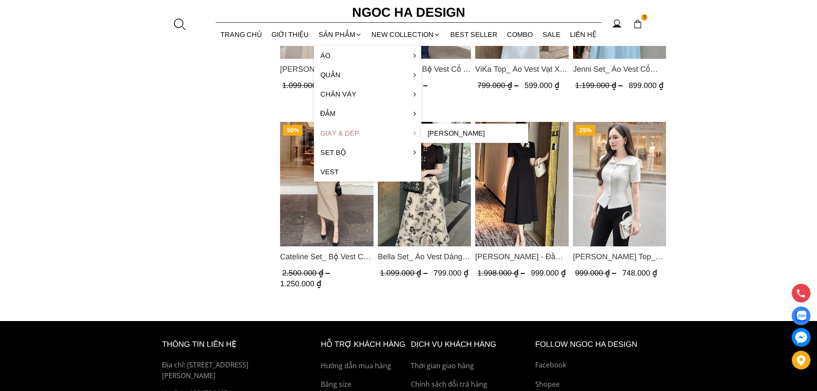
click at [340, 133] on link "Giày & Dép" at bounding box center [367, 132] width 107 height 19
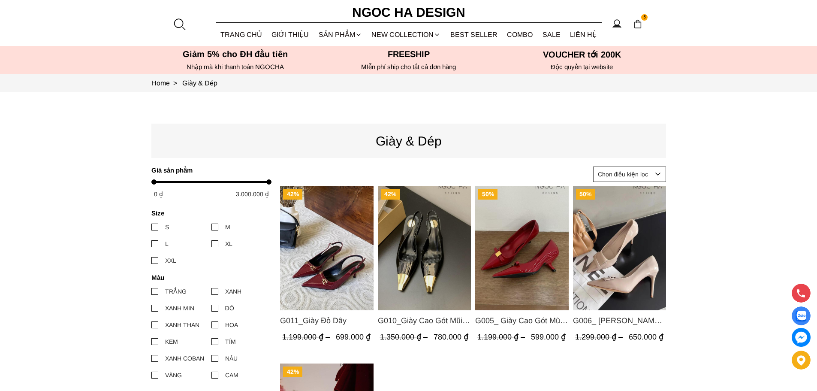
click at [637, 25] on img at bounding box center [637, 23] width 9 height 9
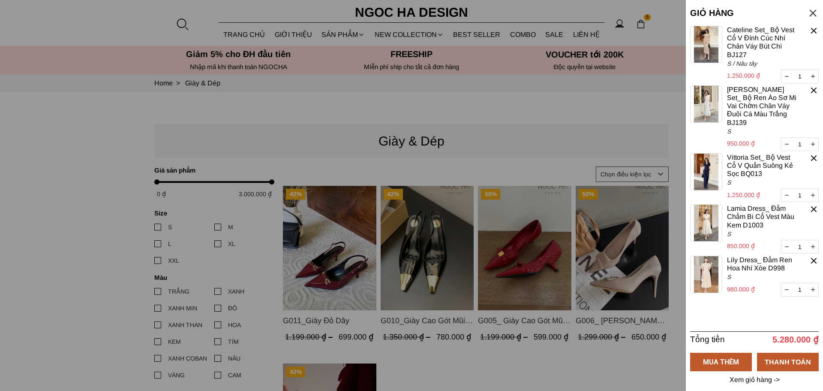
click at [756, 380] on p "Xem giỏ hàng ->" at bounding box center [754, 380] width 53 height 8
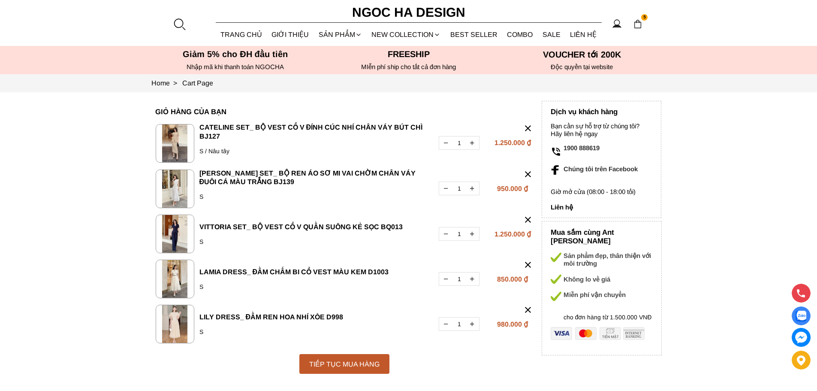
scroll to position [43, 0]
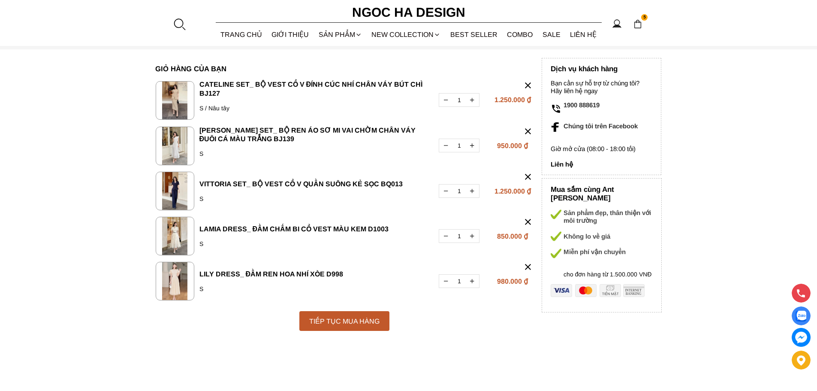
click at [171, 278] on img at bounding box center [175, 281] width 39 height 39
click at [271, 274] on link "Lily Dress_ Đầm Ren Hoa Nhí Xòe D998" at bounding box center [313, 274] width 229 height 9
click at [207, 231] on link "Lamia Dress_ Đầm Chấm Bi Cổ Vest Màu Kem D1003" at bounding box center [313, 229] width 229 height 9
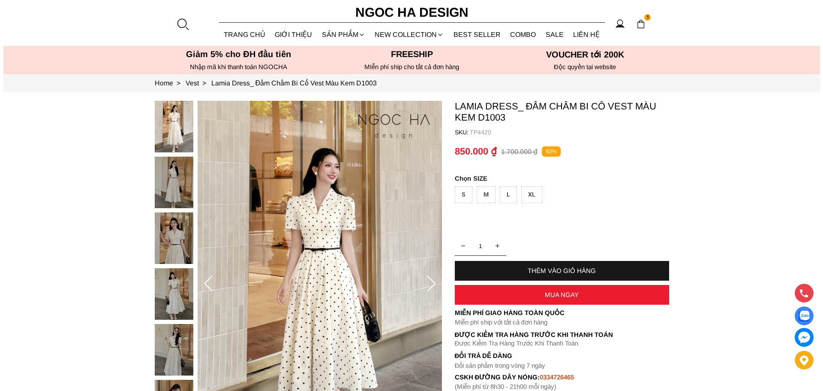
scroll to position [86, 0]
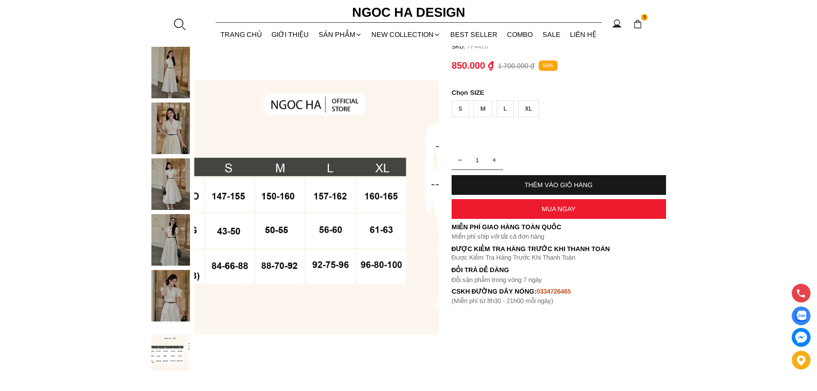
click at [638, 25] on img at bounding box center [637, 23] width 9 height 9
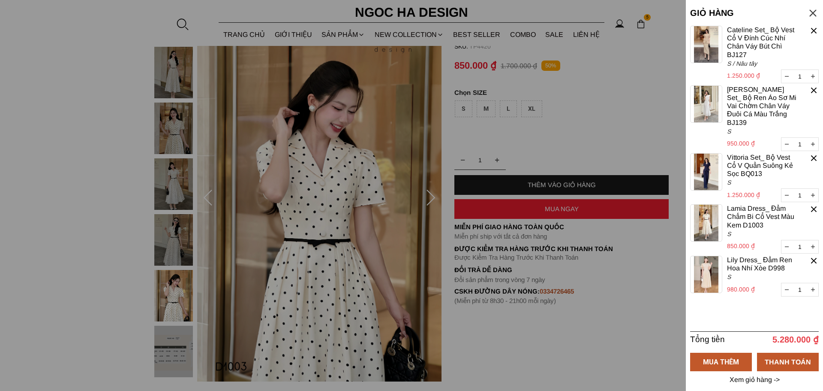
click at [738, 379] on p "Xem giỏ hàng ->" at bounding box center [754, 380] width 53 height 8
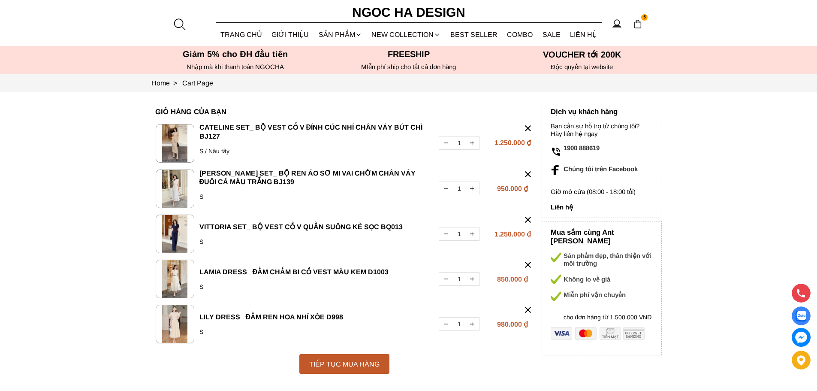
click at [176, 193] on img at bounding box center [175, 188] width 39 height 39
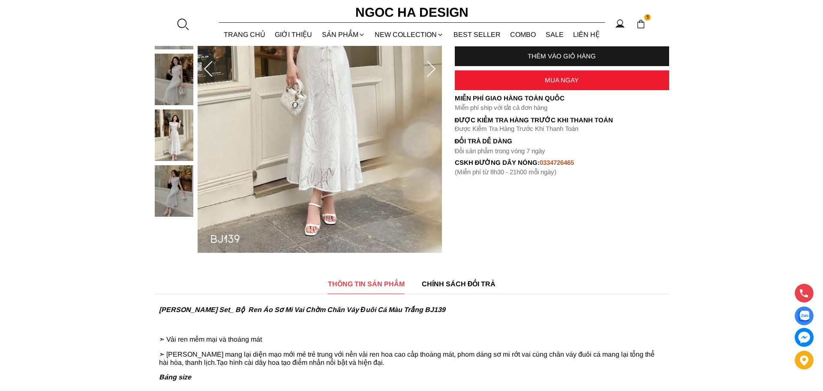
scroll to position [129, 0]
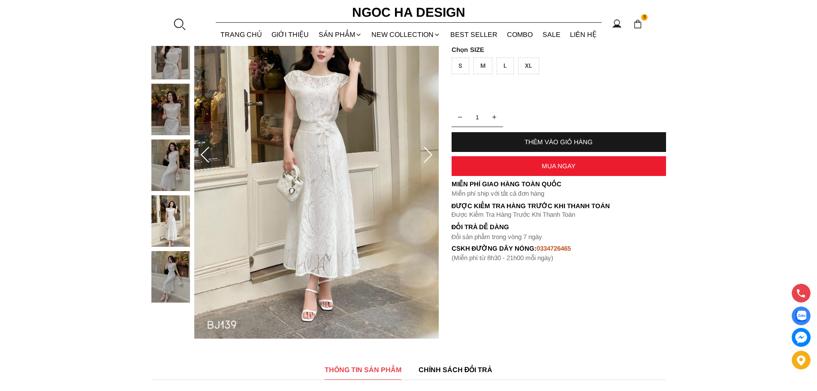
click at [639, 27] on img at bounding box center [637, 23] width 9 height 9
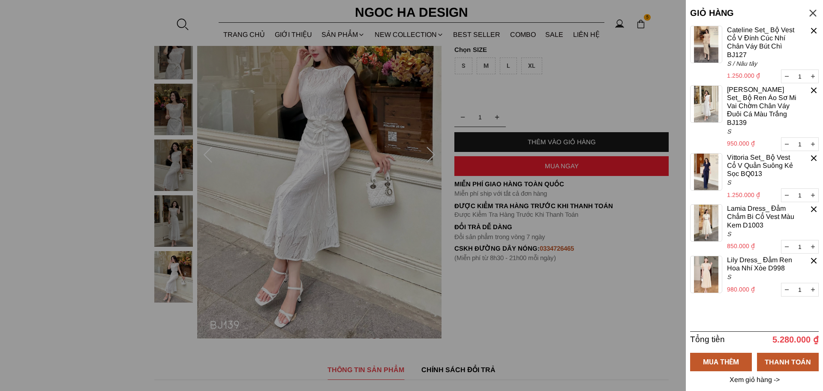
click at [707, 263] on img at bounding box center [706, 274] width 32 height 37
